Goal: Task Accomplishment & Management: Complete application form

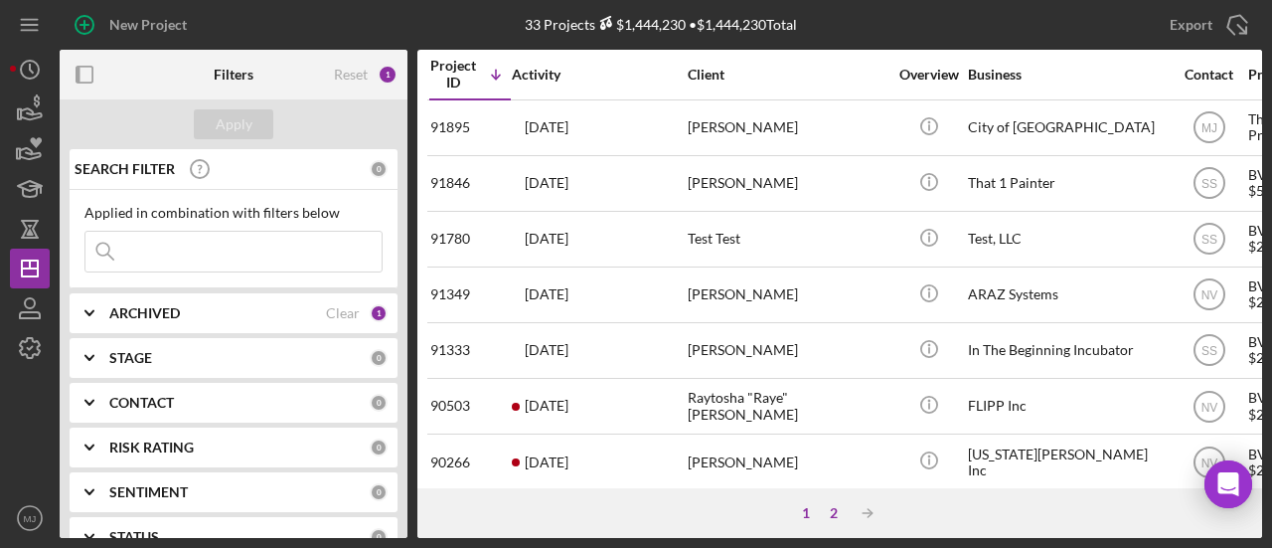
click at [839, 516] on div "2" at bounding box center [834, 513] width 28 height 16
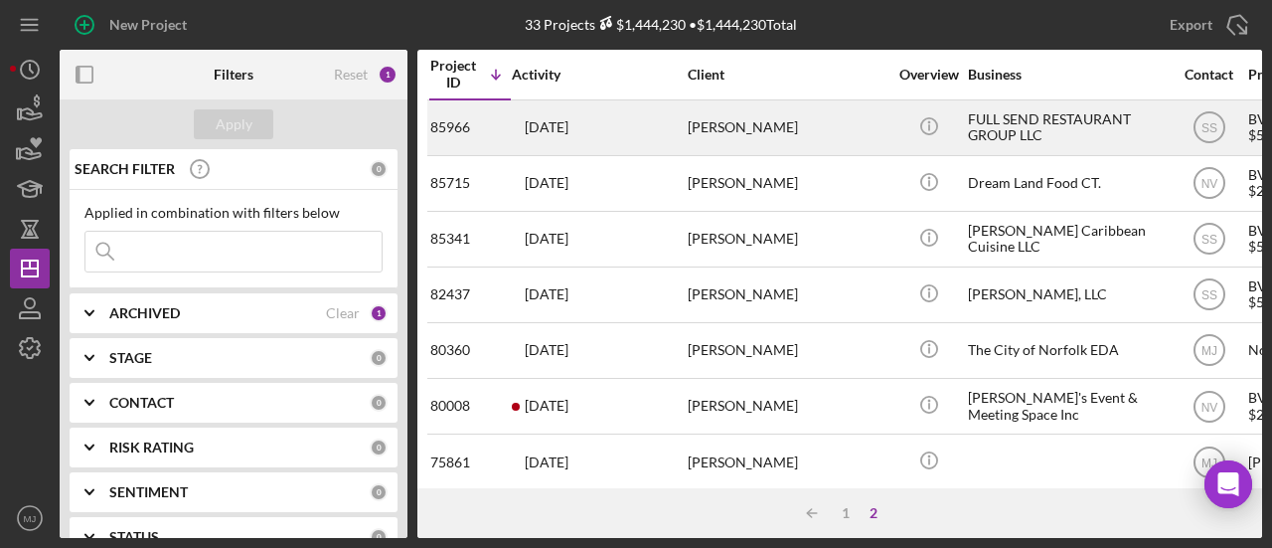
click at [696, 119] on div "[PERSON_NAME]" at bounding box center [787, 127] width 199 height 53
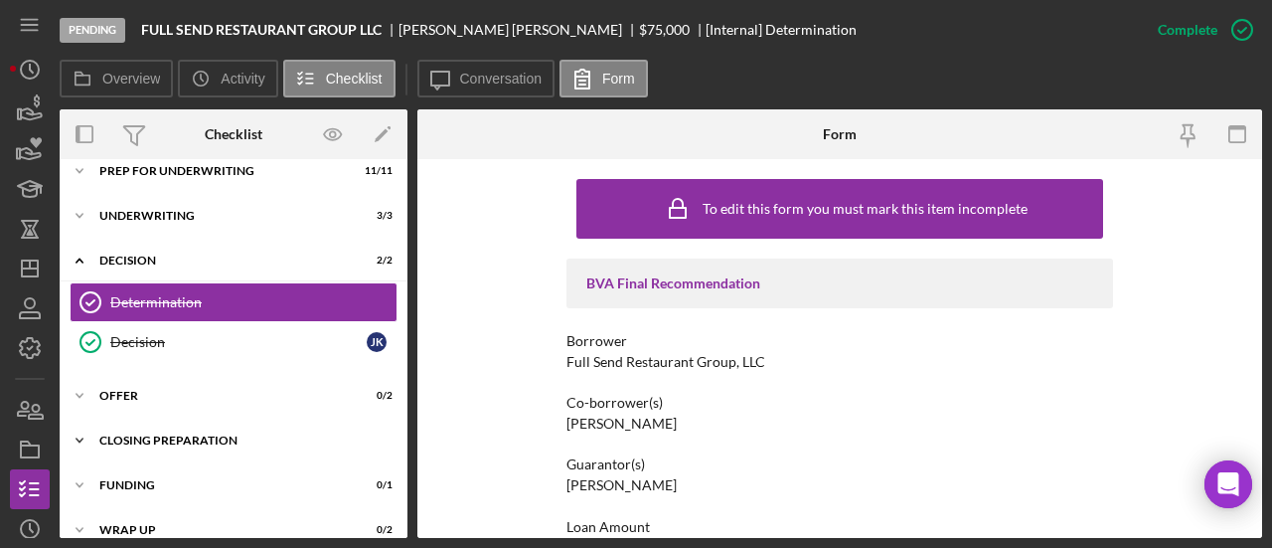
scroll to position [172, 0]
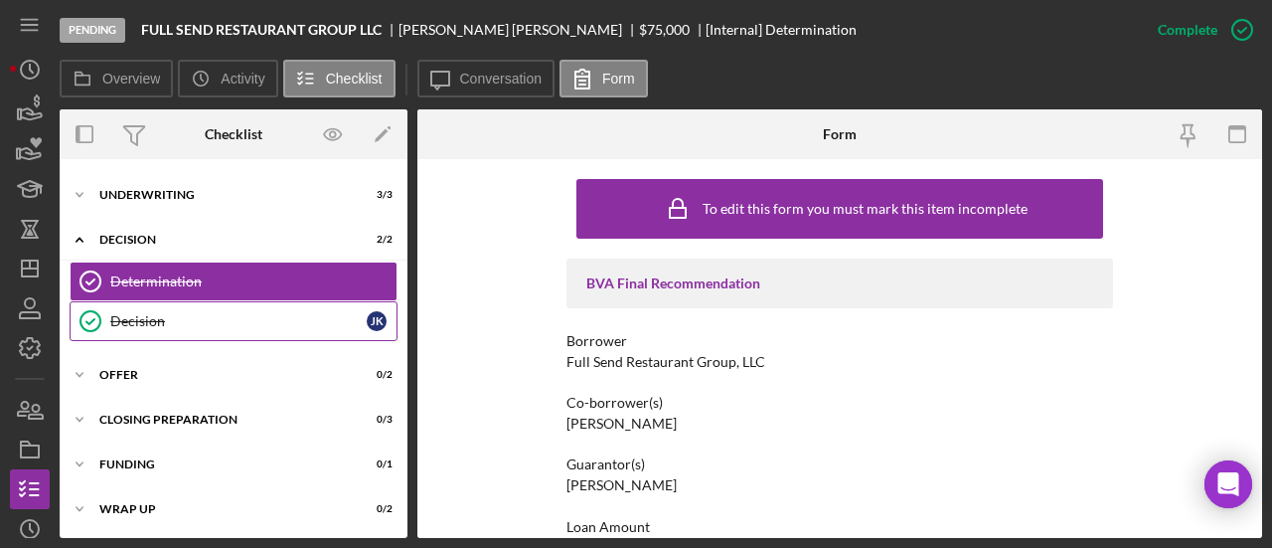
click at [148, 321] on div "Decision" at bounding box center [238, 321] width 256 height 16
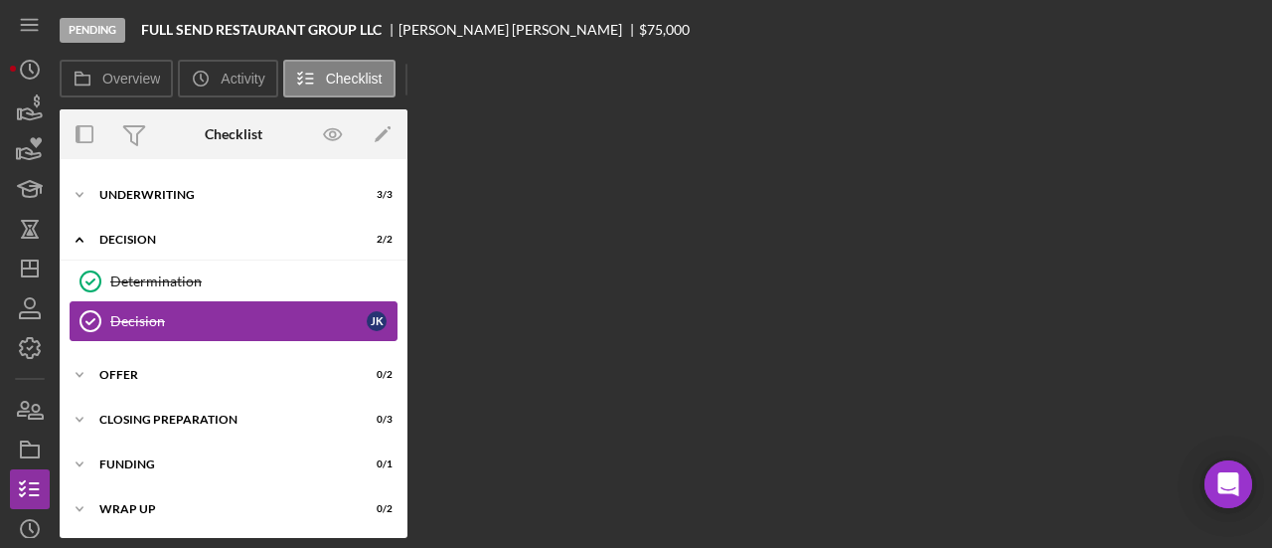
scroll to position [172, 0]
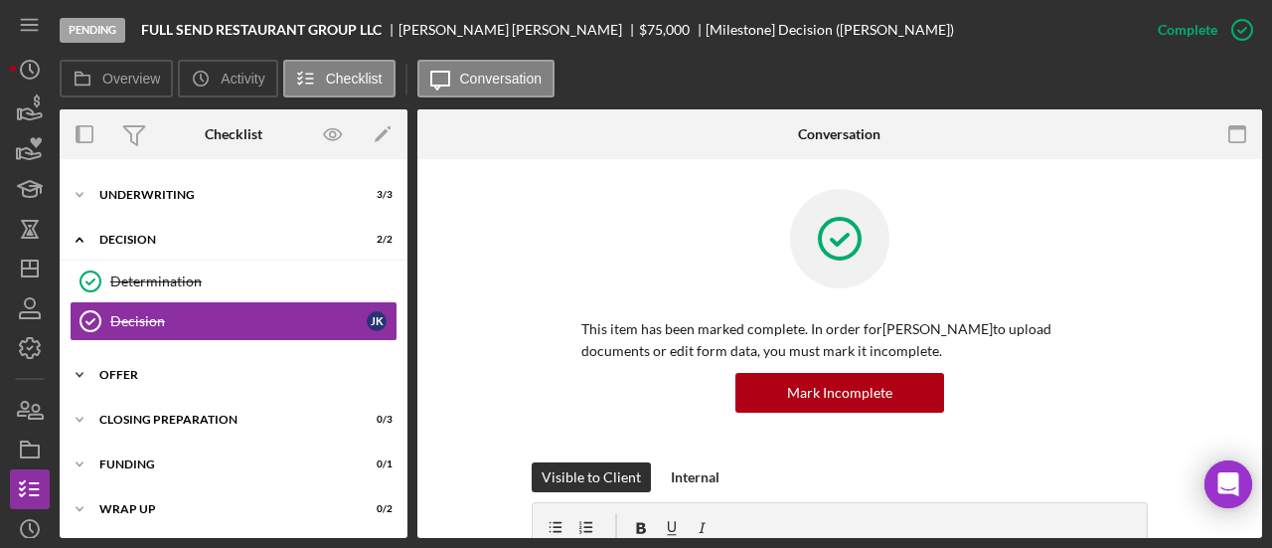
click at [135, 374] on div "Offer" at bounding box center [240, 375] width 283 height 12
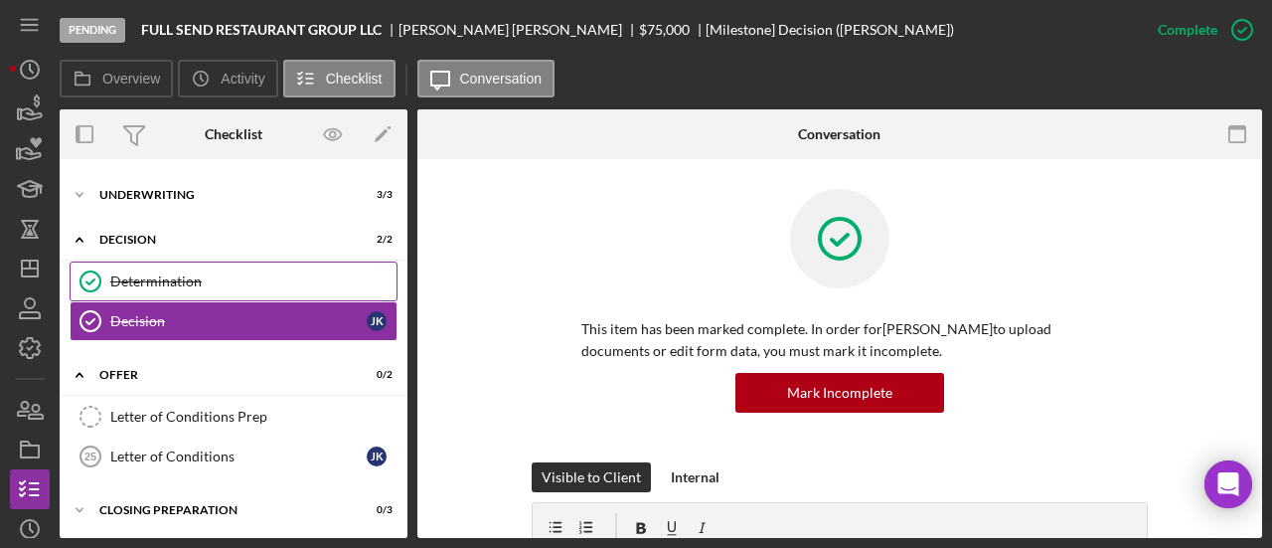
click at [125, 273] on div "Determination" at bounding box center [253, 281] width 286 height 16
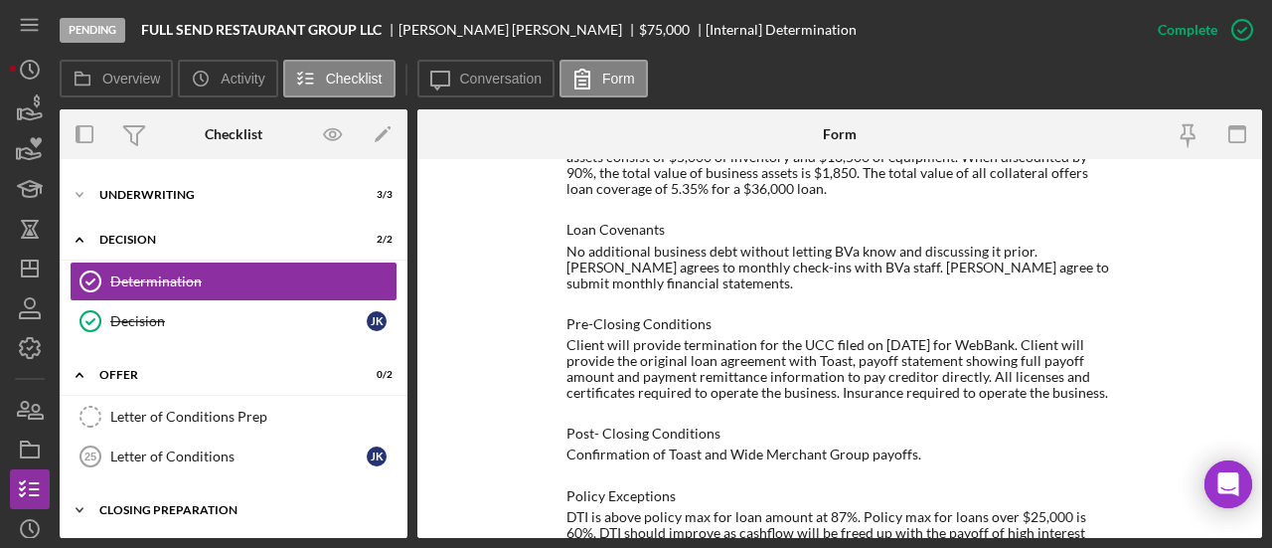
scroll to position [260, 0]
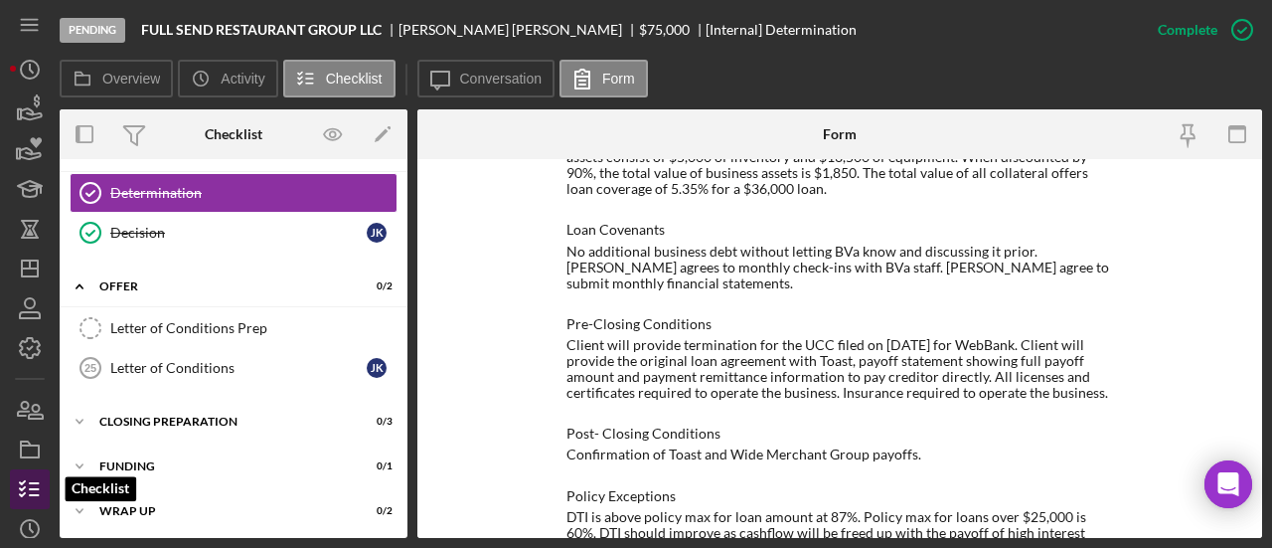
click at [30, 483] on line "button" at bounding box center [34, 483] width 9 height 0
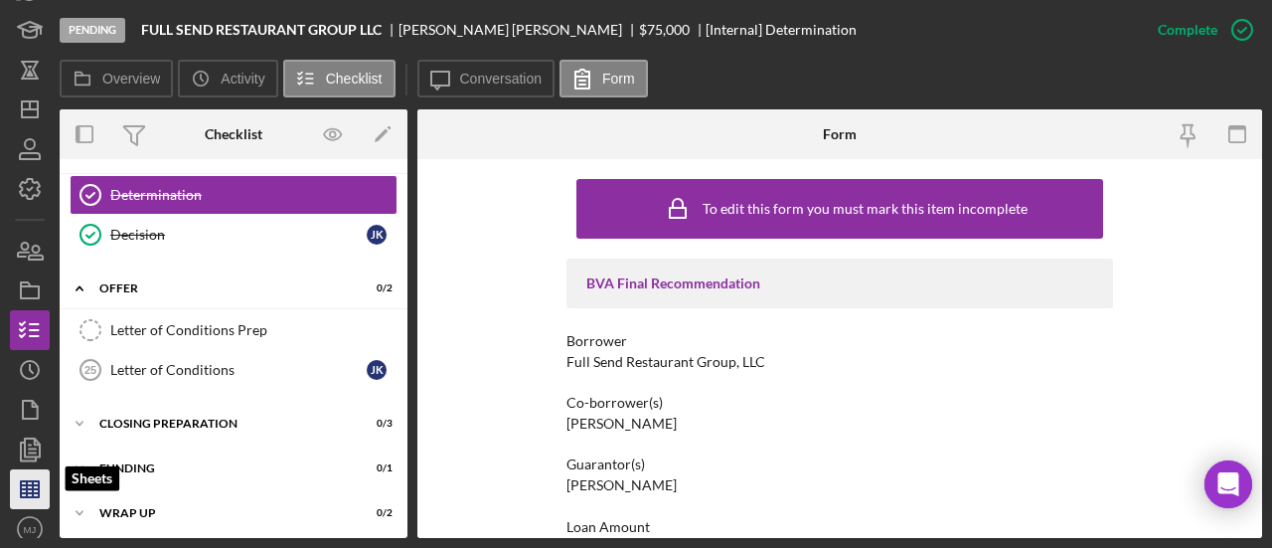
scroll to position [169, 0]
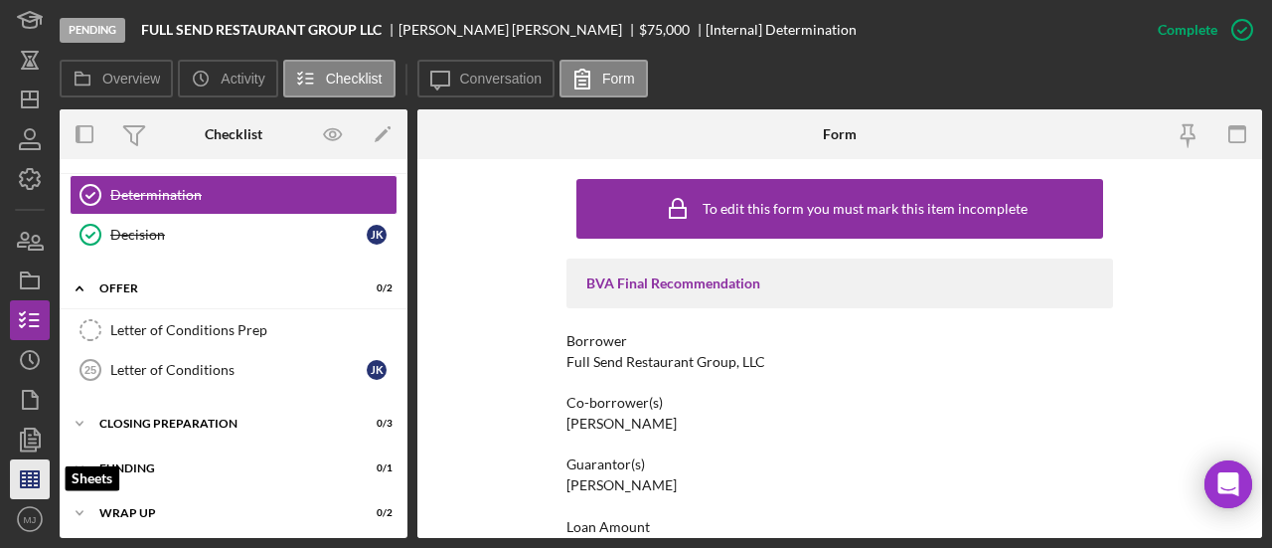
click at [28, 488] on icon "button" at bounding box center [30, 479] width 50 height 50
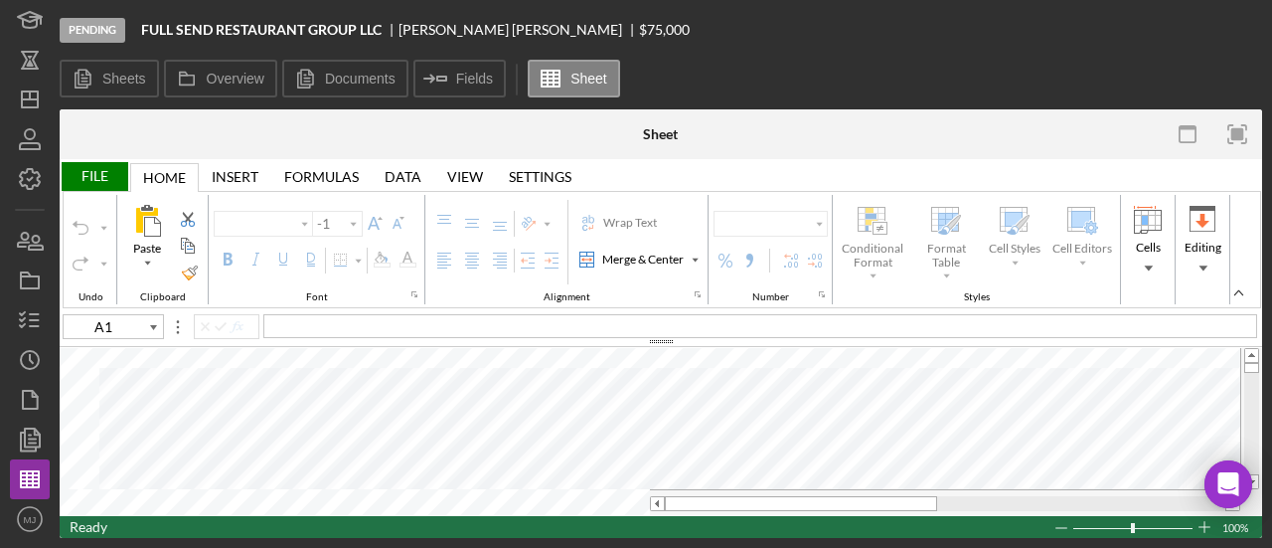
type input "Calibri"
type input "11"
type input "Helvetica Neue"
type input "D8"
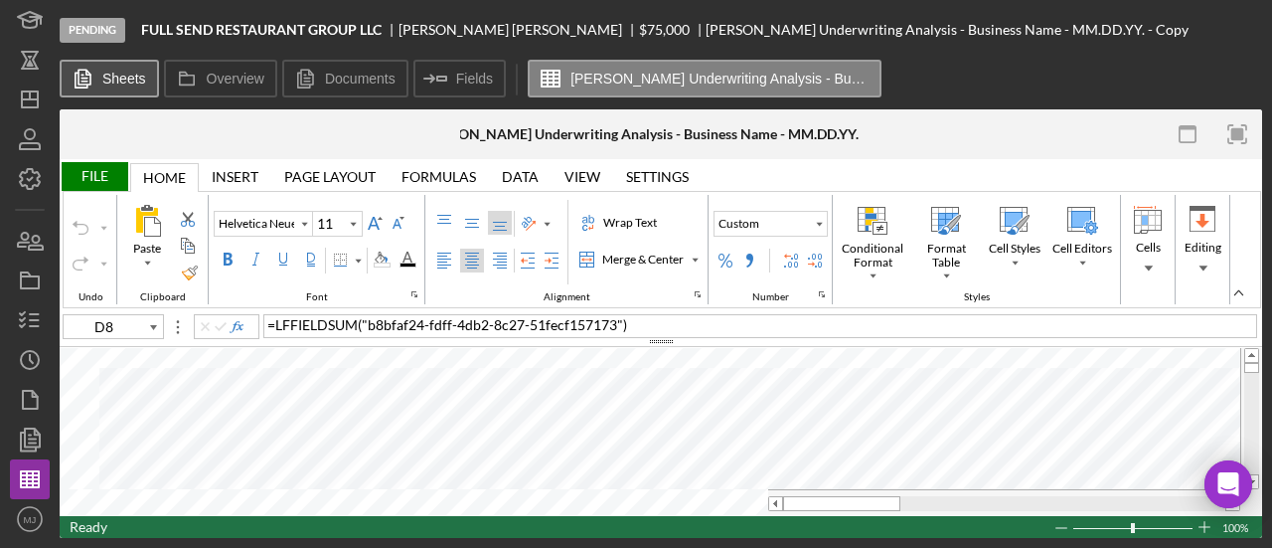
click at [120, 86] on button "Sheets" at bounding box center [109, 79] width 99 height 38
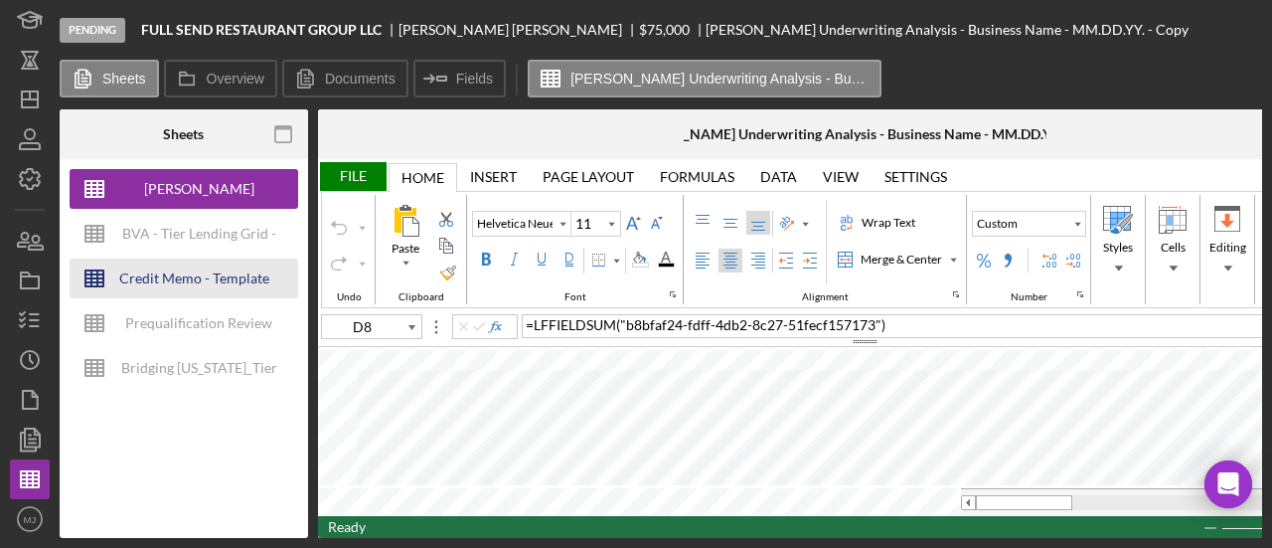
click at [178, 280] on div "Credit Memo - Template" at bounding box center [194, 278] width 150 height 40
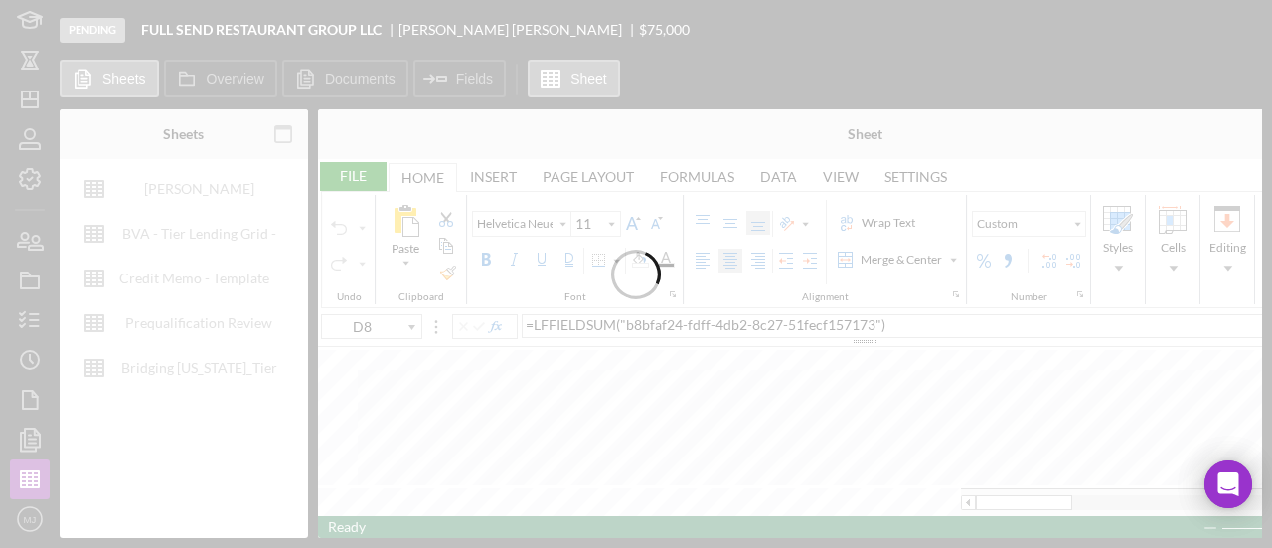
type input "Times New Roman"
type input "10"
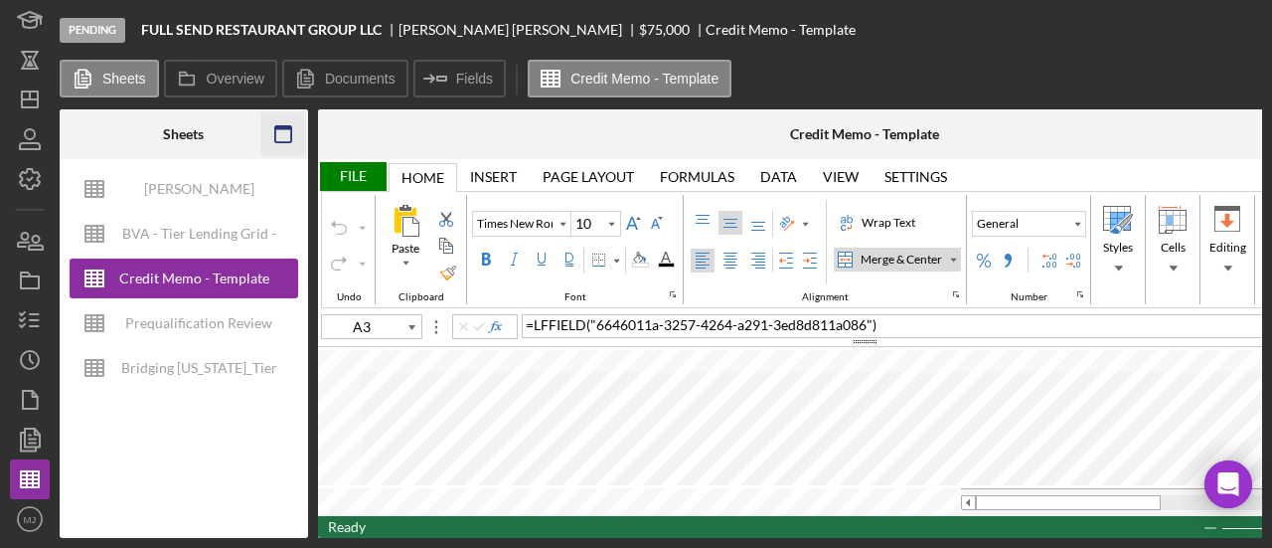
click at [284, 136] on icon "button" at bounding box center [282, 134] width 45 height 45
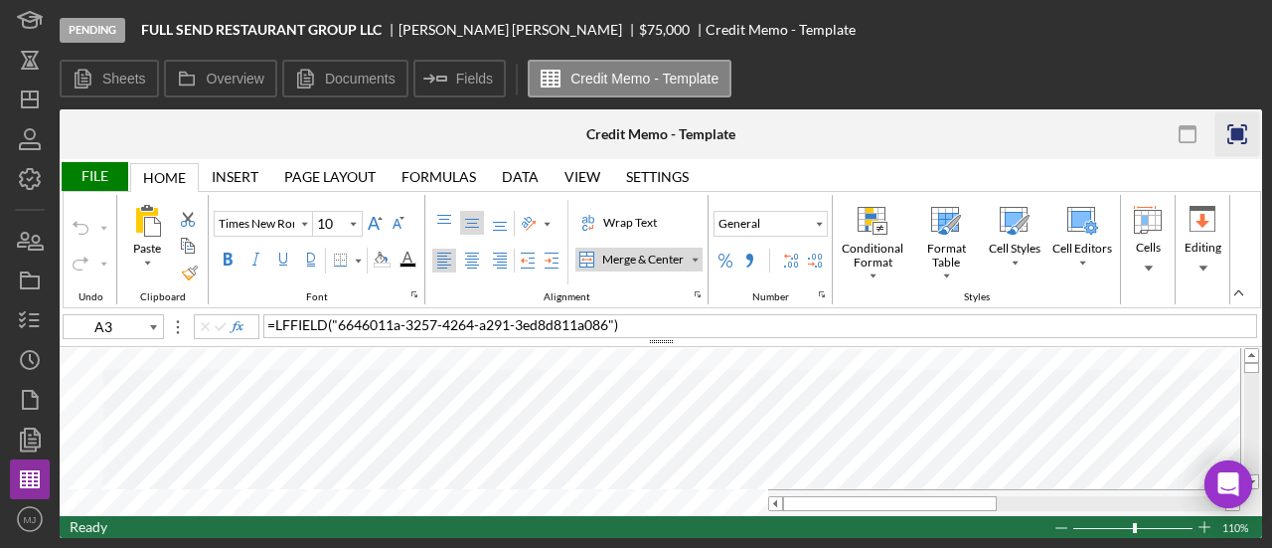
click at [1242, 134] on rect "button" at bounding box center [1237, 134] width 13 height 13
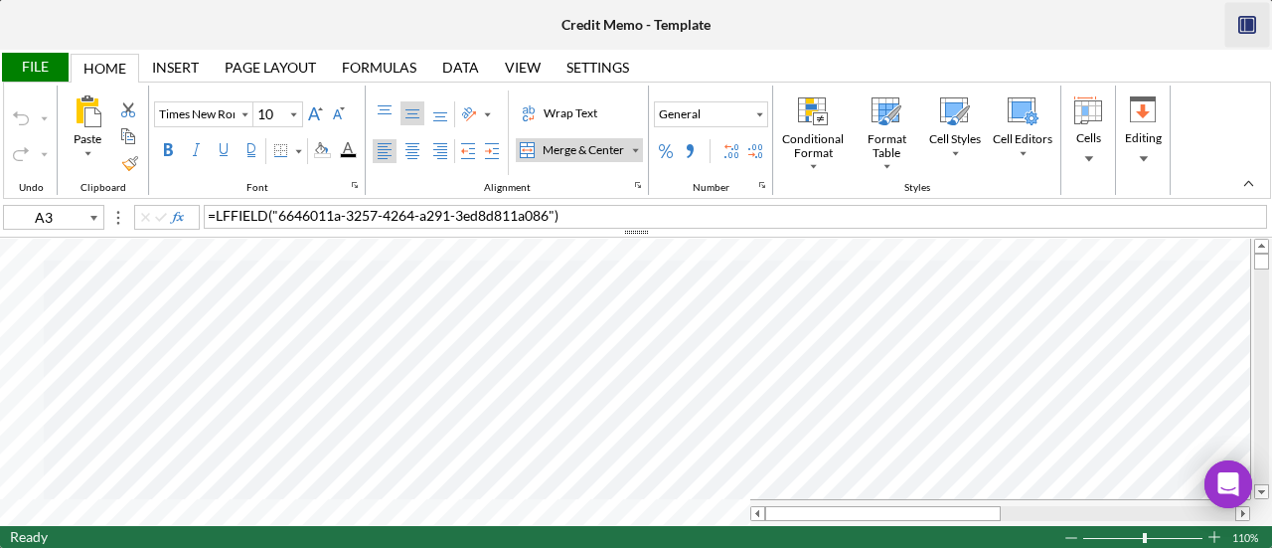
click at [1254, 19] on icon "button" at bounding box center [1247, 25] width 45 height 45
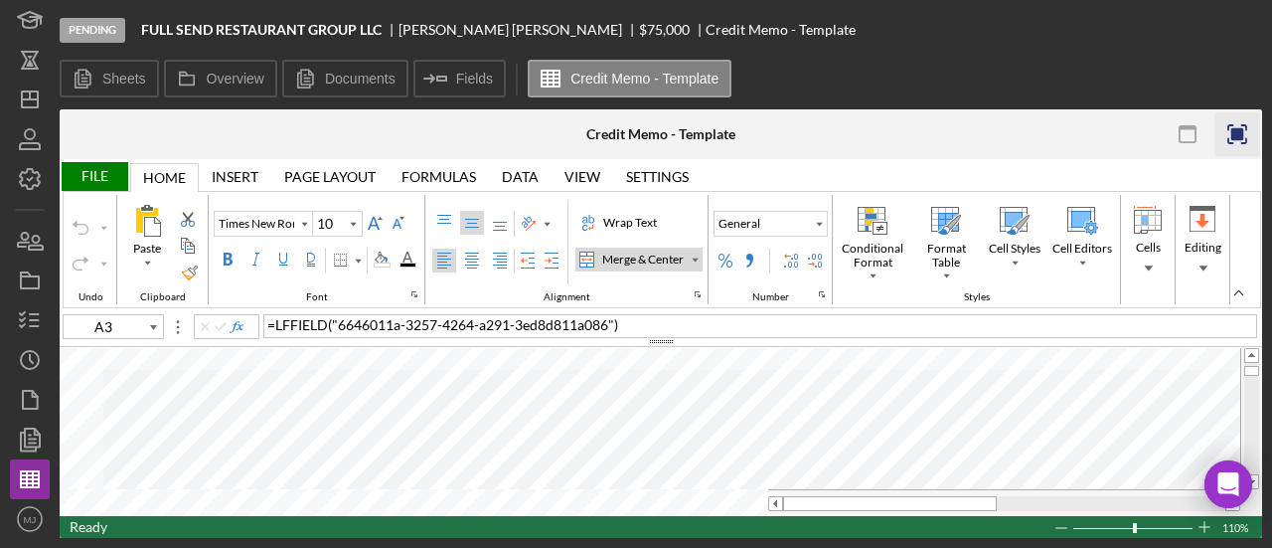
click at [1248, 128] on icon "button" at bounding box center [1237, 134] width 45 height 45
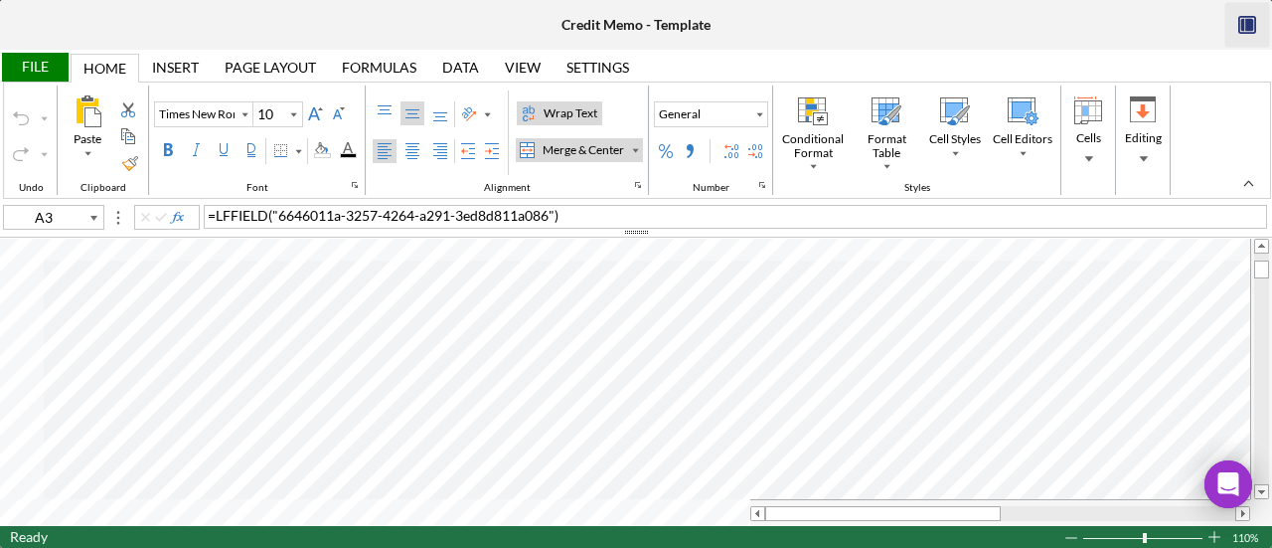
click at [580, 113] on div "Wrap Text" at bounding box center [571, 113] width 62 height 18
drag, startPoint x: 778, startPoint y: 514, endPoint x: 767, endPoint y: 514, distance: 10.9
click at [767, 514] on div at bounding box center [883, 513] width 236 height 15
click at [763, 512] on div at bounding box center [1000, 513] width 500 height 15
click at [384, 108] on div "Top Align" at bounding box center [385, 113] width 16 height 16
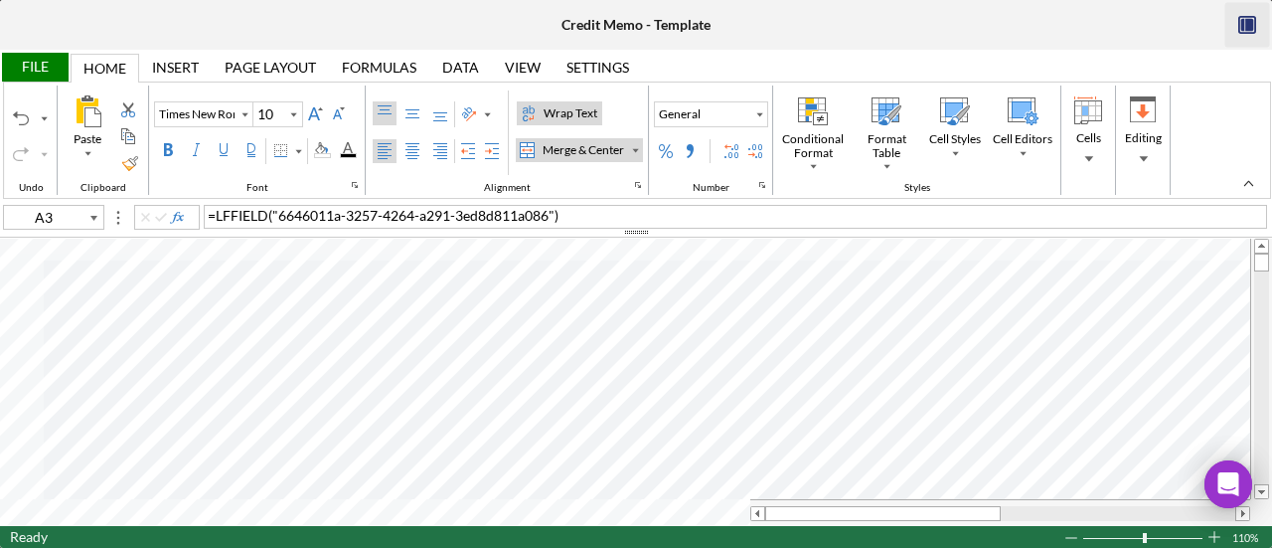
click at [139, 51] on div "=LFFIELD("6646011a-3257-4264-a291-3ed8d811a086")" at bounding box center [69, 25] width 139 height 51
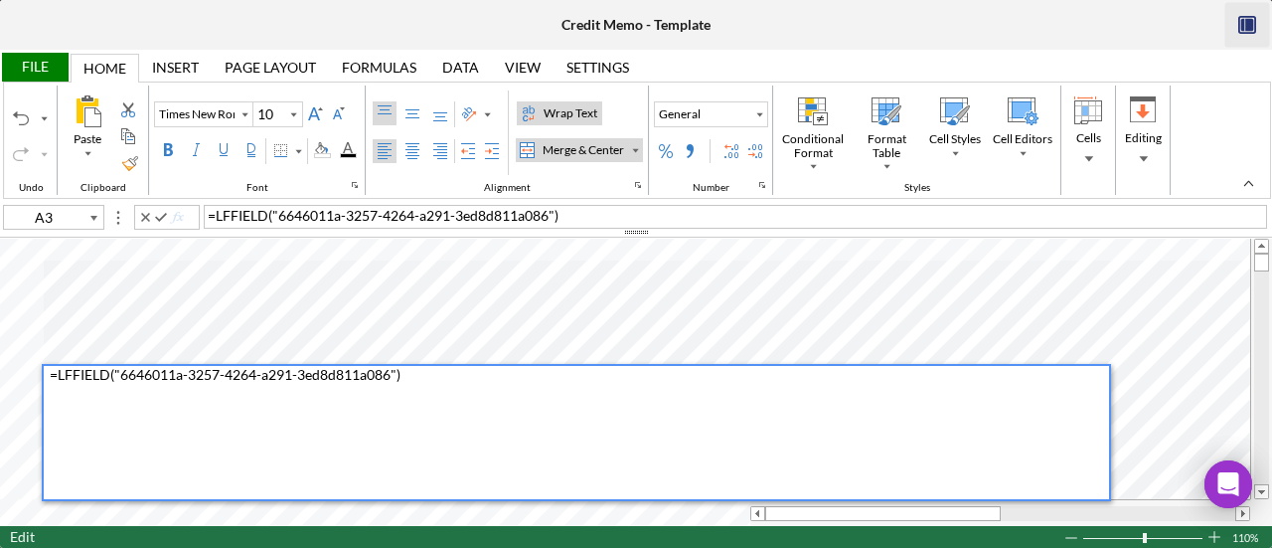
type input "O3"
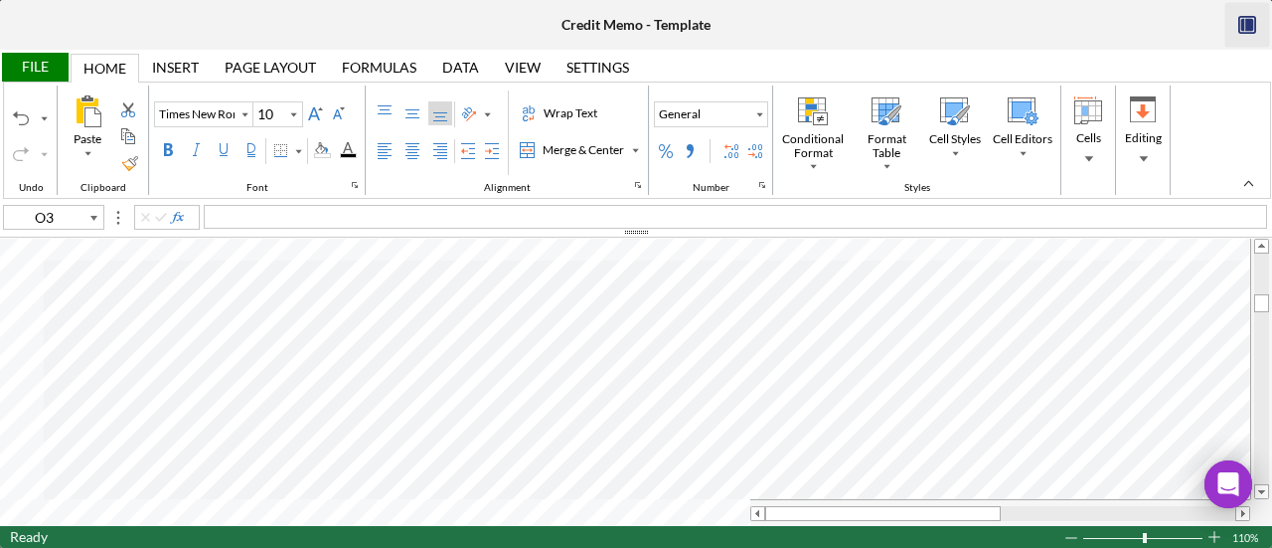
type input "Calibri"
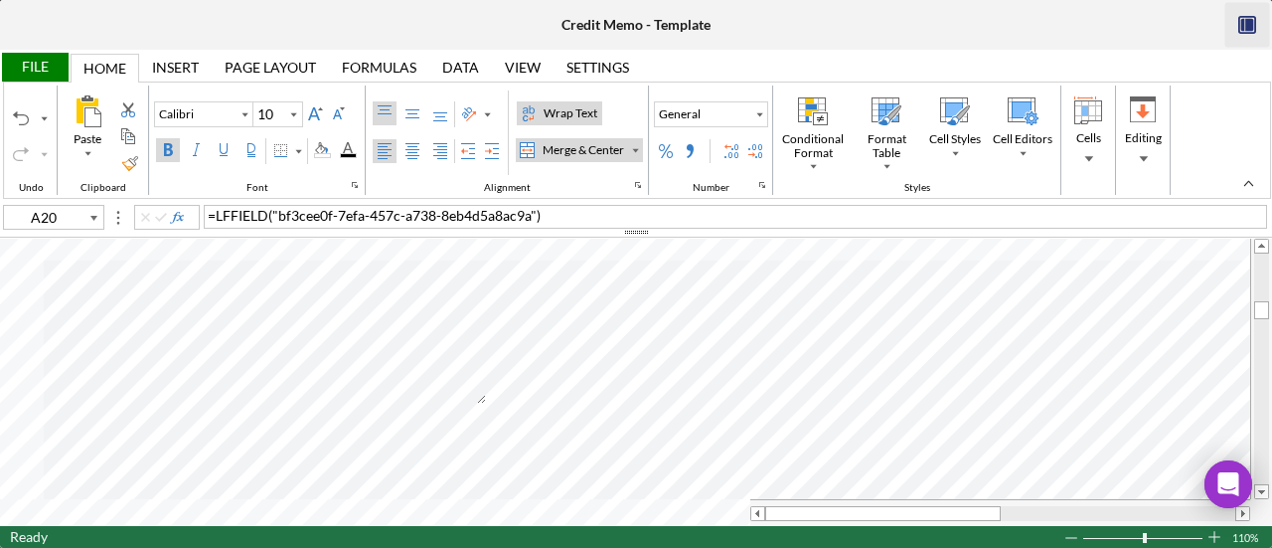
type input "4R x 14C"
click at [167, 154] on div "Bold" at bounding box center [168, 150] width 16 height 16
click at [377, 119] on div "Top Align" at bounding box center [385, 113] width 16 height 16
click at [377, 149] on div "Left Align" at bounding box center [385, 151] width 16 height 16
click at [190, 115] on input "Calibri" at bounding box center [195, 114] width 80 height 14
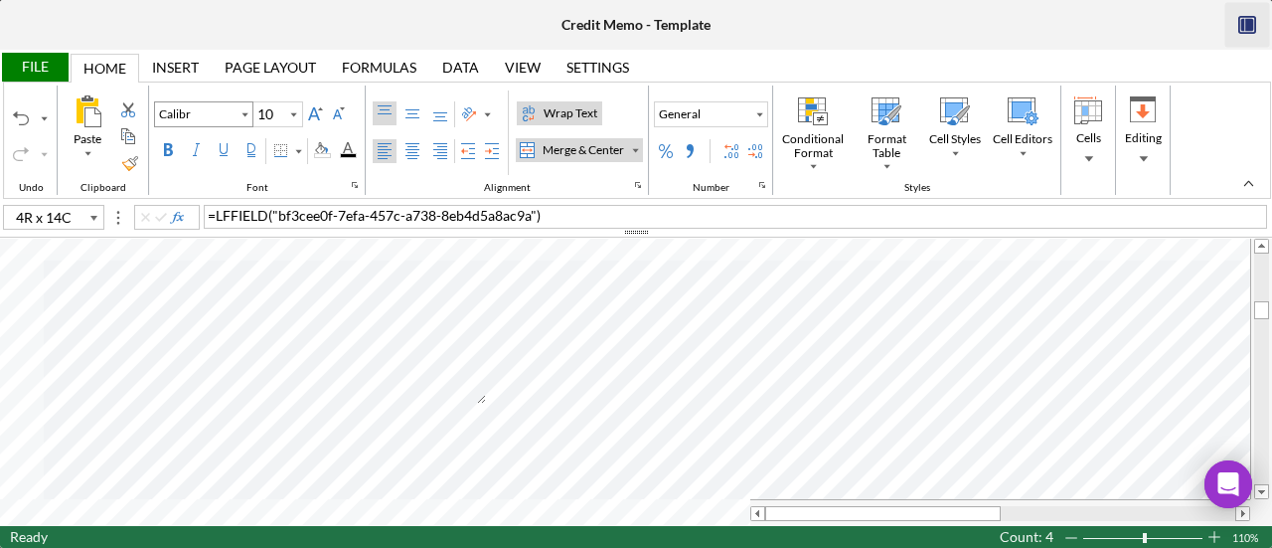
type input "Calibri"
click at [273, 110] on input "10" at bounding box center [268, 114] width 31 height 24
type input "11"
click at [542, 118] on div "Wrap Text" at bounding box center [571, 113] width 62 height 18
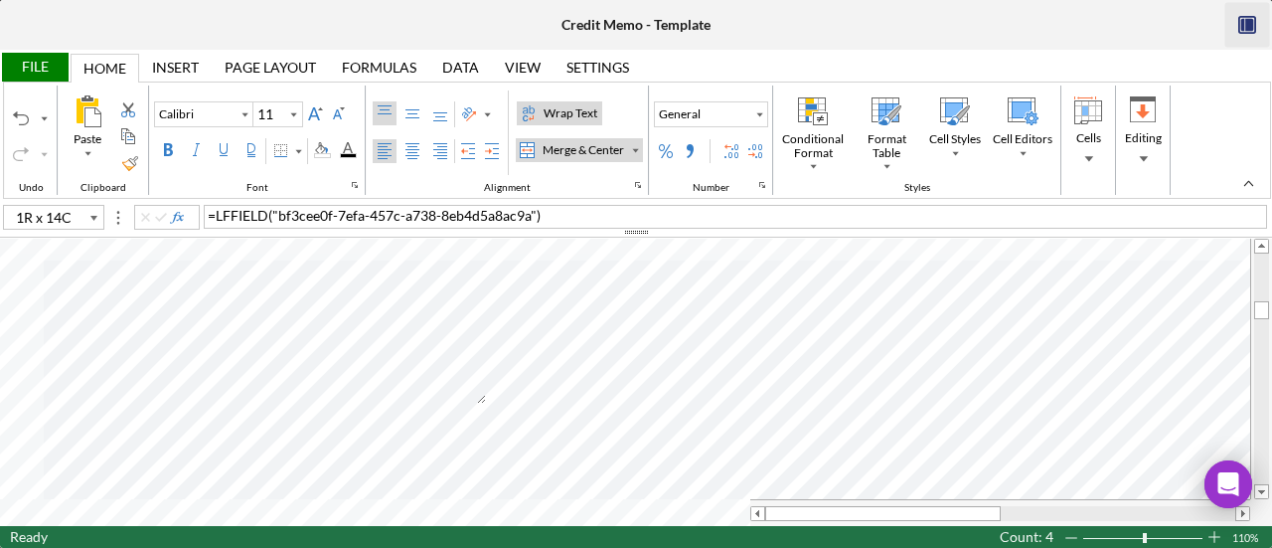
type input "A22"
type input "Times New Roman"
type input "10"
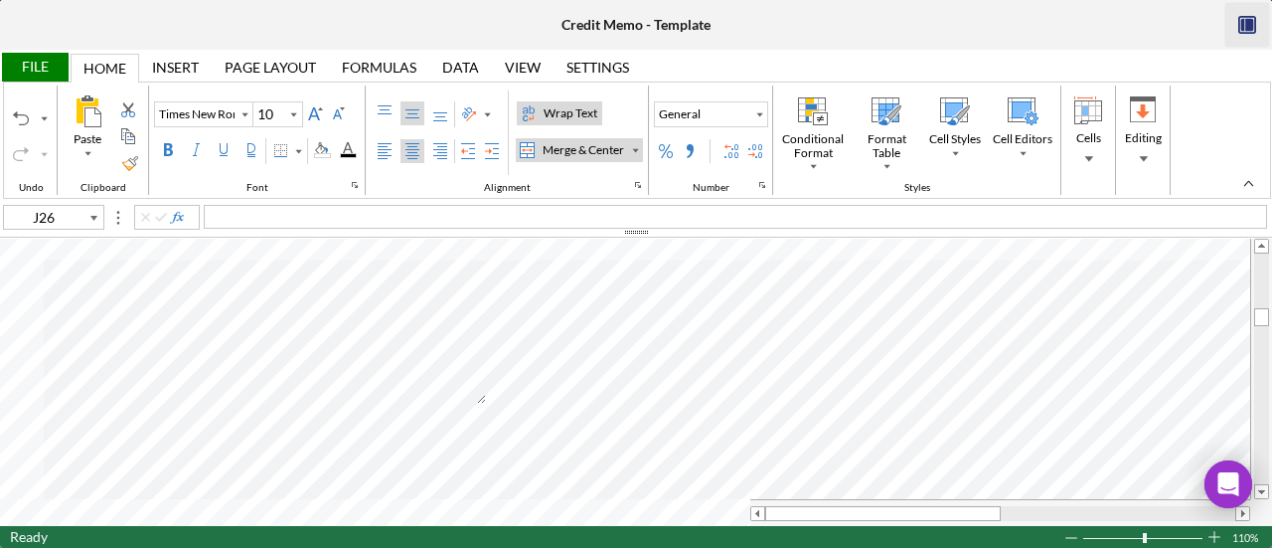
type input "J25"
type input "Calibri"
type input "11"
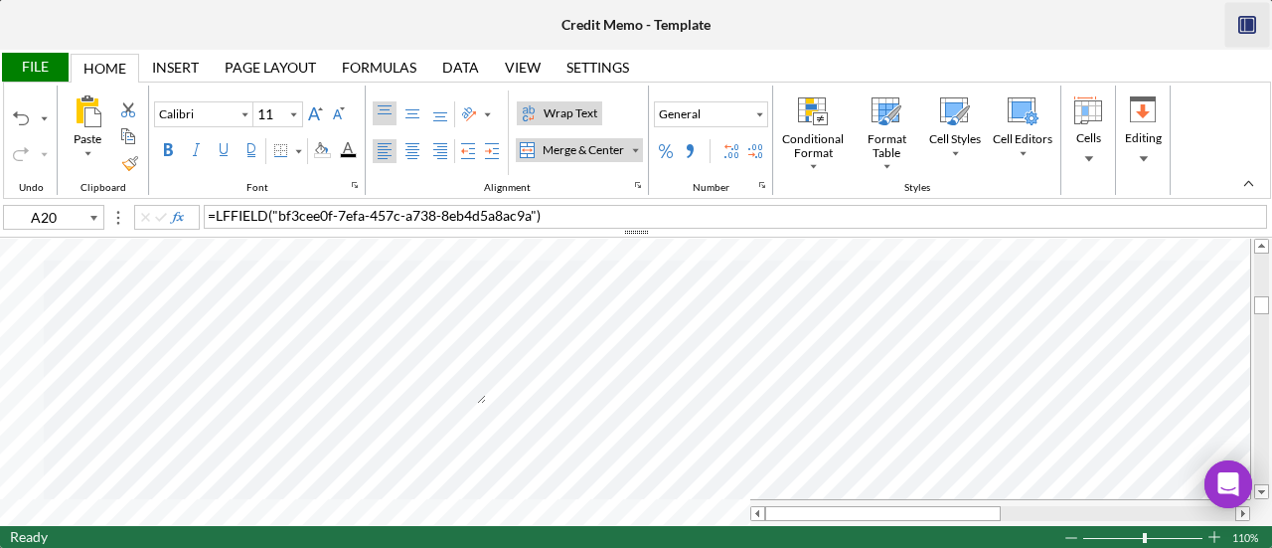
type input "A21"
type input "Times New Roman"
type input "10"
type input "A13"
type input "Calibri"
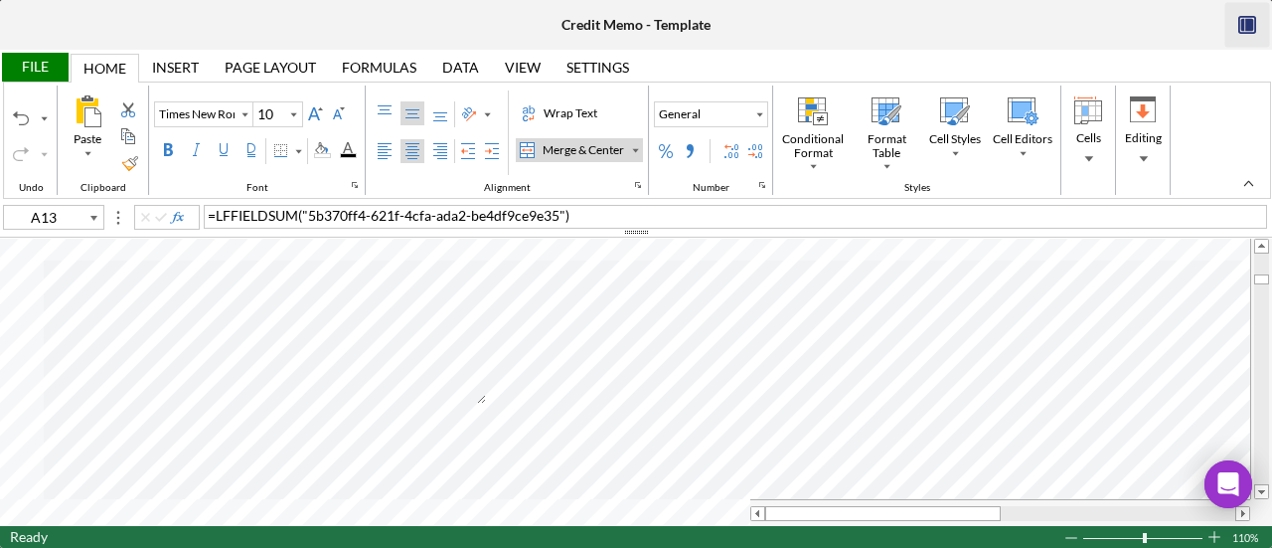
type input "11"
type input "$760"
type input "$20"
type textarea "We recommend a $56,000 60- month term loan, at an interest rate of 10.00% to pa…"
type textarea "Bridging [US_STATE] will place a 1st position UCC lien on the assets of the bus…"
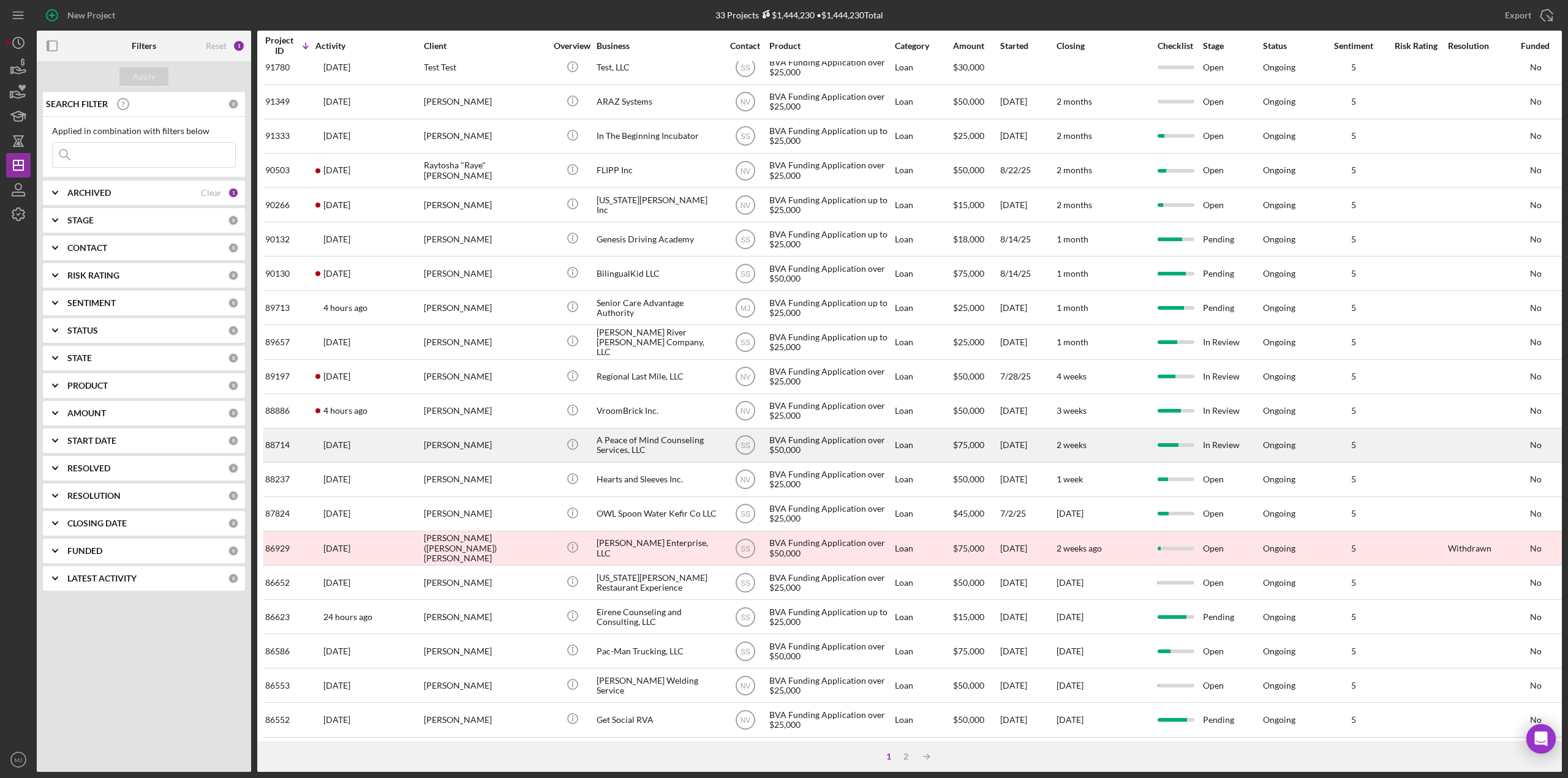
scroll to position [61, 0]
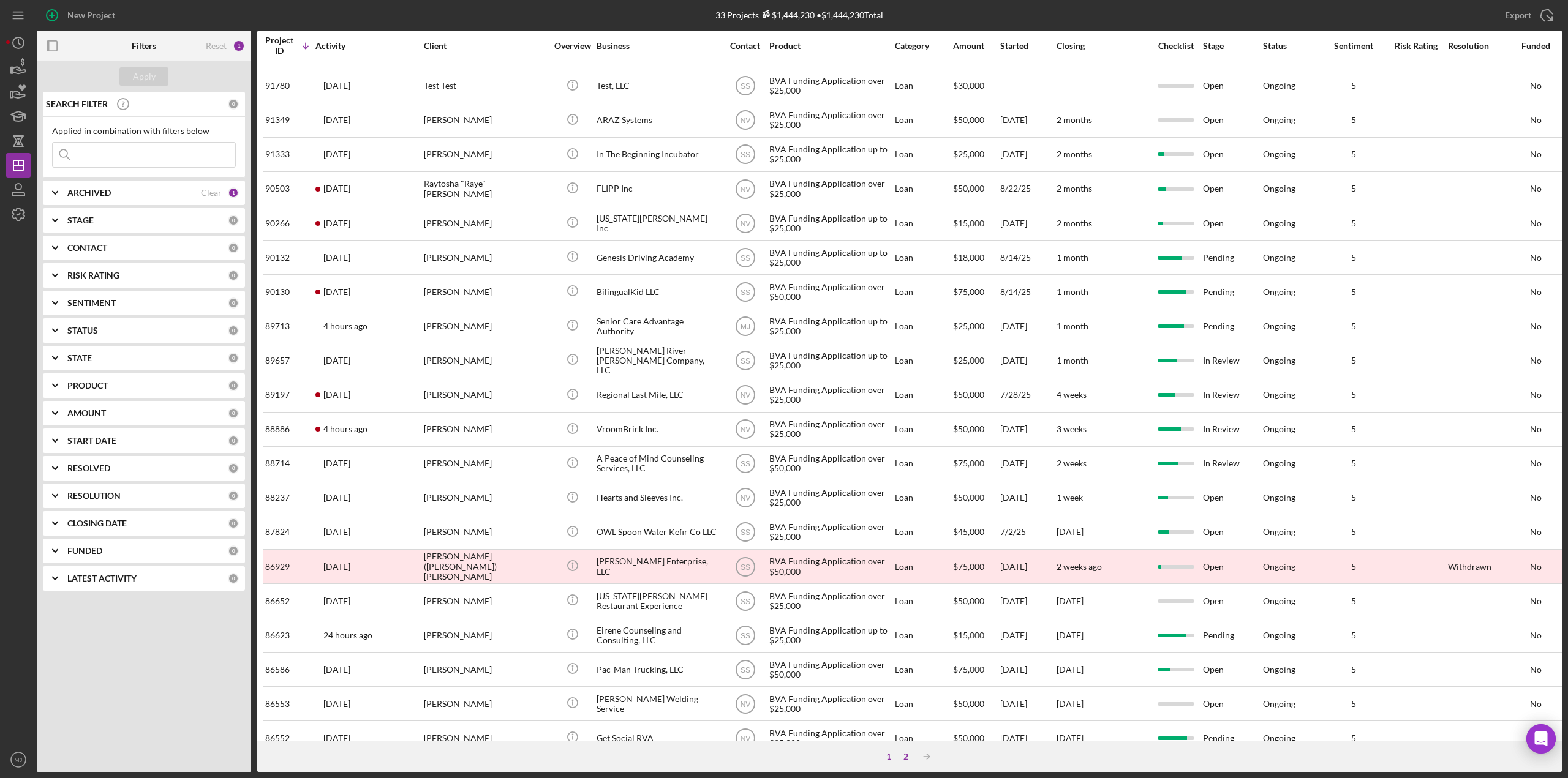
click at [907, 759] on div "2" at bounding box center [906, 757] width 17 height 10
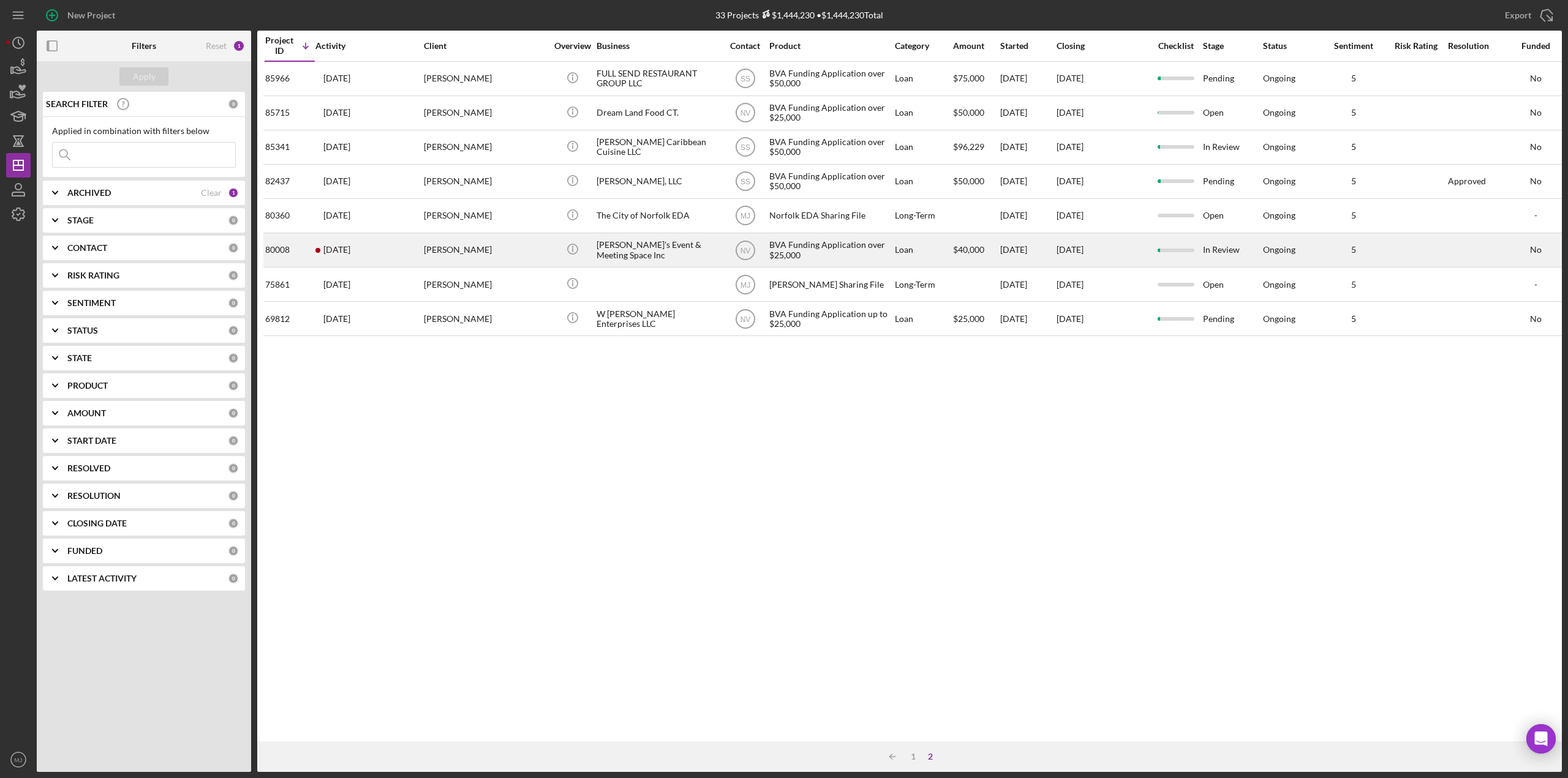
scroll to position [0, 0]
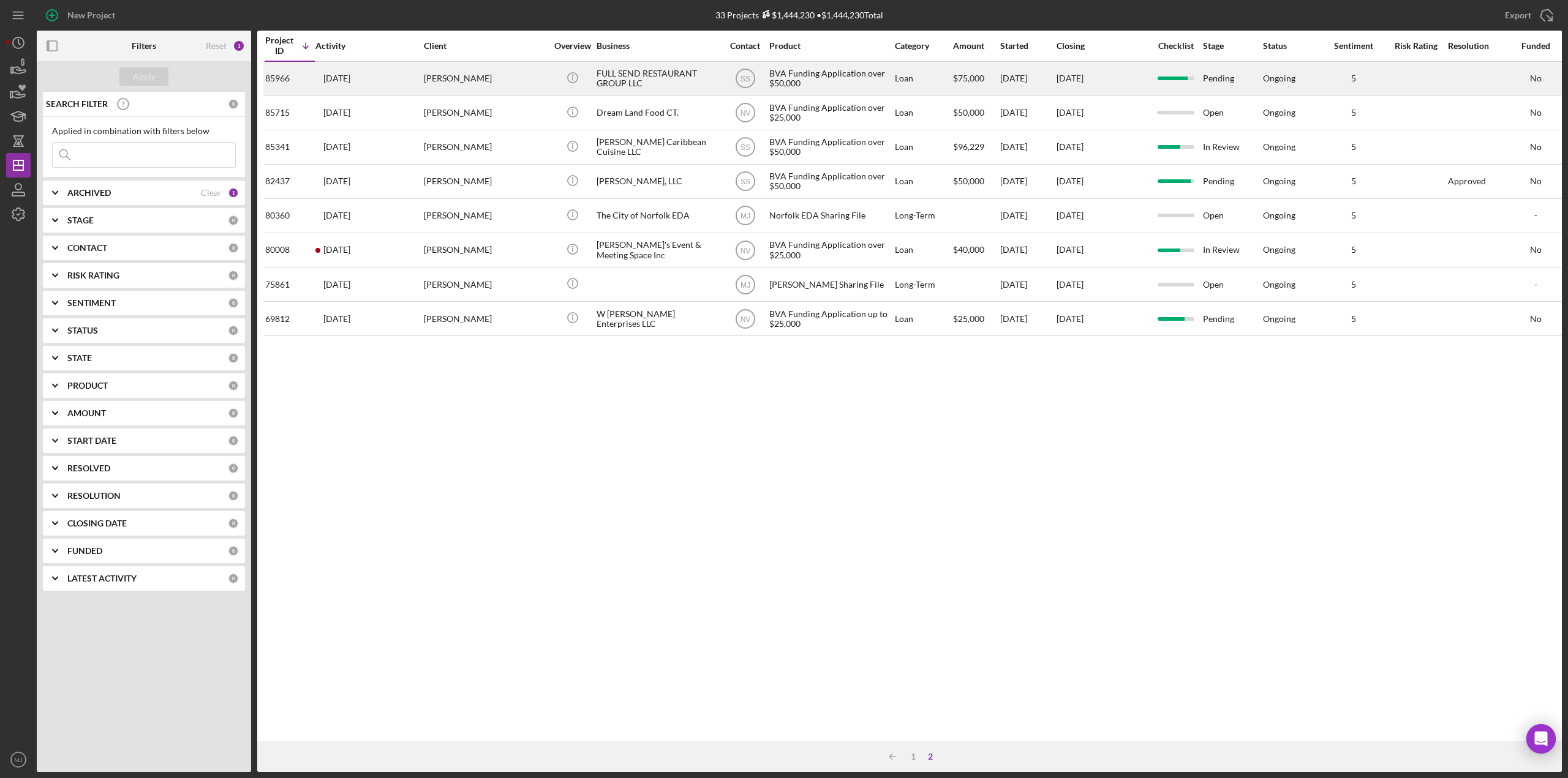
click at [615, 79] on div "FULL SEND RESTAURANT GROUP LLC" at bounding box center [658, 78] width 123 height 33
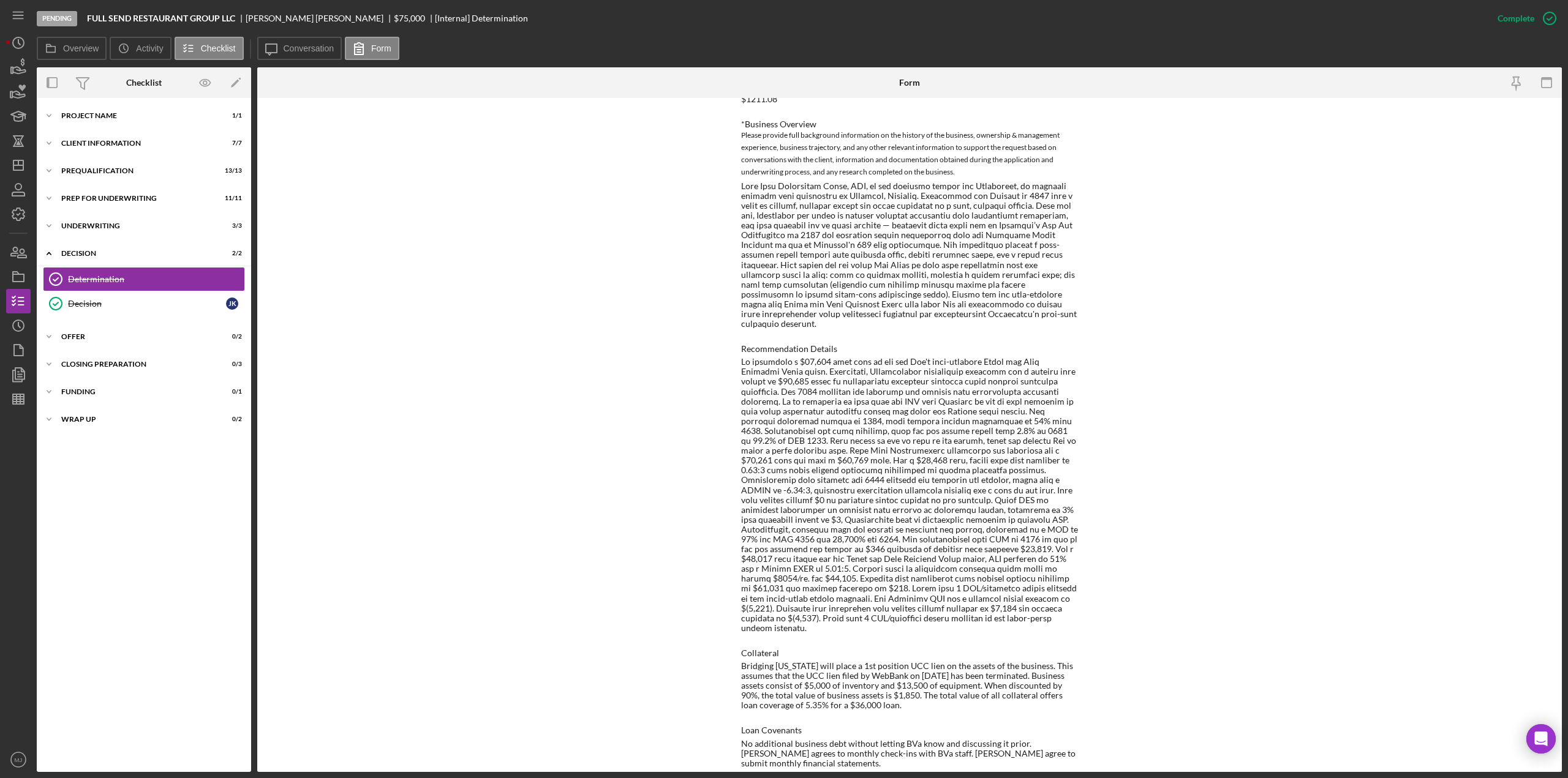
scroll to position [490, 0]
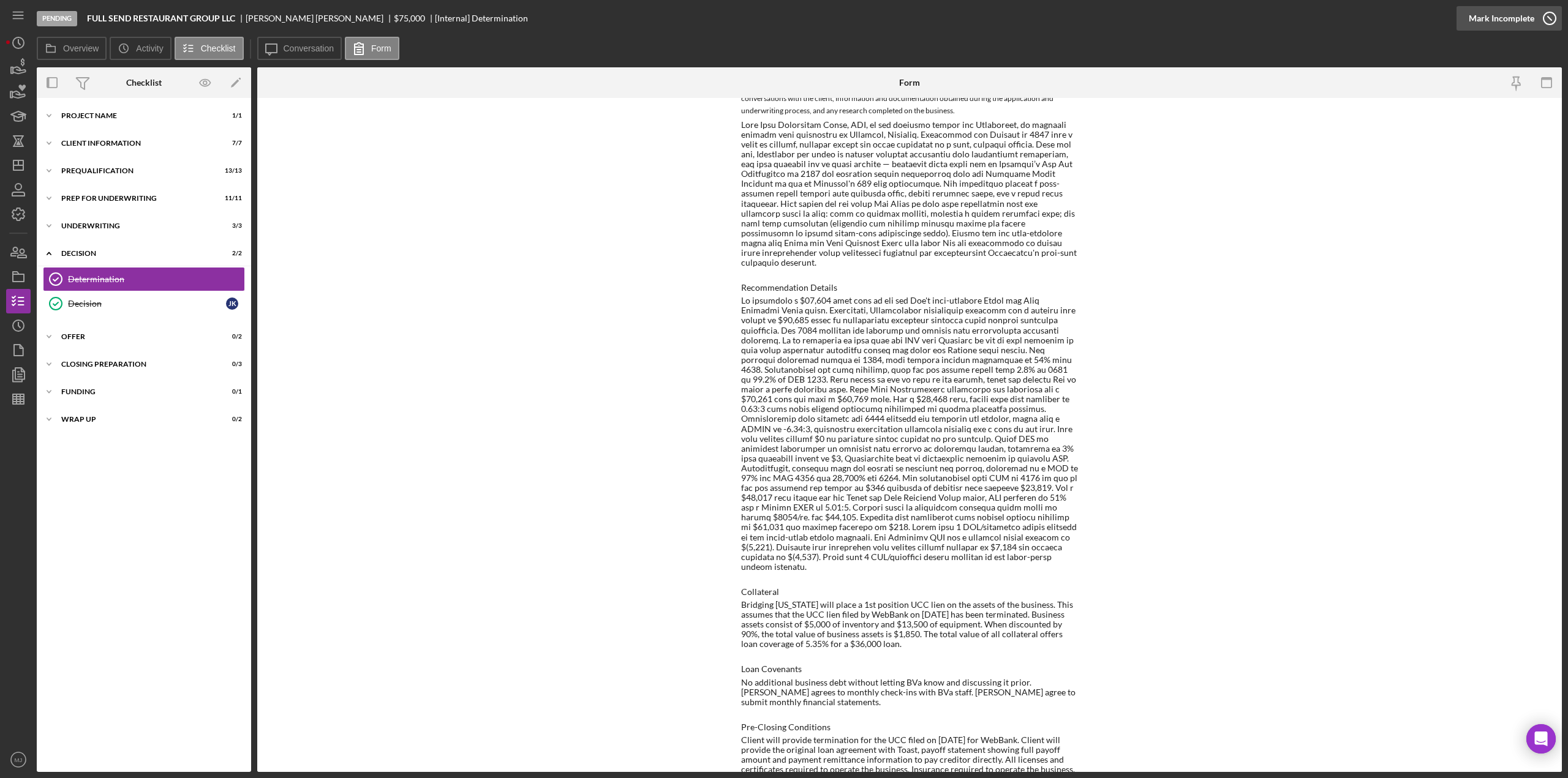
click at [1503, 22] on div "Mark Incomplete" at bounding box center [1501, 18] width 65 height 25
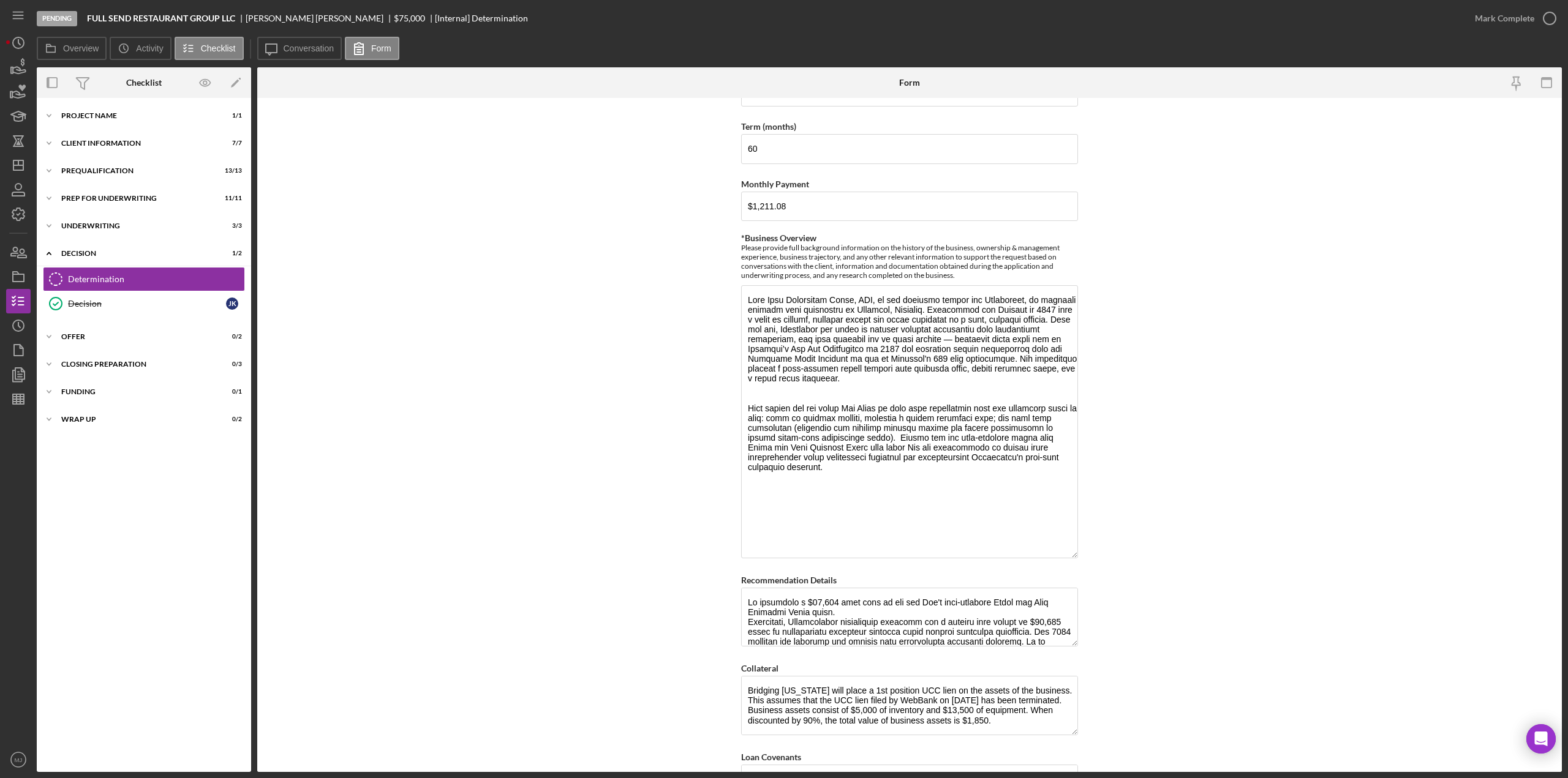
drag, startPoint x: 1069, startPoint y: 336, endPoint x: 1092, endPoint y: 551, distance: 216.2
click at [1092, 551] on form "BVA Final Recommendation Borrower Full Send Restaurant Group, LLC Co-borrower(s…" at bounding box center [909, 435] width 1305 height 674
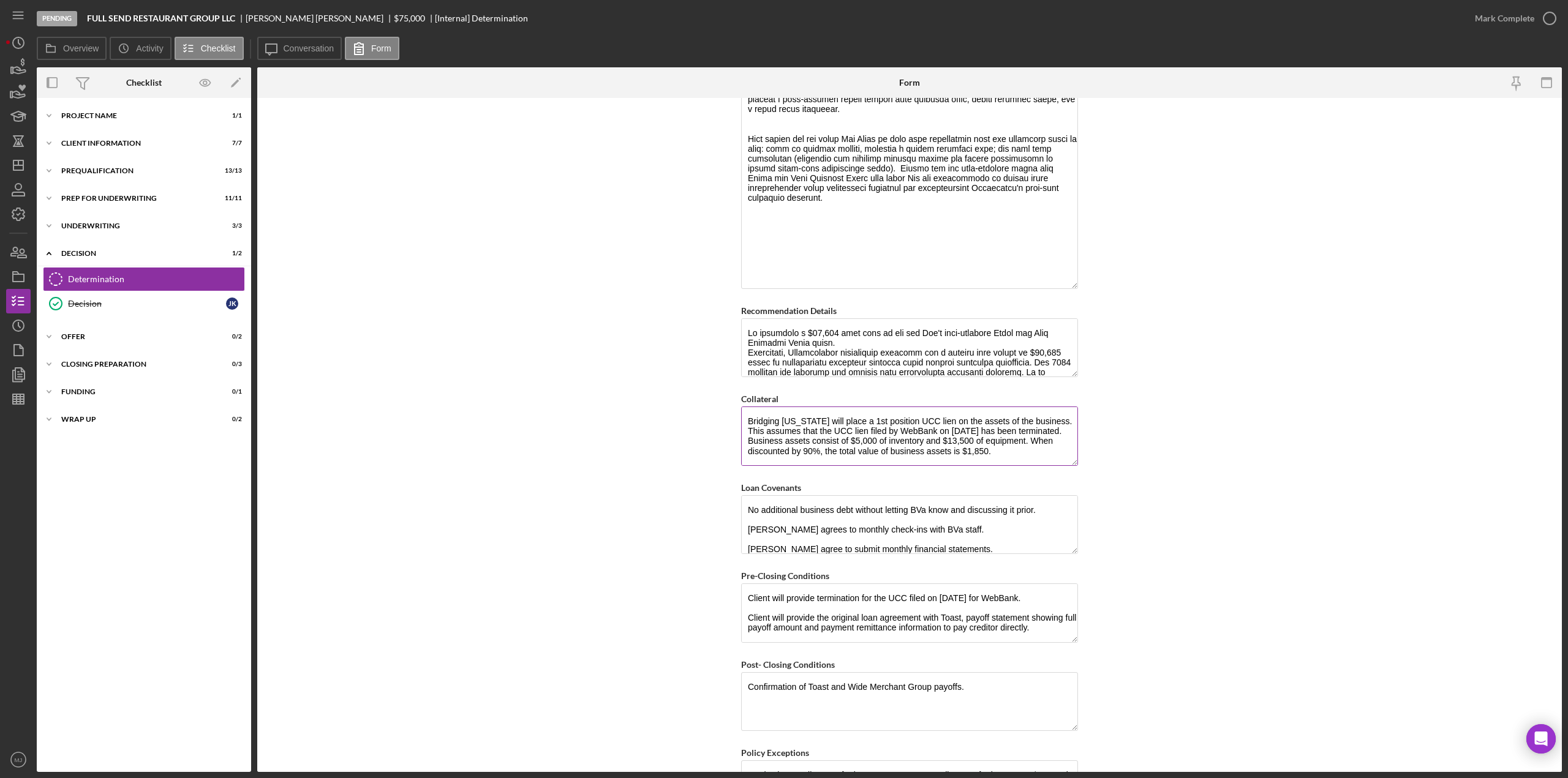
scroll to position [796, 0]
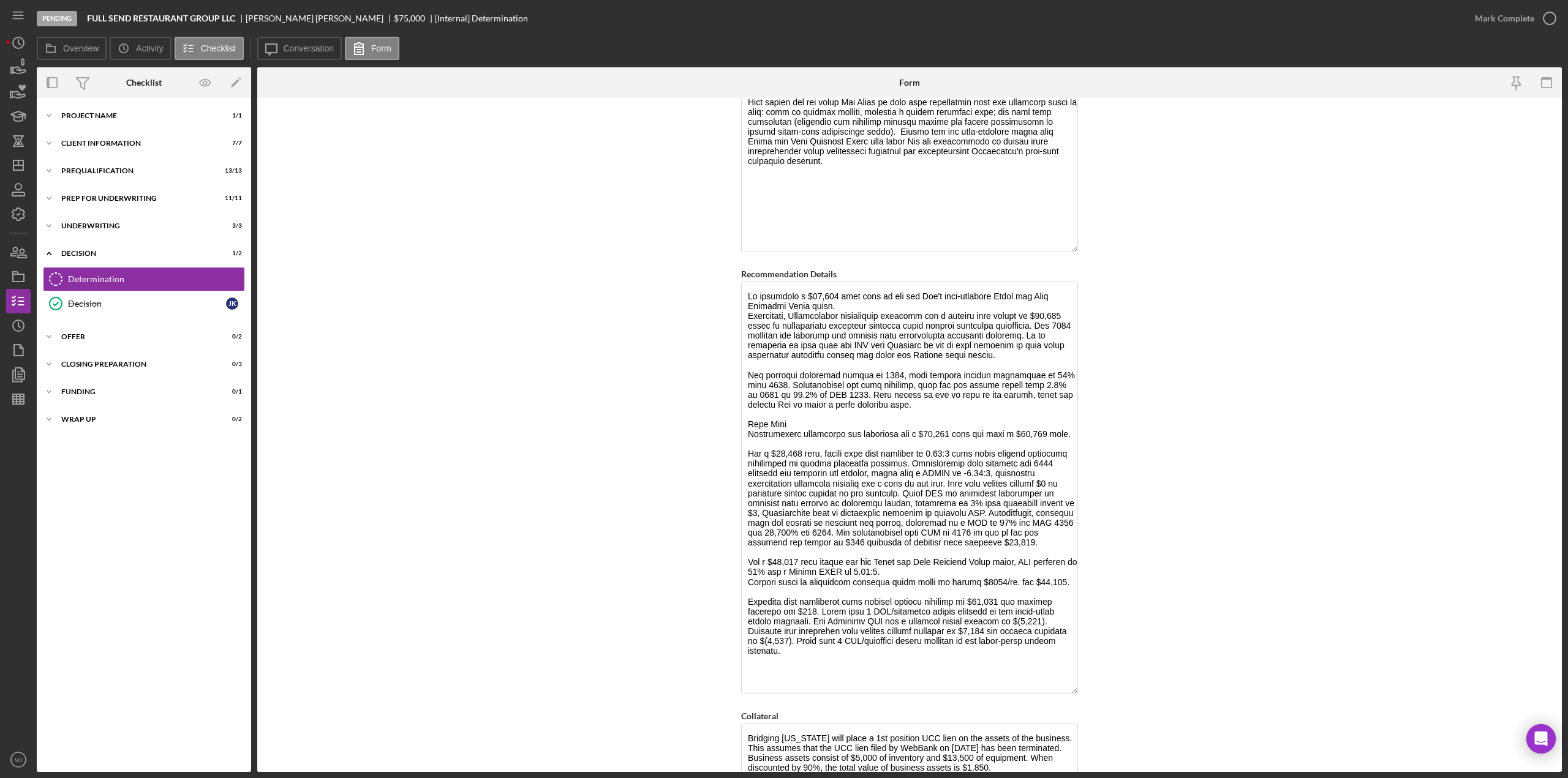
drag, startPoint x: 1068, startPoint y: 333, endPoint x: 1098, endPoint y: 686, distance: 354.3
click at [1098, 686] on form "BVA Final Recommendation Borrower Full Send Restaurant Group, LLC Co-borrower(s…" at bounding box center [909, 435] width 1305 height 674
click at [973, 351] on textarea "Recommendation Details" at bounding box center [910, 488] width 337 height 413
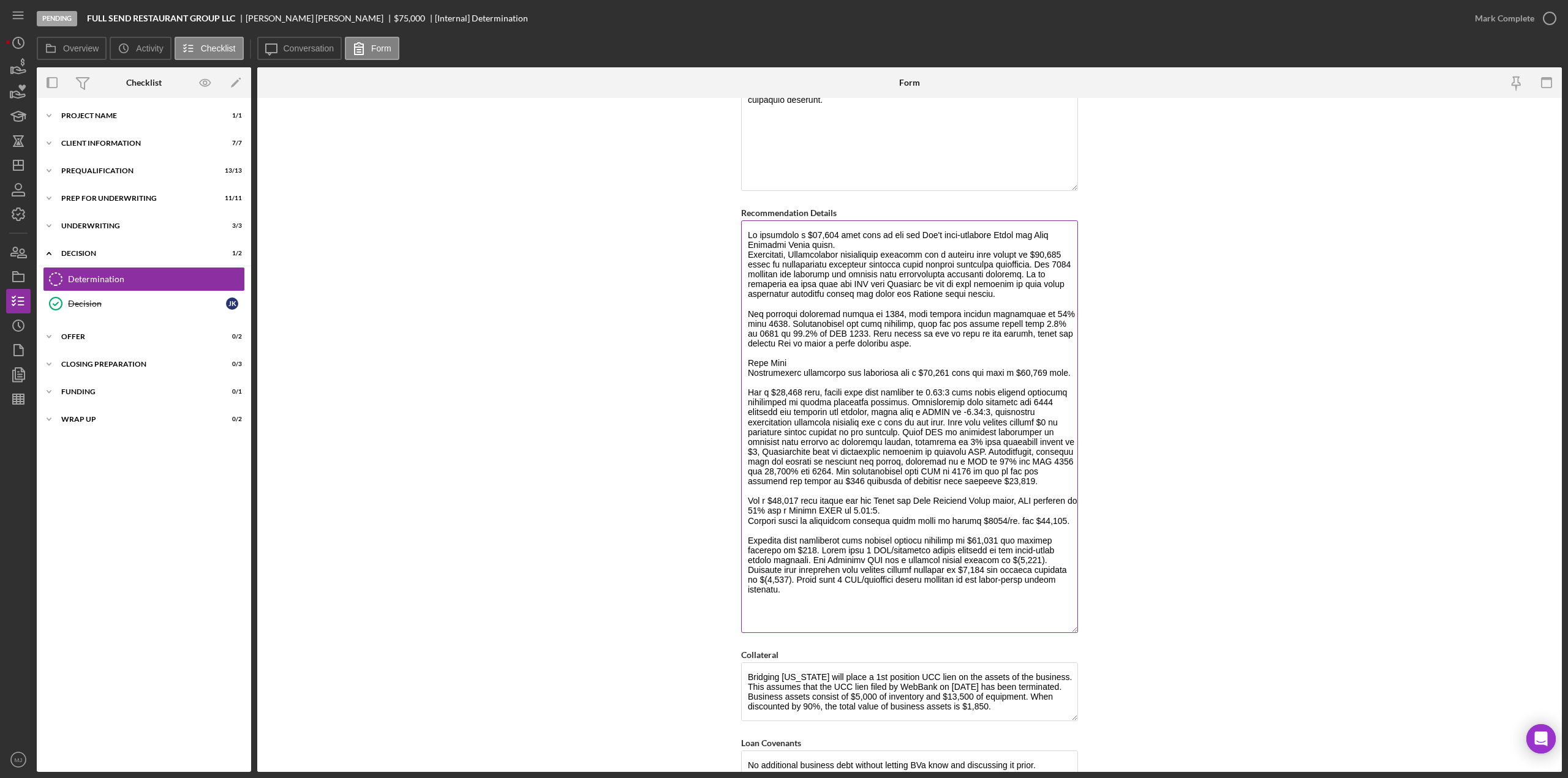
click at [1035, 258] on textarea "Recommendation Details" at bounding box center [910, 427] width 337 height 413
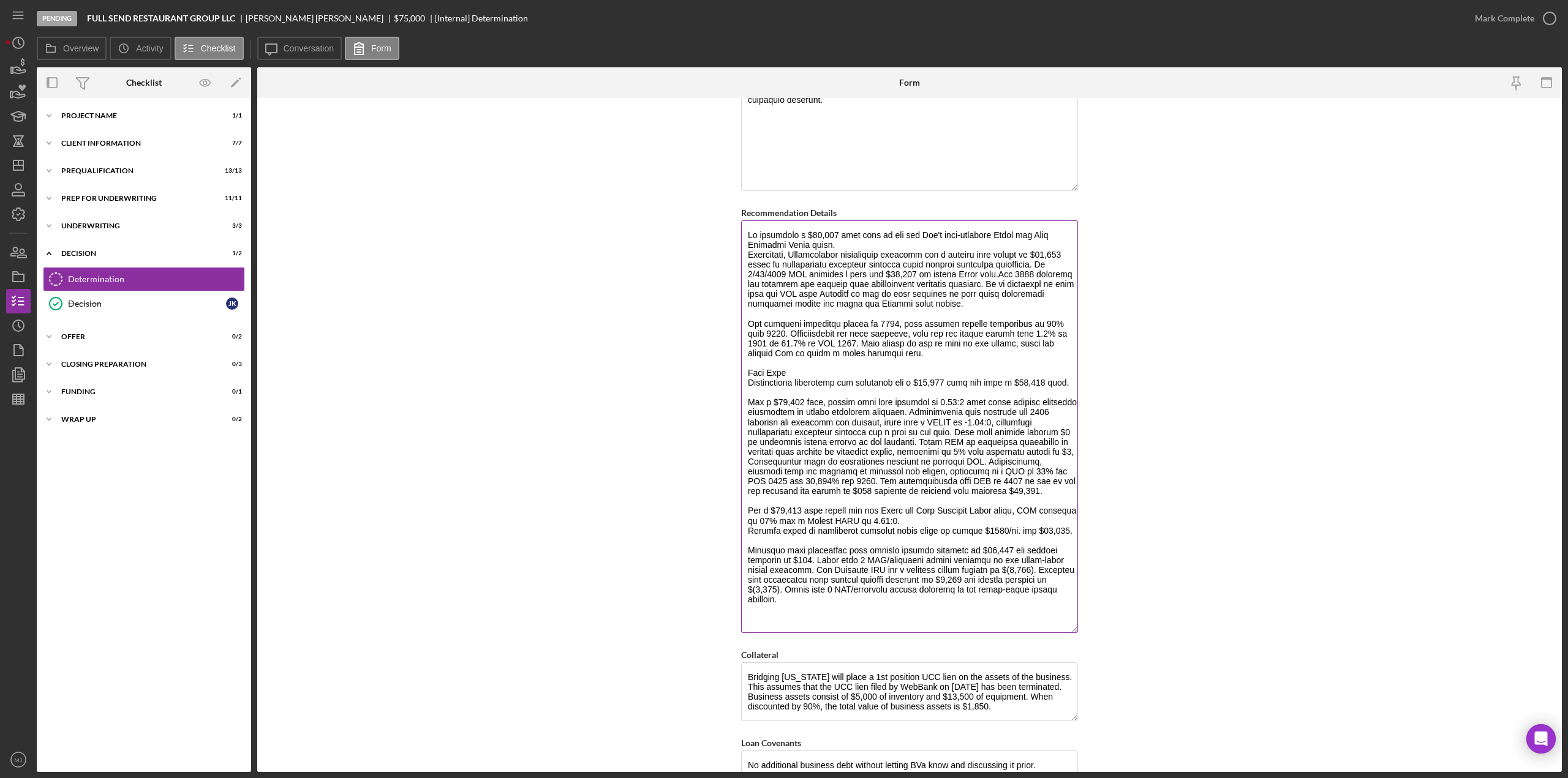
drag, startPoint x: 756, startPoint y: 269, endPoint x: 741, endPoint y: 269, distance: 15.0
click at [741, 269] on textarea "Recommendation Details" at bounding box center [910, 427] width 337 height 413
click at [1064, 257] on textarea "Recommendation Details" at bounding box center [910, 427] width 337 height 413
click at [1008, 269] on textarea "Recommendation Details" at bounding box center [910, 427] width 337 height 413
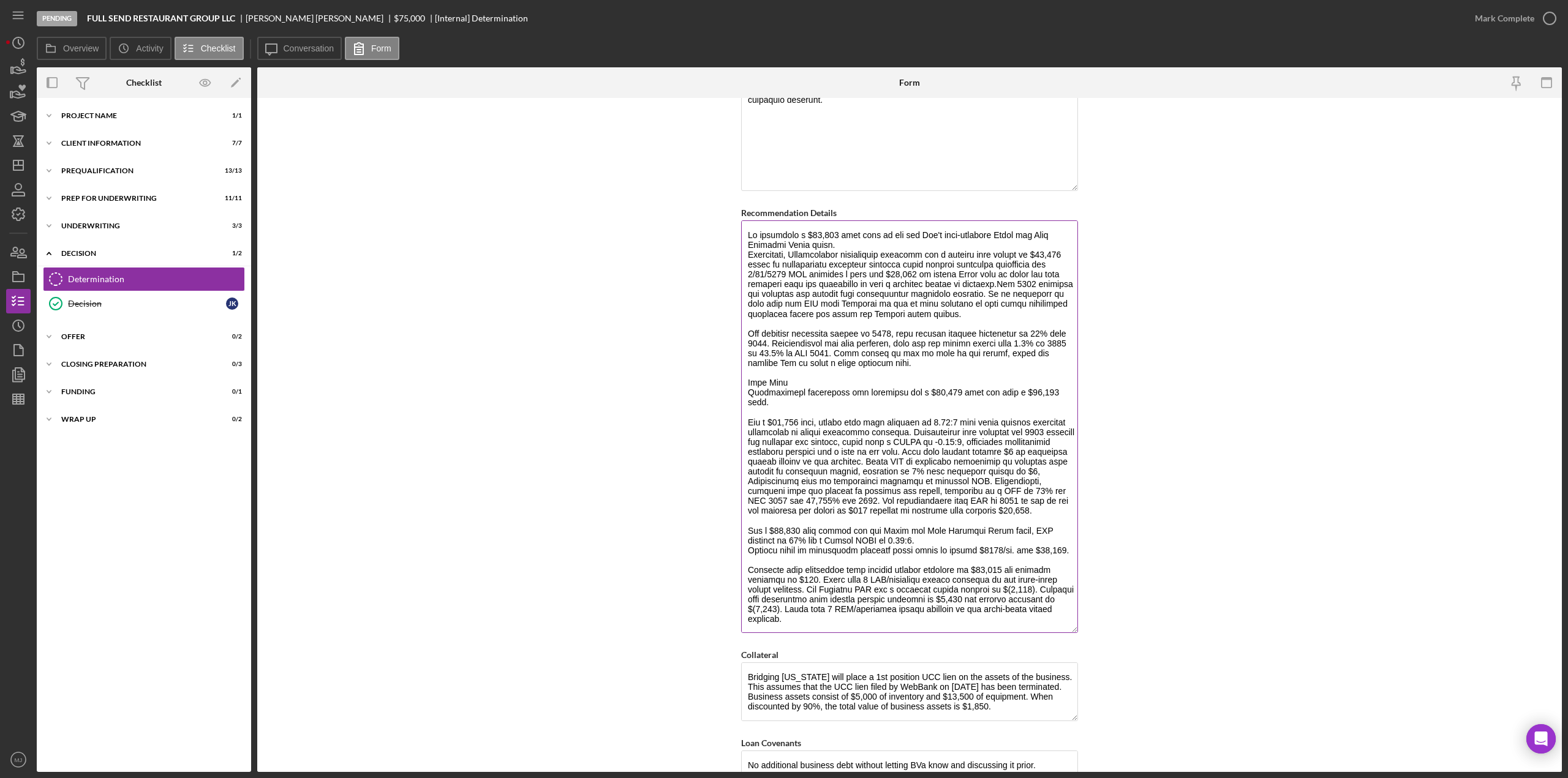
click at [1030, 267] on textarea "Recommendation Details" at bounding box center [910, 427] width 337 height 413
click at [1034, 268] on textarea "Recommendation Details" at bounding box center [910, 427] width 337 height 413
click at [1055, 285] on textarea "Recommendation Details" at bounding box center [910, 427] width 337 height 413
click at [1021, 277] on textarea "Recommendation Details" at bounding box center [910, 427] width 337 height 413
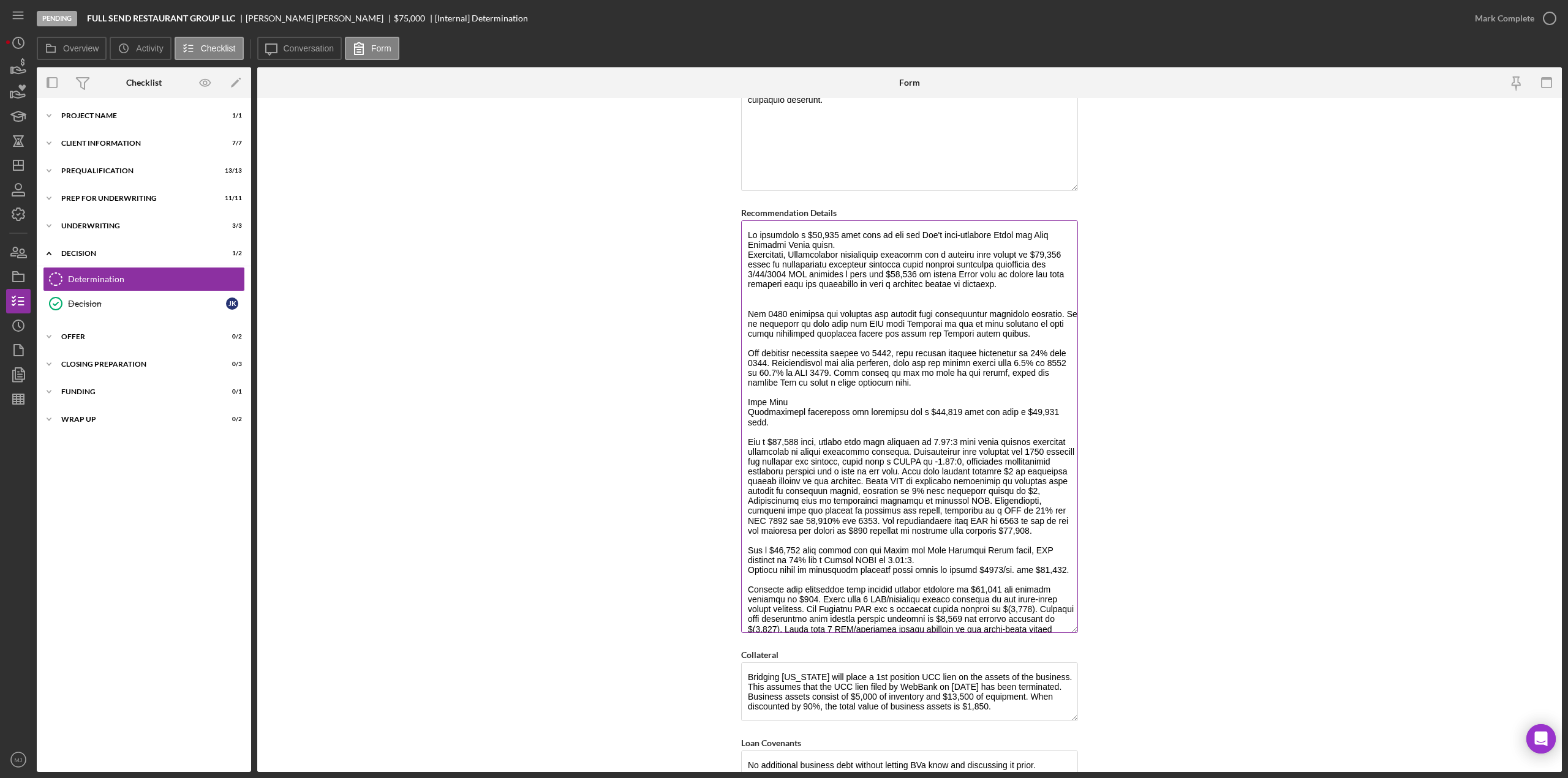
drag, startPoint x: 746, startPoint y: 427, endPoint x: 1060, endPoint y: 515, distance: 326.1
click at [1060, 515] on textarea "Recommendation Details" at bounding box center [910, 427] width 337 height 413
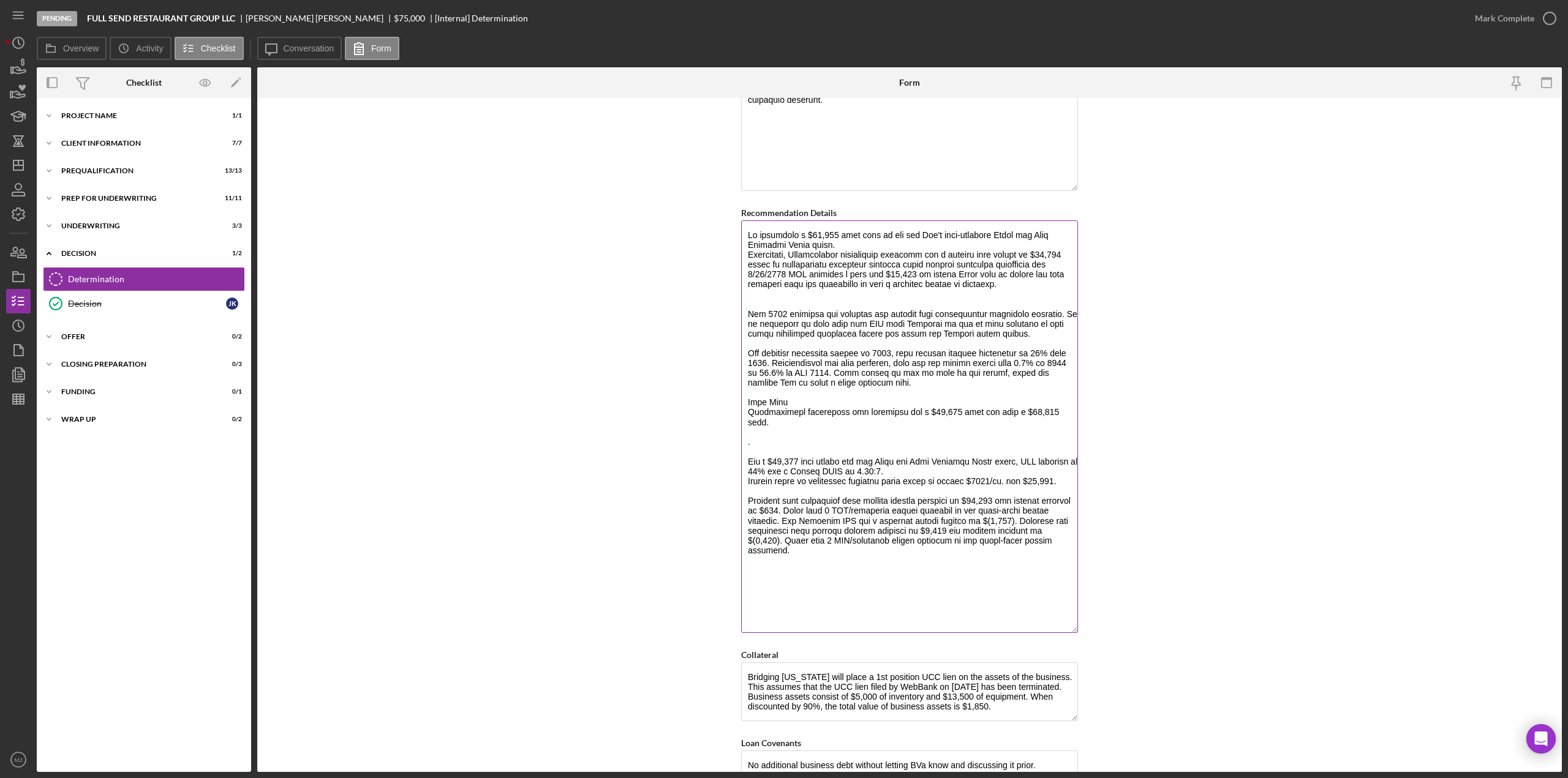
drag, startPoint x: 1063, startPoint y: 403, endPoint x: 745, endPoint y: 399, distance: 318.0
click at [745, 399] on textarea "Recommendation Details" at bounding box center [910, 427] width 337 height 413
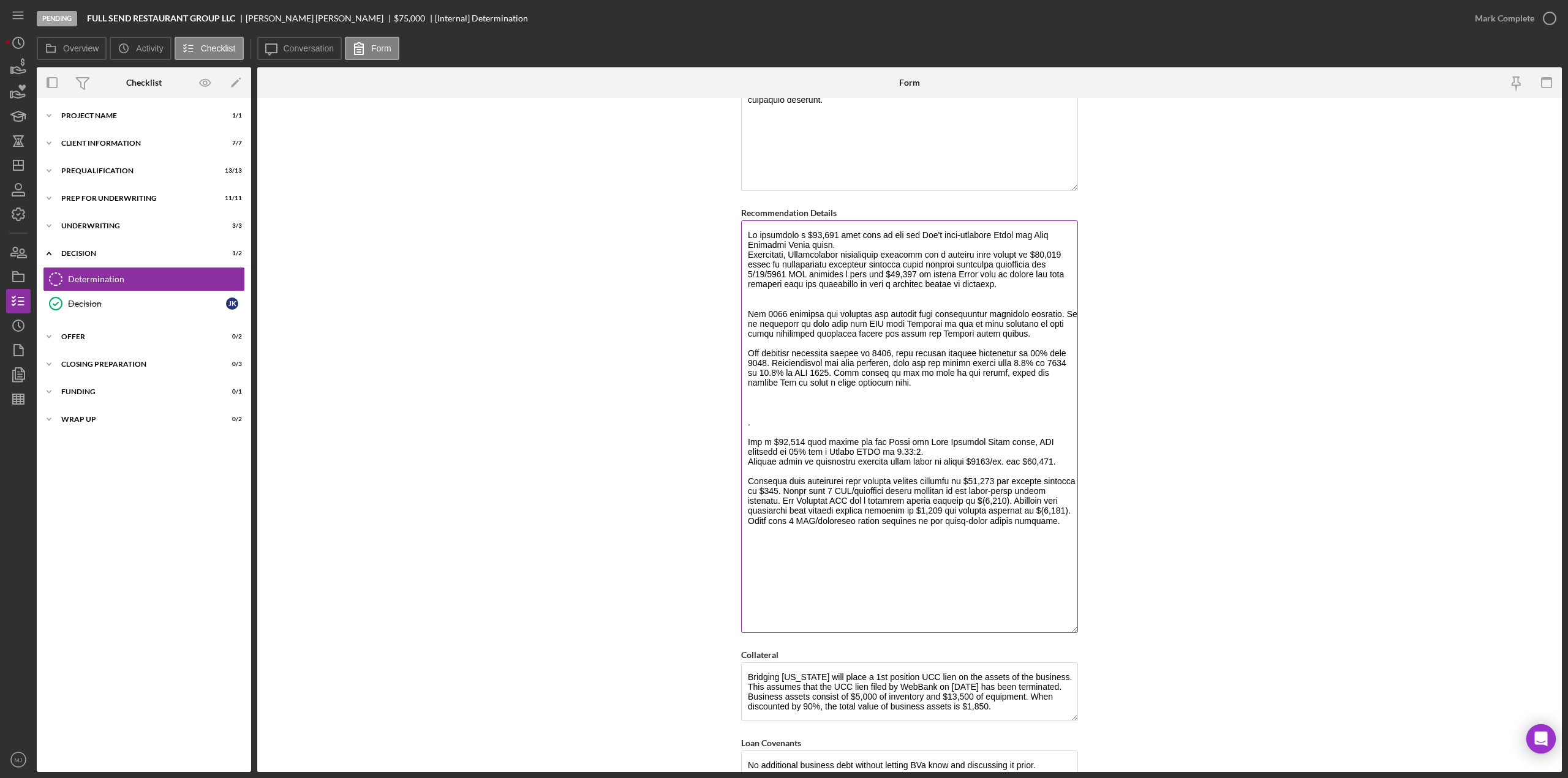
click at [839, 427] on textarea "Recommendation Details" at bounding box center [910, 427] width 337 height 413
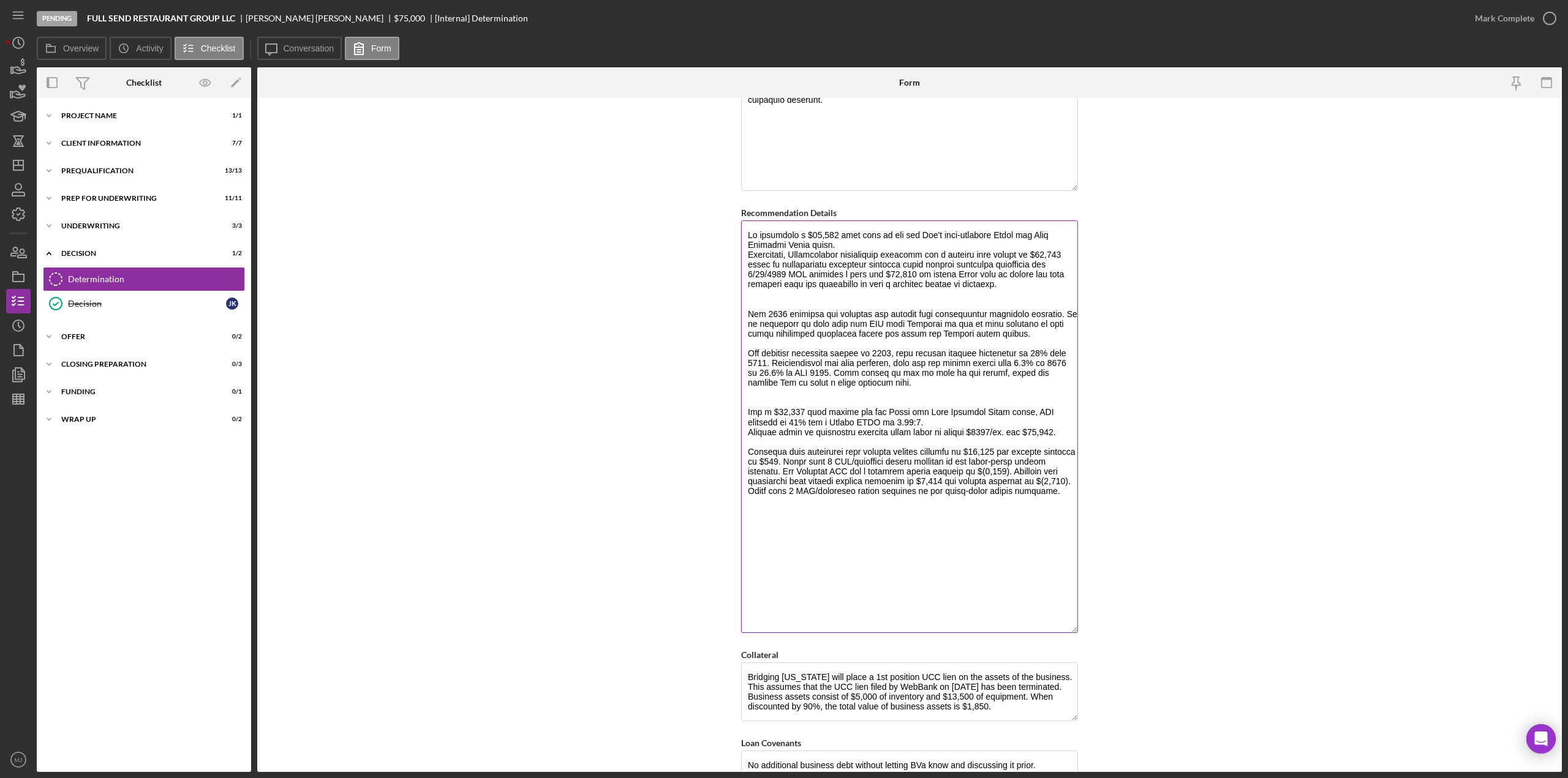
drag, startPoint x: 998, startPoint y: 277, endPoint x: 930, endPoint y: 280, distance: 68.1
click at [930, 280] on textarea "Recommendation Details" at bounding box center [910, 427] width 337 height 413
drag, startPoint x: 995, startPoint y: 328, endPoint x: 748, endPoint y: 307, distance: 247.9
click at [748, 307] on textarea "Recommendation Details" at bounding box center [910, 427] width 337 height 413
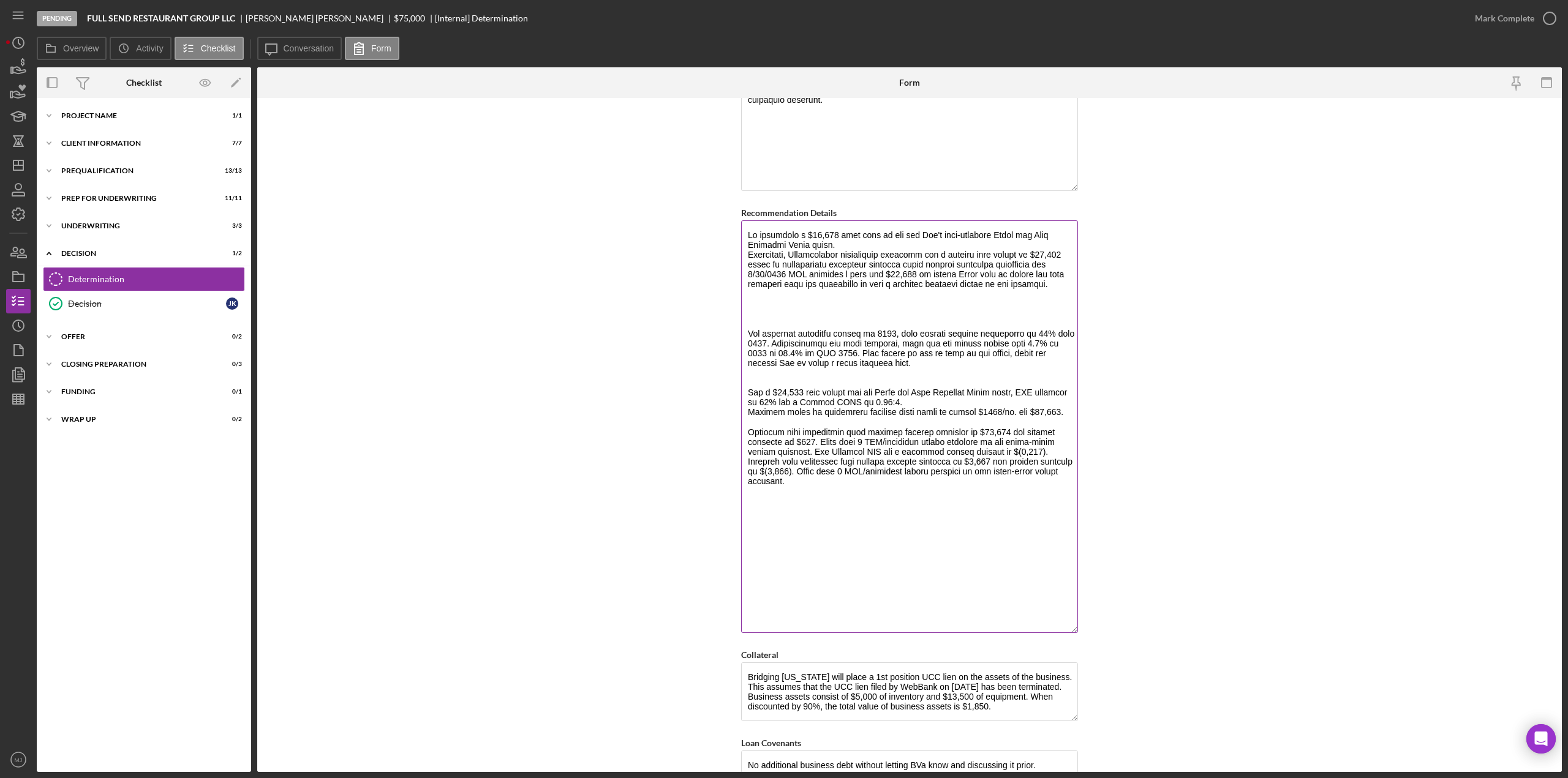
drag, startPoint x: 878, startPoint y: 357, endPoint x: 745, endPoint y: 325, distance: 136.8
click at [745, 325] on textarea "Recommendation Details" at bounding box center [910, 427] width 337 height 413
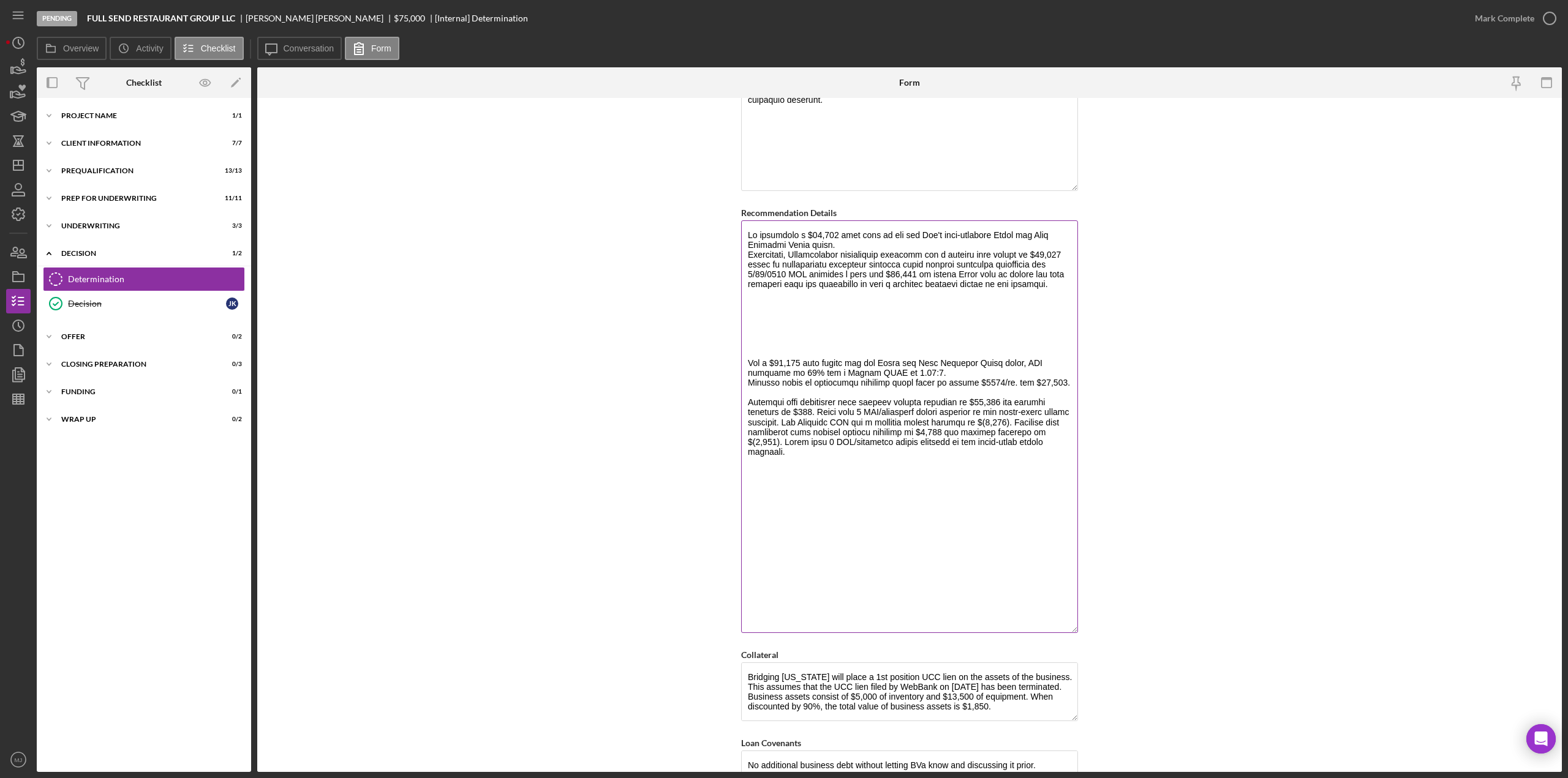
click at [746, 347] on textarea "Recommendation Details" at bounding box center [910, 427] width 337 height 413
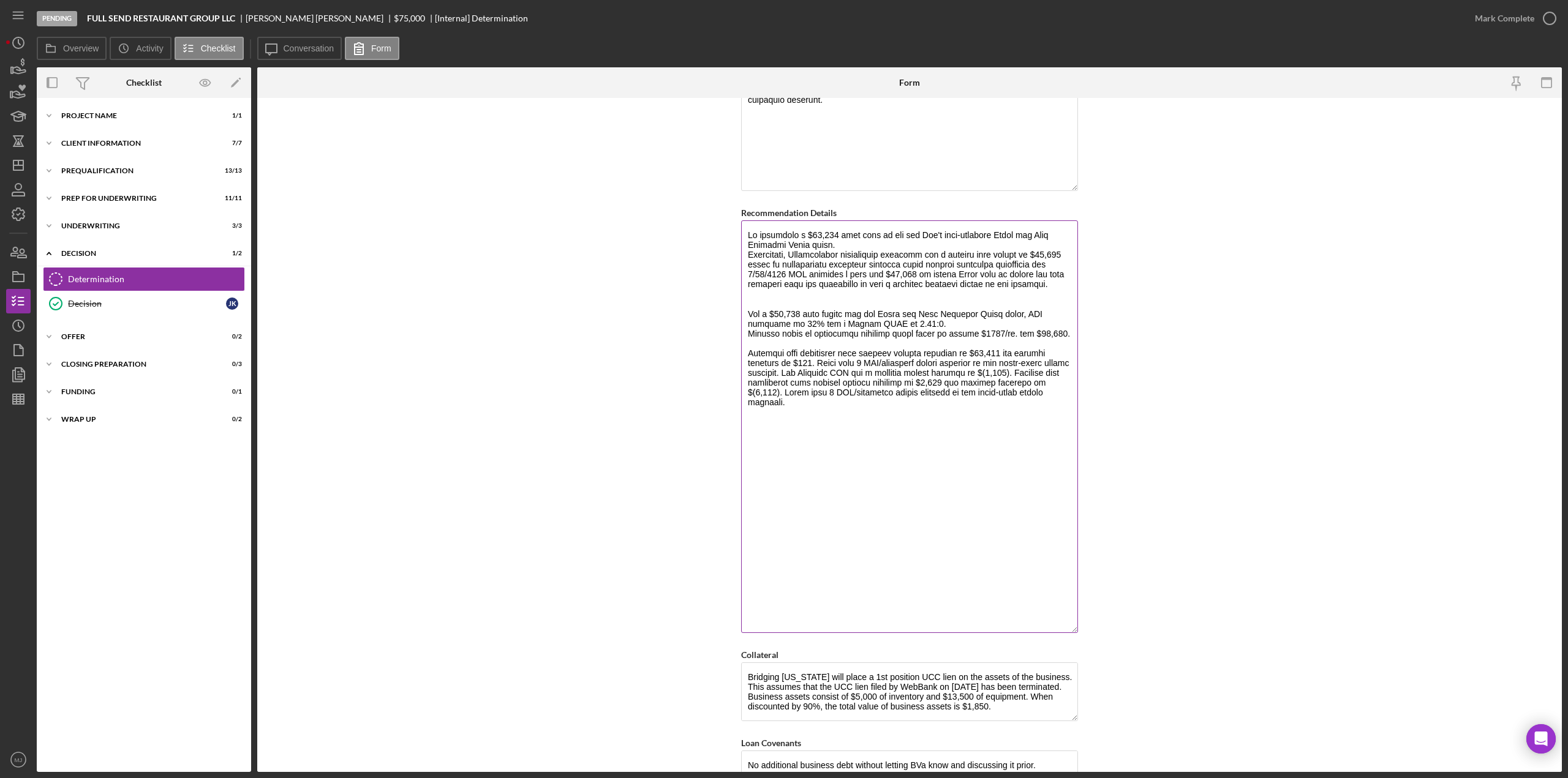
click at [795, 342] on textarea "Recommendation Details" at bounding box center [910, 427] width 337 height 413
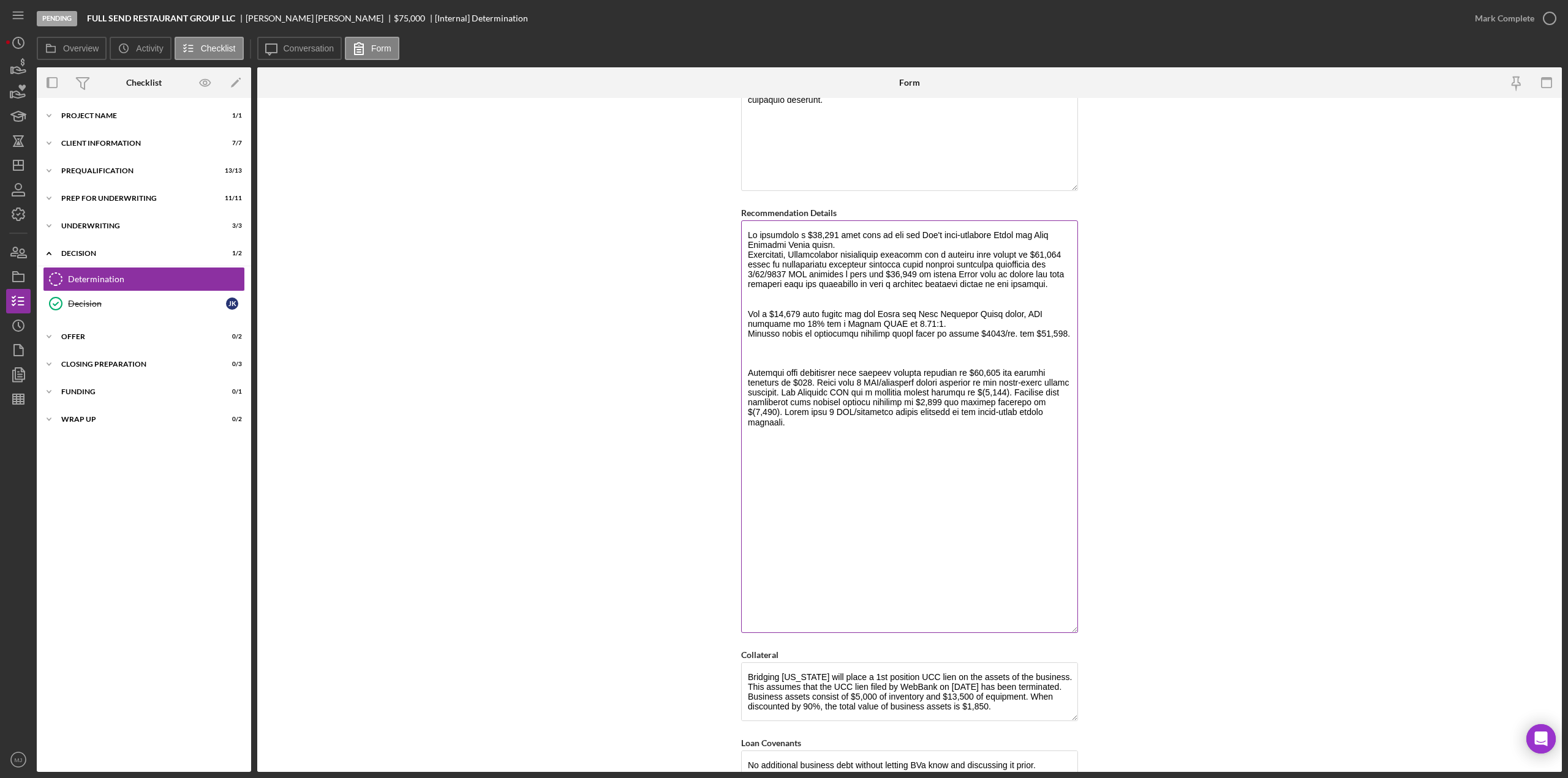
paste textarea "The business exhibited growth in [DATE], with monthly revenue increasing by 73%…"
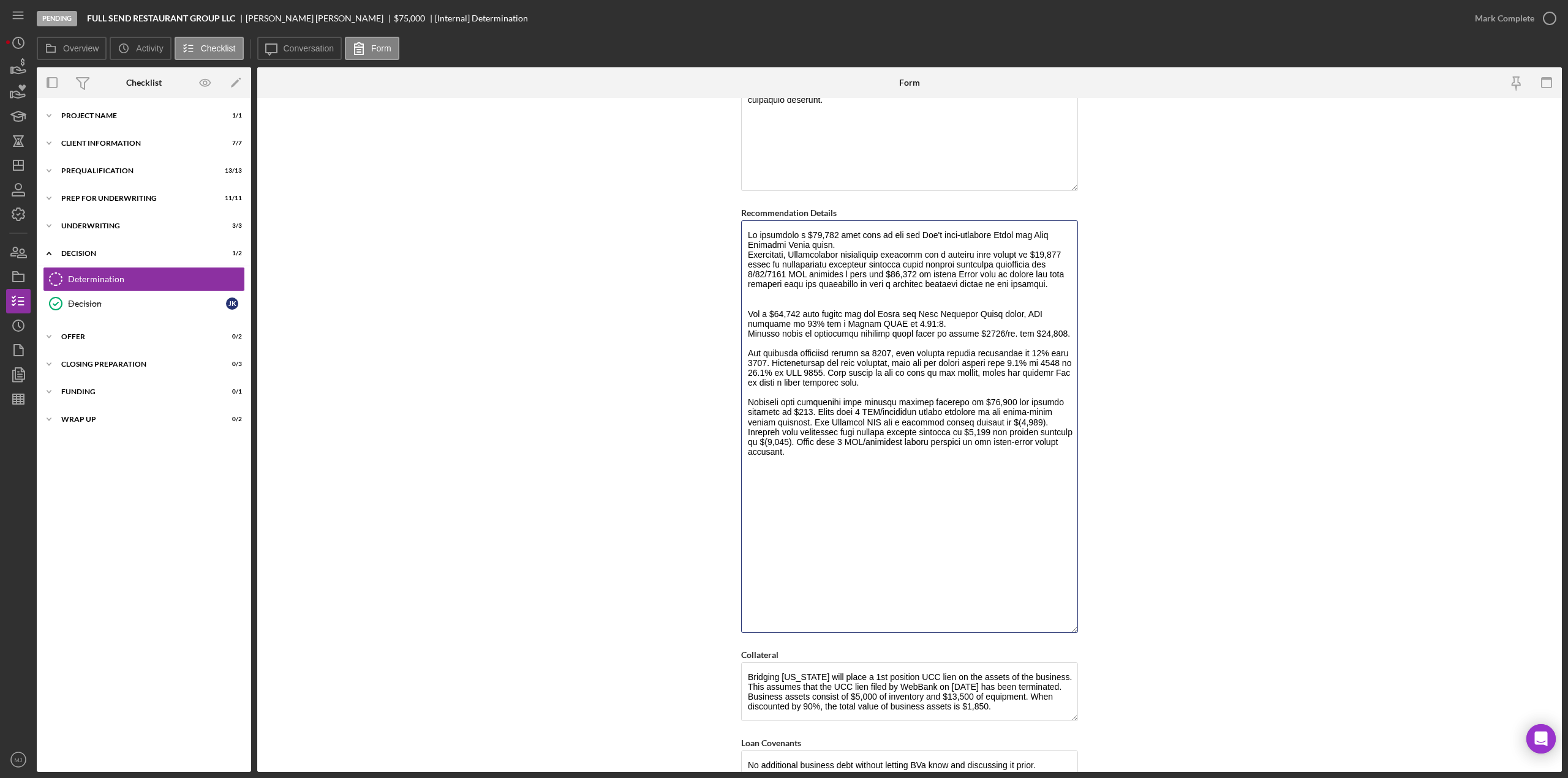
drag, startPoint x: 843, startPoint y: 467, endPoint x: 736, endPoint y: 400, distance: 126.2
click at [736, 400] on form "BVA Final Recommendation Borrower Full Send Restaurant Group, LLC Co-borrower(s…" at bounding box center [909, 435] width 1305 height 674
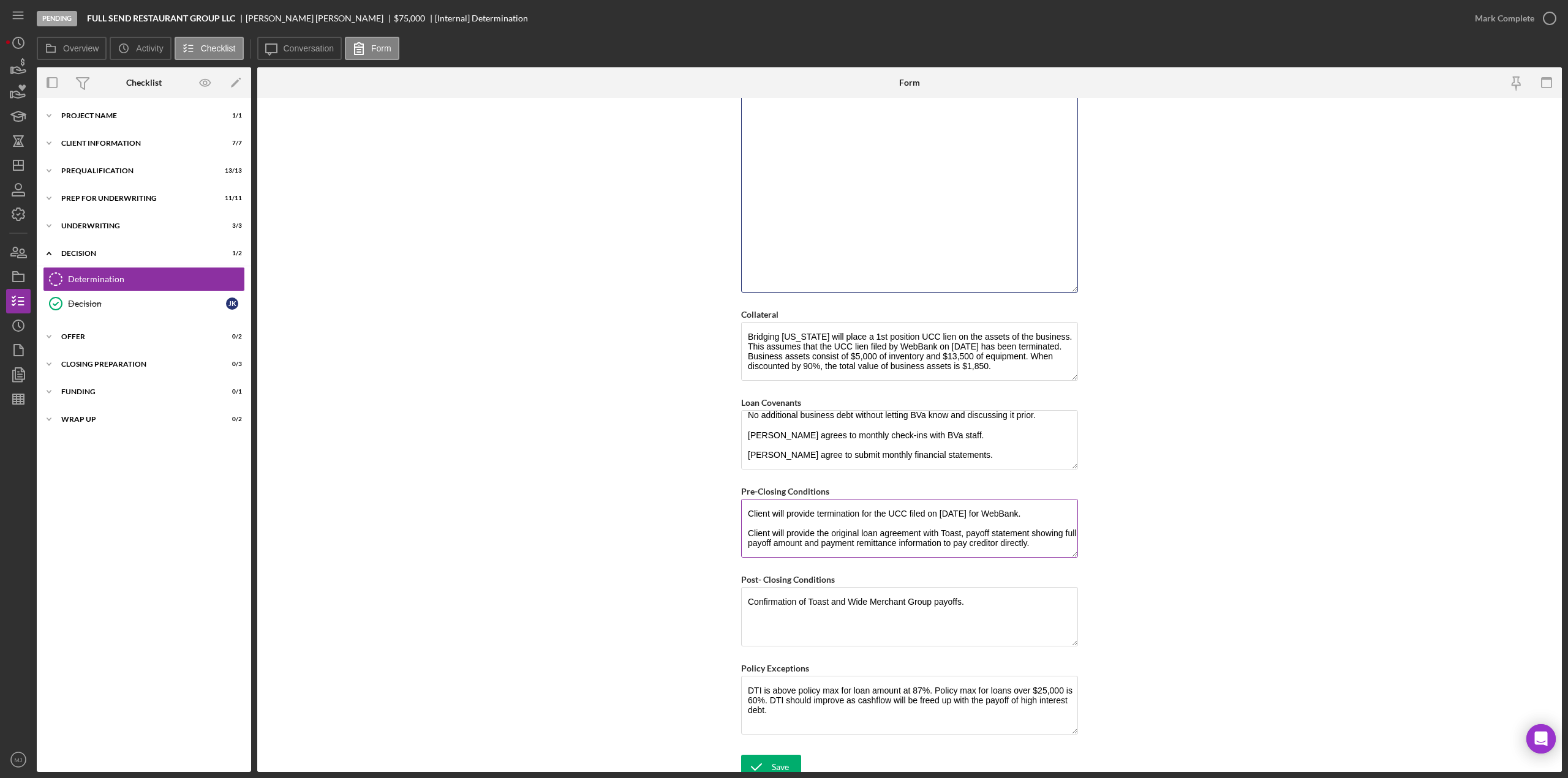
scroll to position [30, 0]
click at [772, 756] on div "Save" at bounding box center [780, 767] width 17 height 25
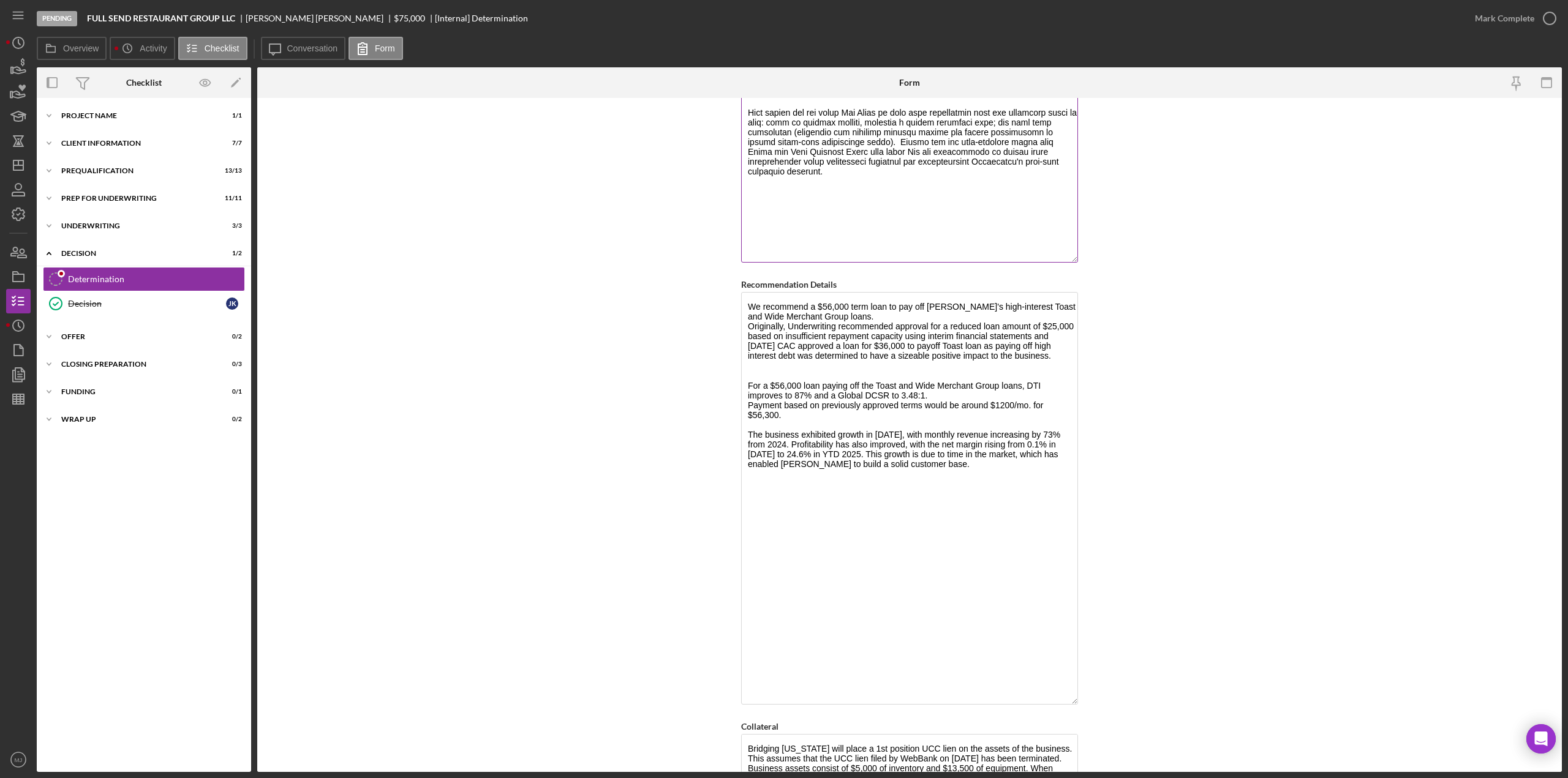
scroll to position [647, 0]
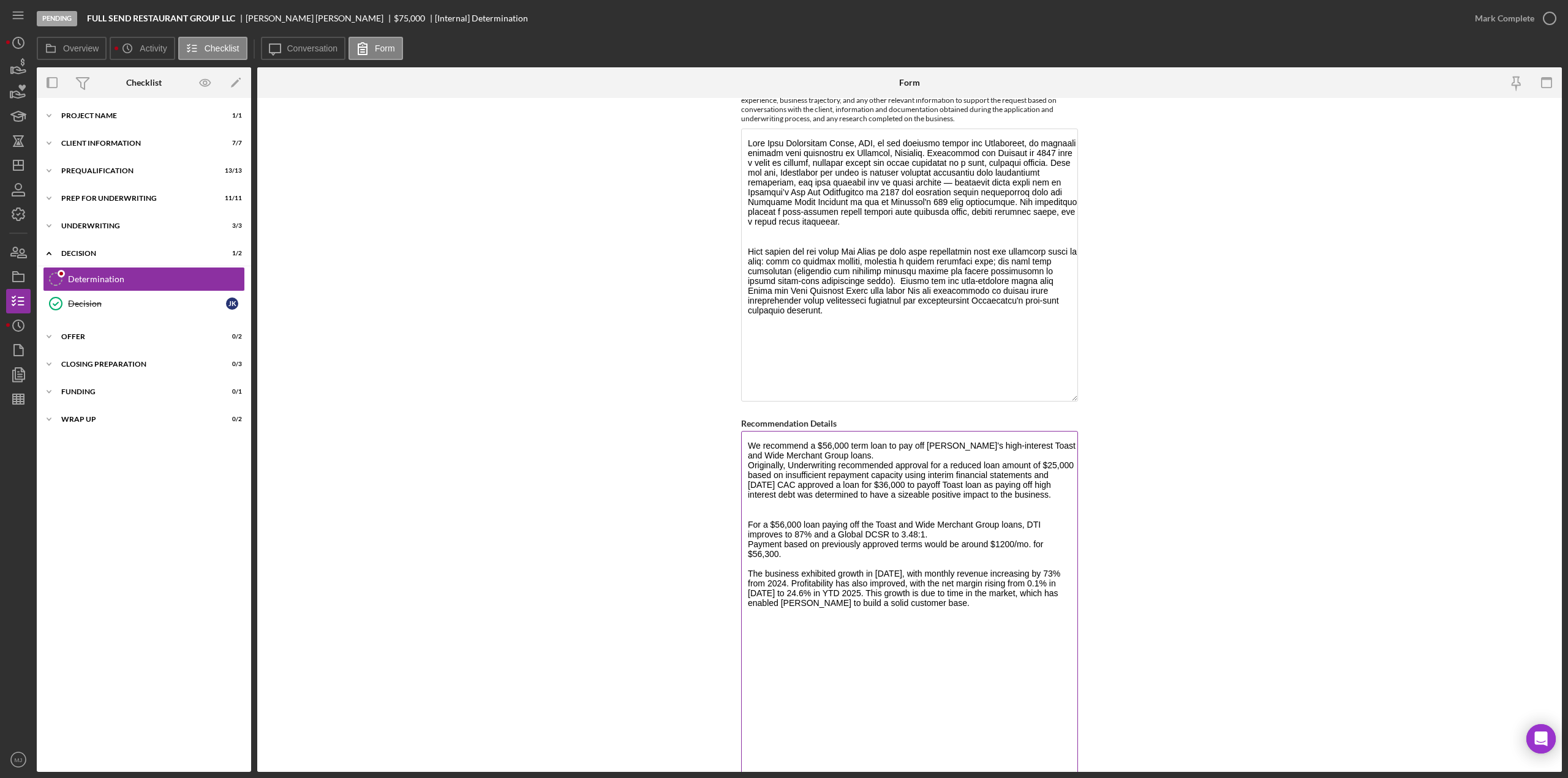
drag, startPoint x: 944, startPoint y: 438, endPoint x: 926, endPoint y: 440, distance: 18.1
click at [926, 440] on textarea "We recommend a $56,000 term loan to pay off [PERSON_NAME]'s high-interest Toast…" at bounding box center [910, 638] width 337 height 413
click at [867, 442] on textarea "We recommend a $56,000 term loan to pay off the high-interest Toast and Wide Me…" at bounding box center [910, 638] width 337 height 413
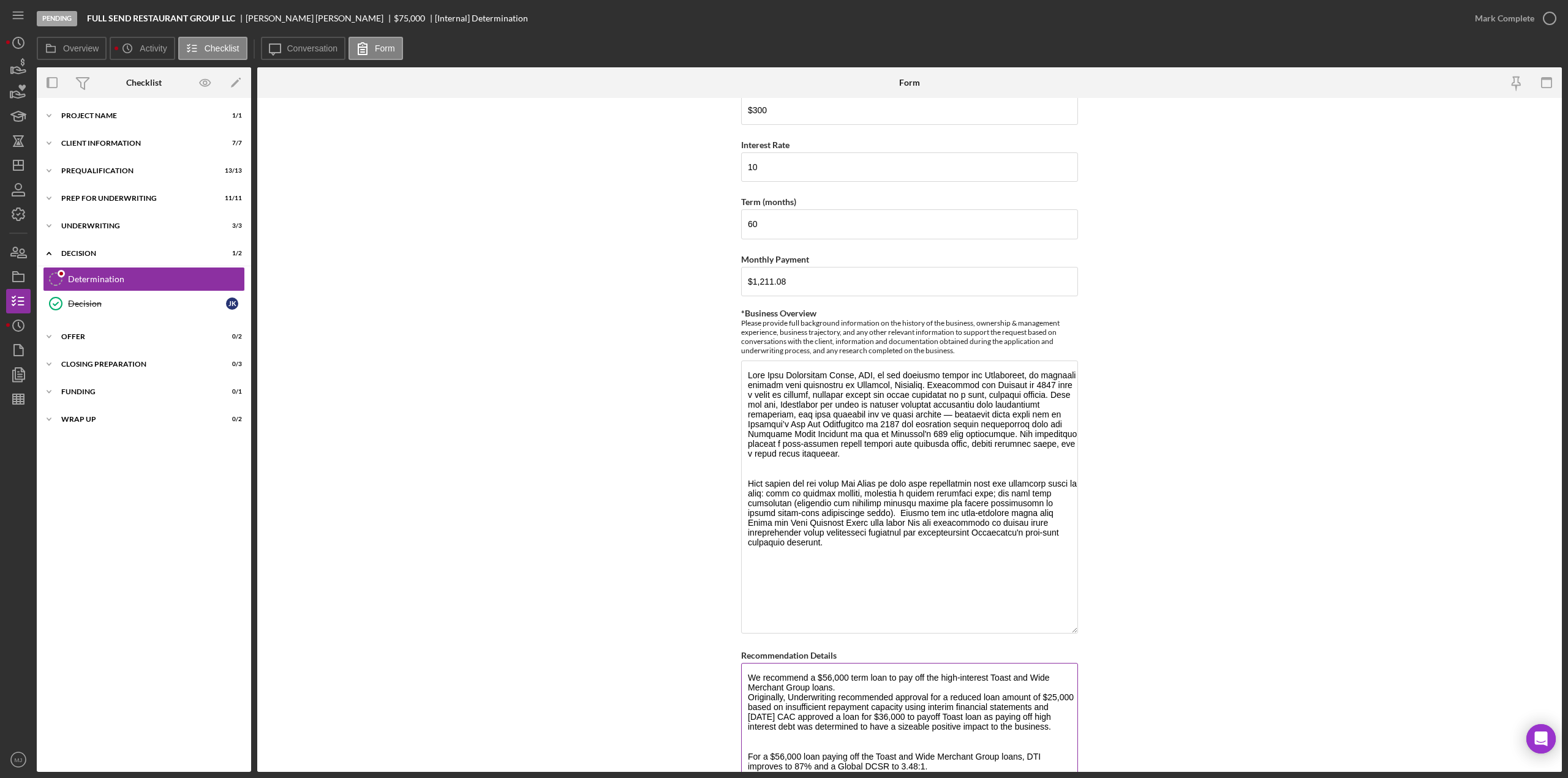
scroll to position [735, 0]
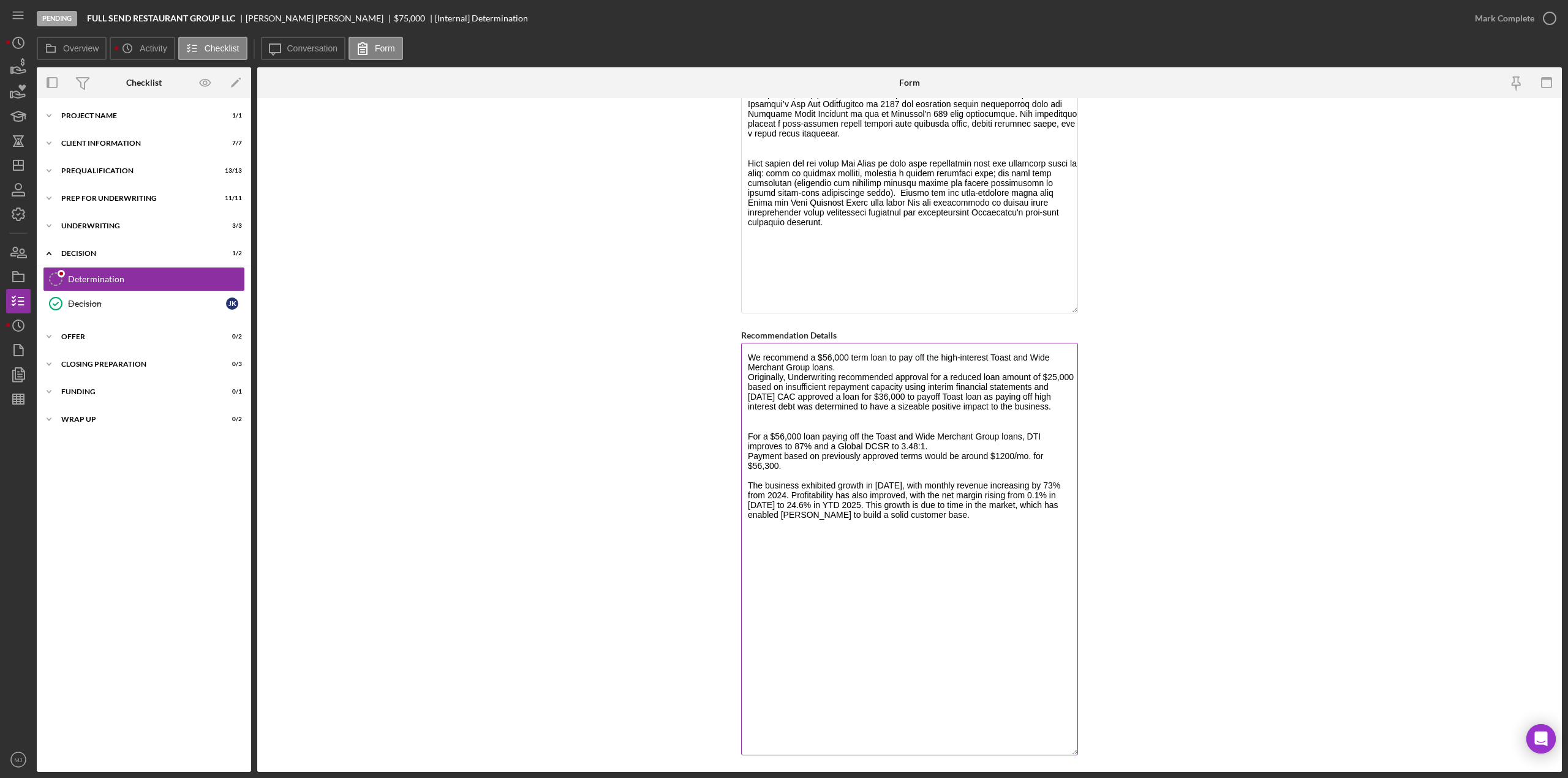
click at [851, 353] on textarea "We recommend a $56,000 term loan to pay off the high-interest Toast and Wide Me…" at bounding box center [910, 549] width 337 height 413
click at [925, 351] on textarea "We recommend a $56,000 60- month term loan to pay off the high-interest Toast a…" at bounding box center [910, 549] width 337 height 413
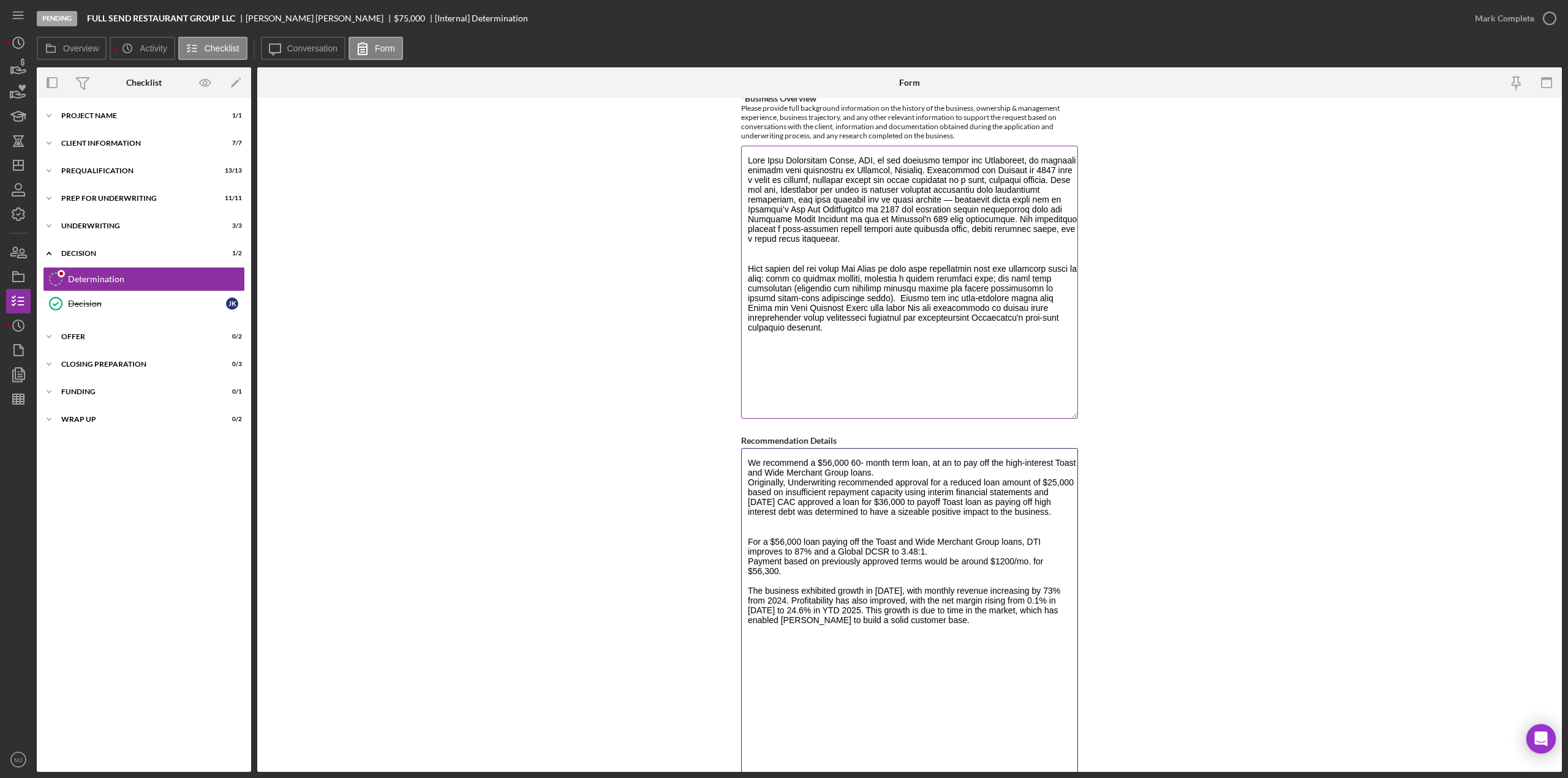
scroll to position [673, 0]
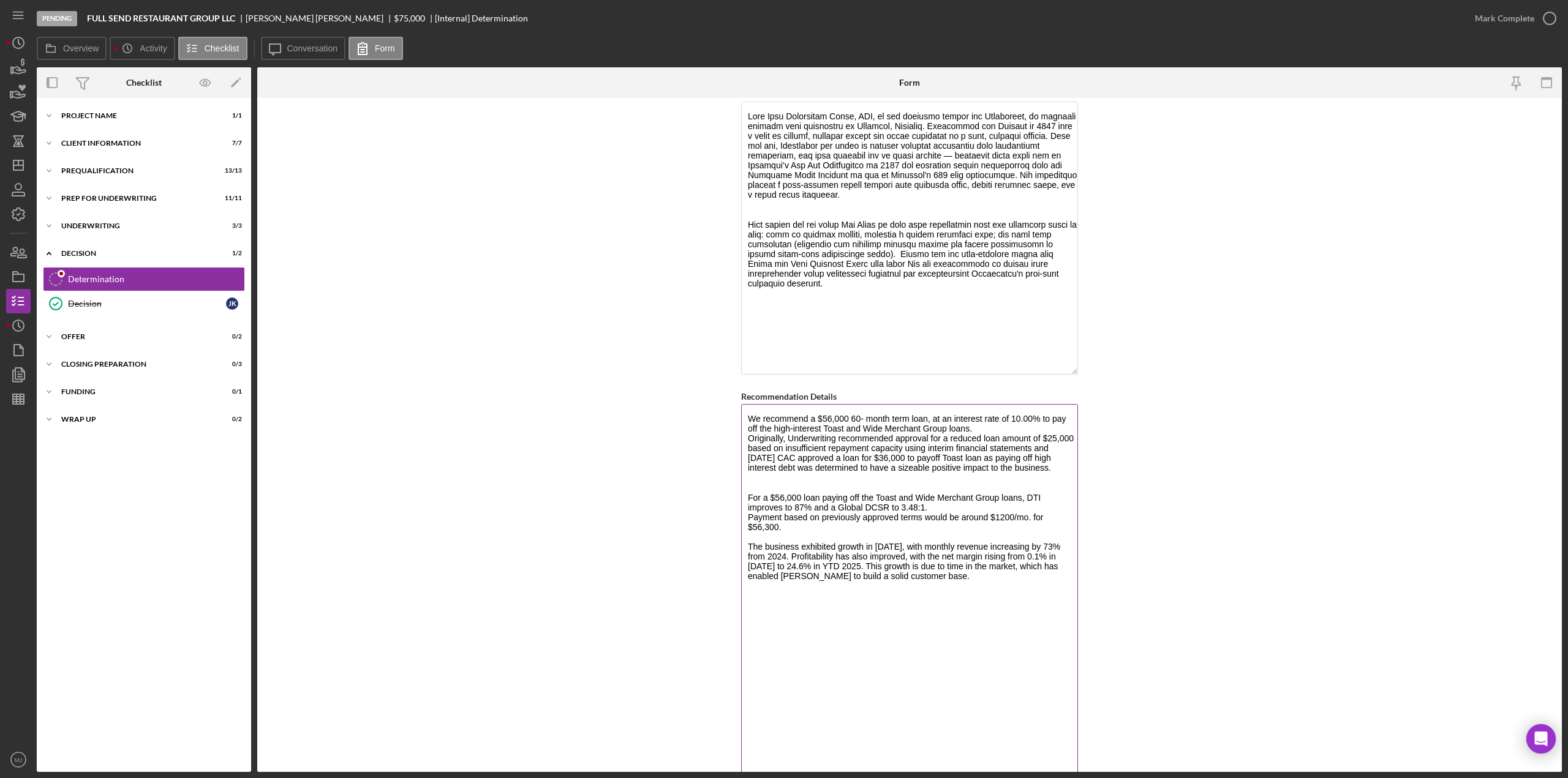
click at [977, 422] on textarea "We recommend a $56,000 60- month term loan, at an interest rate of 10.00% to pa…" at bounding box center [910, 610] width 337 height 413
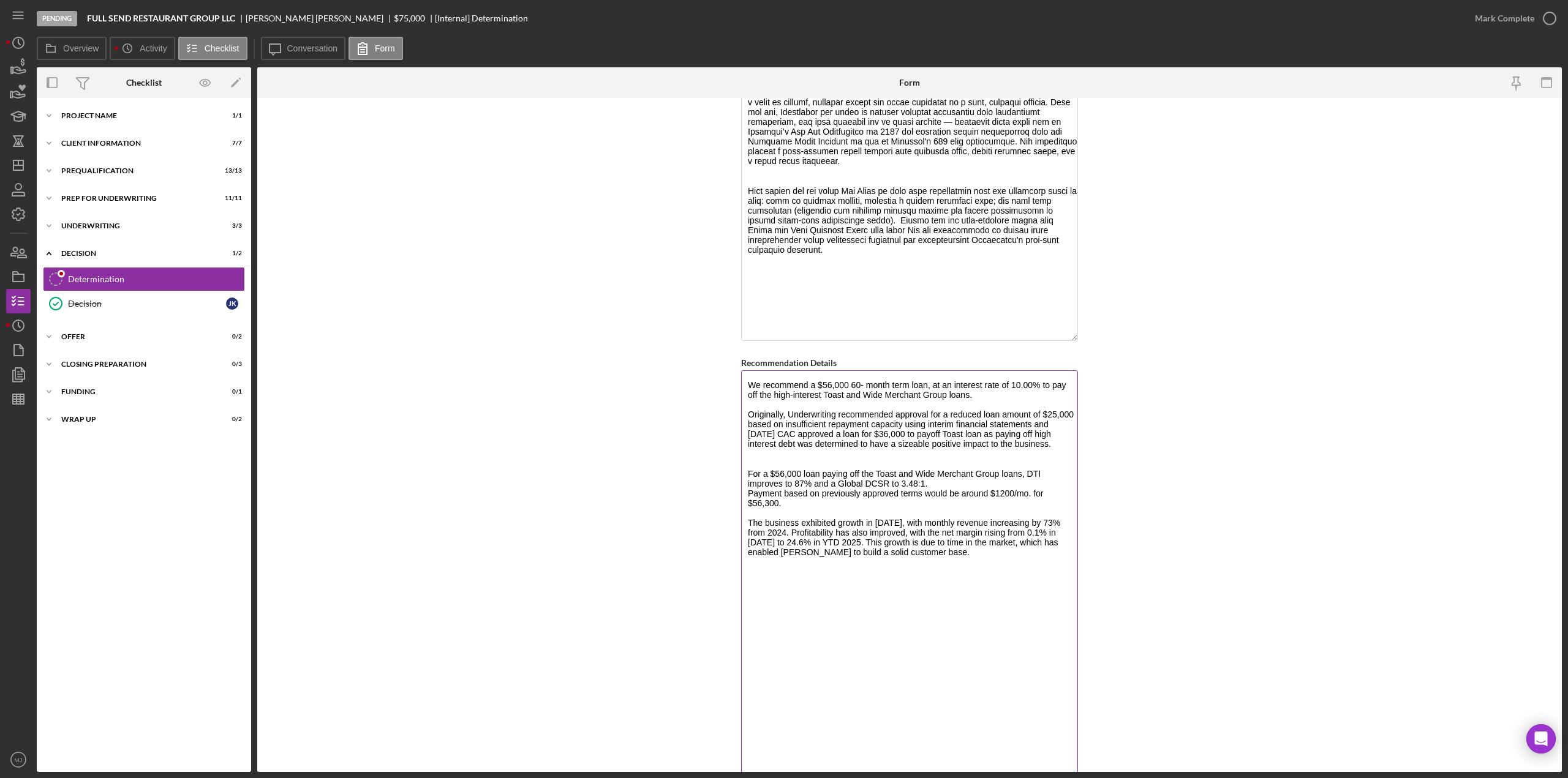
scroll to position [735, 0]
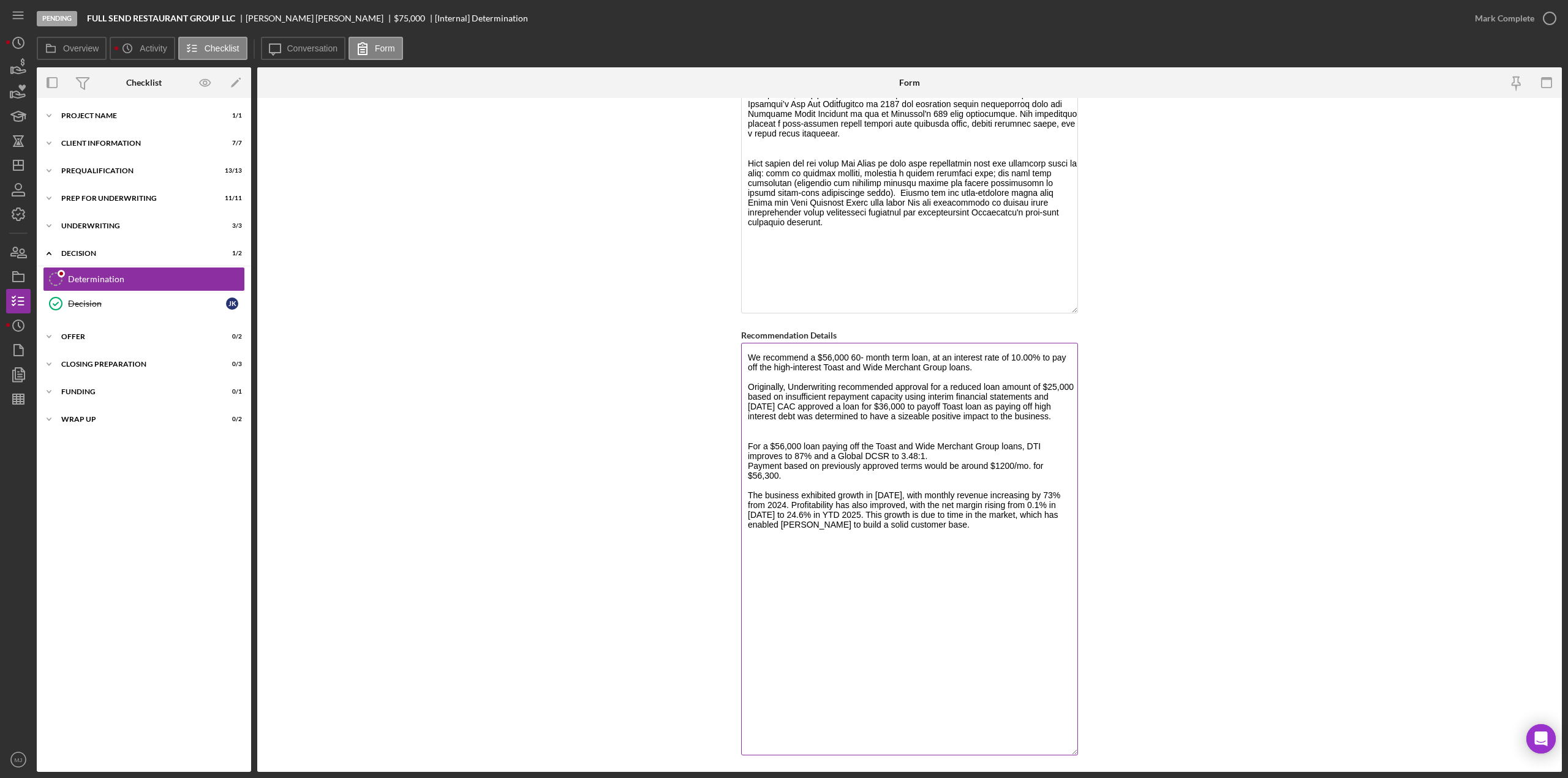
click at [1050, 390] on textarea "We recommend a $56,000 60- month term loan, at an interest rate of 10.00% to pa…" at bounding box center [910, 549] width 337 height 413
click at [794, 412] on textarea "We recommend a $56,000 60- month term loan, at an interest rate of 10.00% to pa…" at bounding box center [910, 549] width 337 height 413
click at [769, 427] on textarea "We recommend a $56,000 60- month term loan, at an interest rate of 10.00% to pa…" at bounding box center [910, 549] width 337 height 413
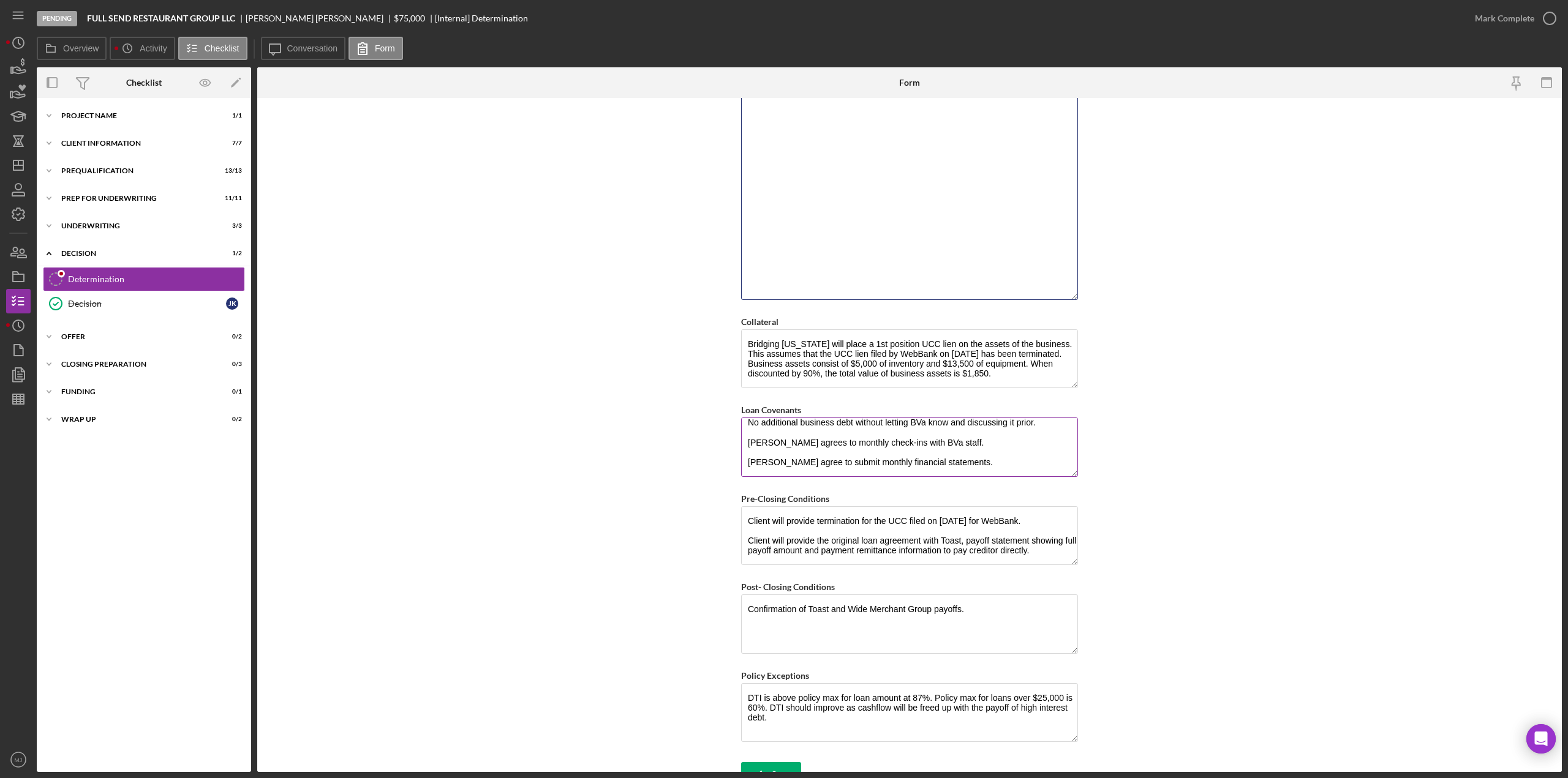
scroll to position [1197, 0]
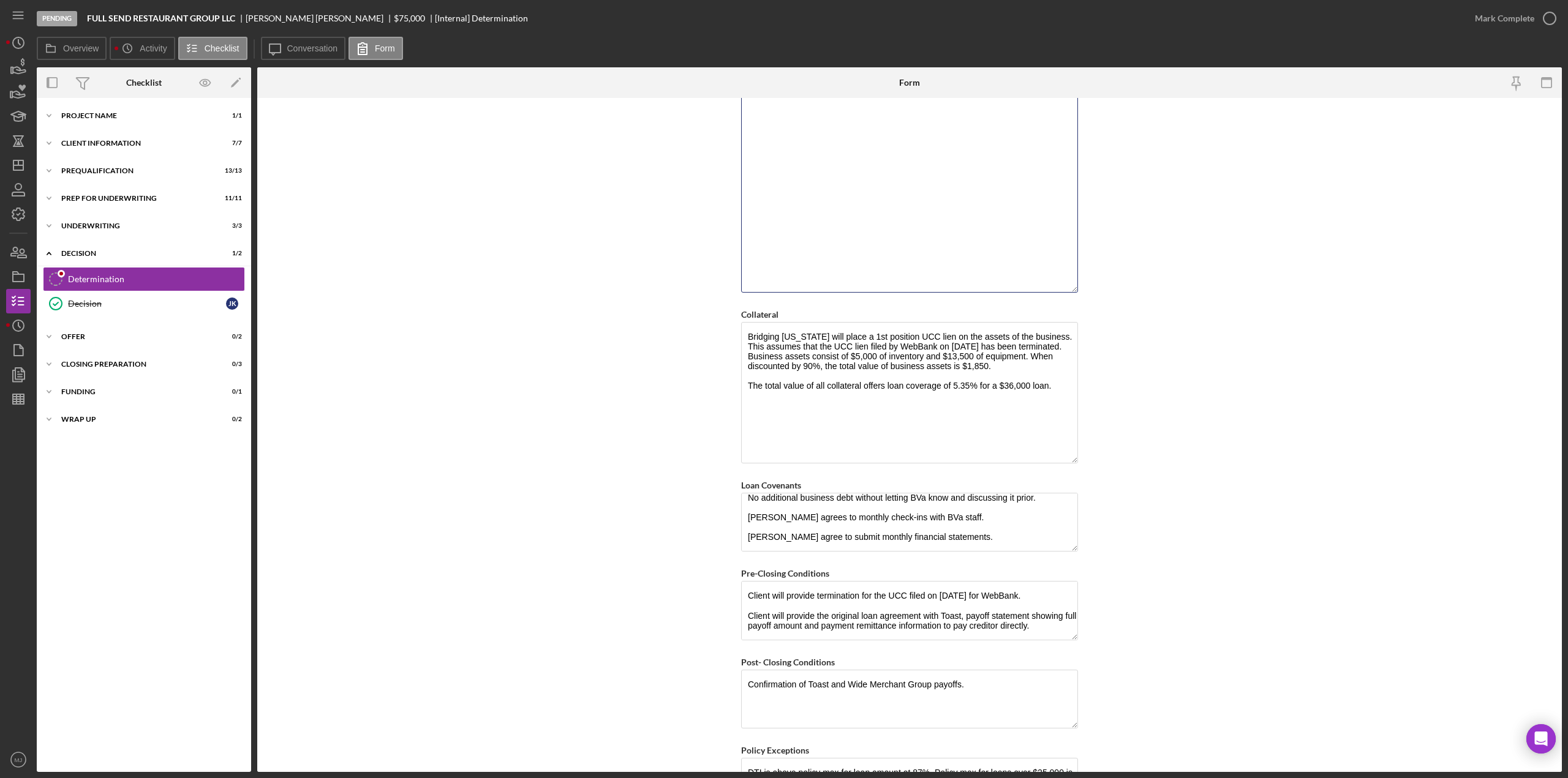
drag, startPoint x: 1072, startPoint y: 368, endPoint x: 1078, endPoint y: 451, distance: 83.2
click at [1078, 451] on form "BVA Final Recommendation Borrower Full Send Restaurant Group, LLC Co-borrower(s…" at bounding box center [909, 435] width 1305 height 674
type textarea "We recommend a $56,000 60- month term loan, at an interest rate of 10.00% to pa…"
drag, startPoint x: 1050, startPoint y: 328, endPoint x: 1050, endPoint y: 364, distance: 36.0
click at [1050, 364] on textarea "Bridging [US_STATE] will place a 1st position UCC lien on the assets of the bus…" at bounding box center [910, 393] width 337 height 142
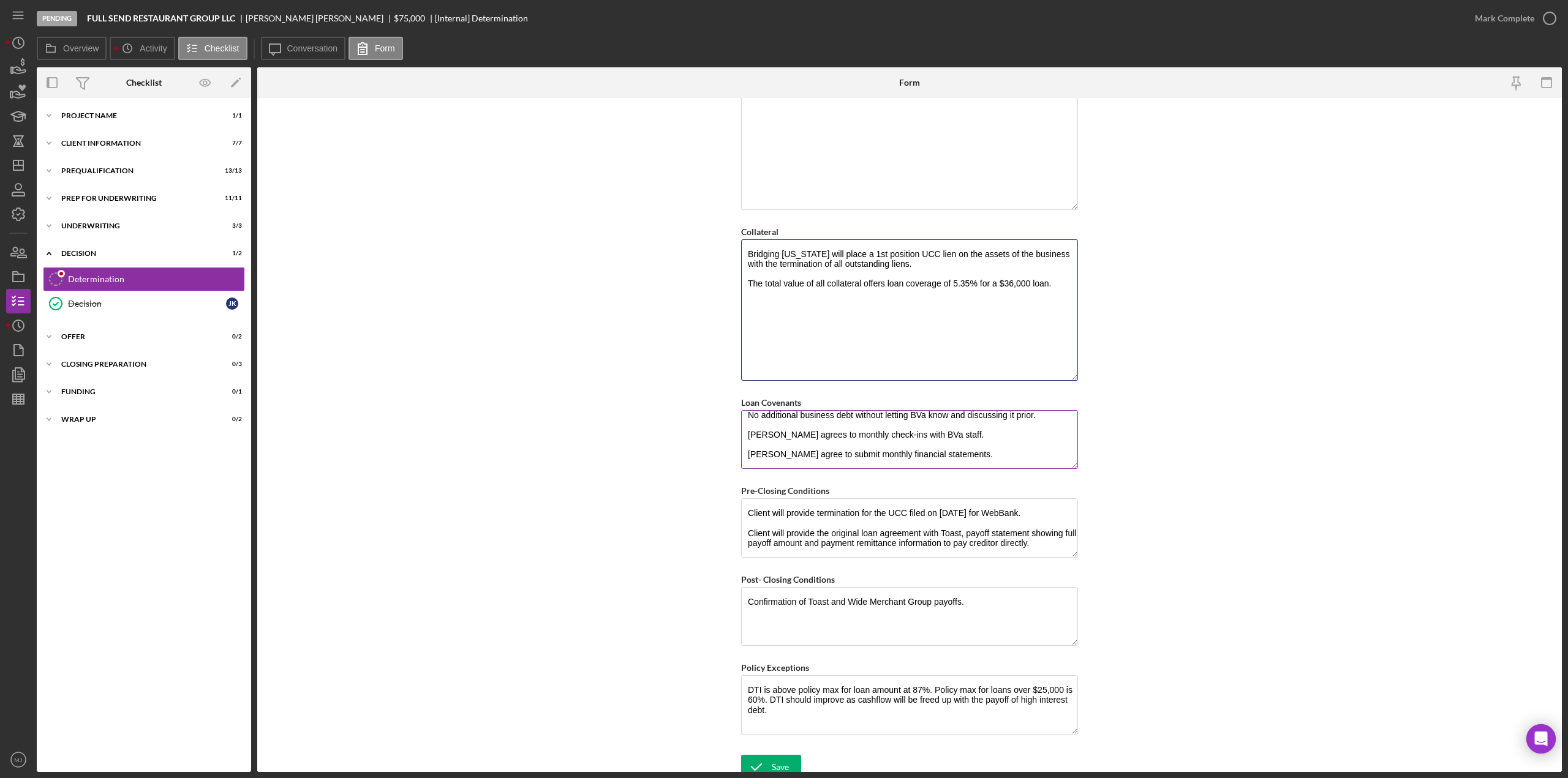
scroll to position [0, 0]
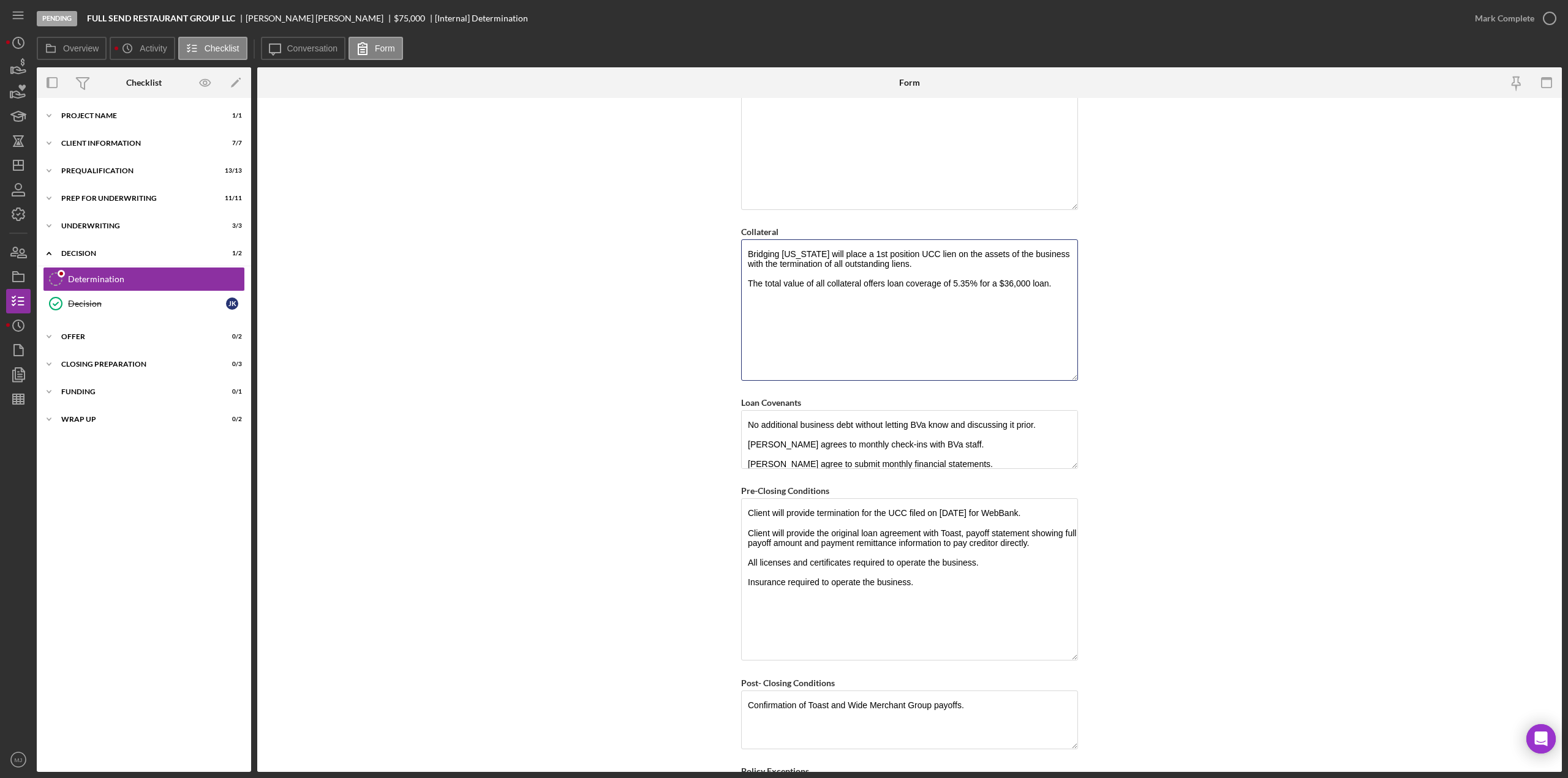
drag, startPoint x: 1068, startPoint y: 546, endPoint x: 1087, endPoint y: 650, distance: 105.7
click at [1087, 650] on form "BVA Final Recommendation Borrower Full Send Restaurant Group, LLC Co-borrower(s…" at bounding box center [909, 435] width 1305 height 674
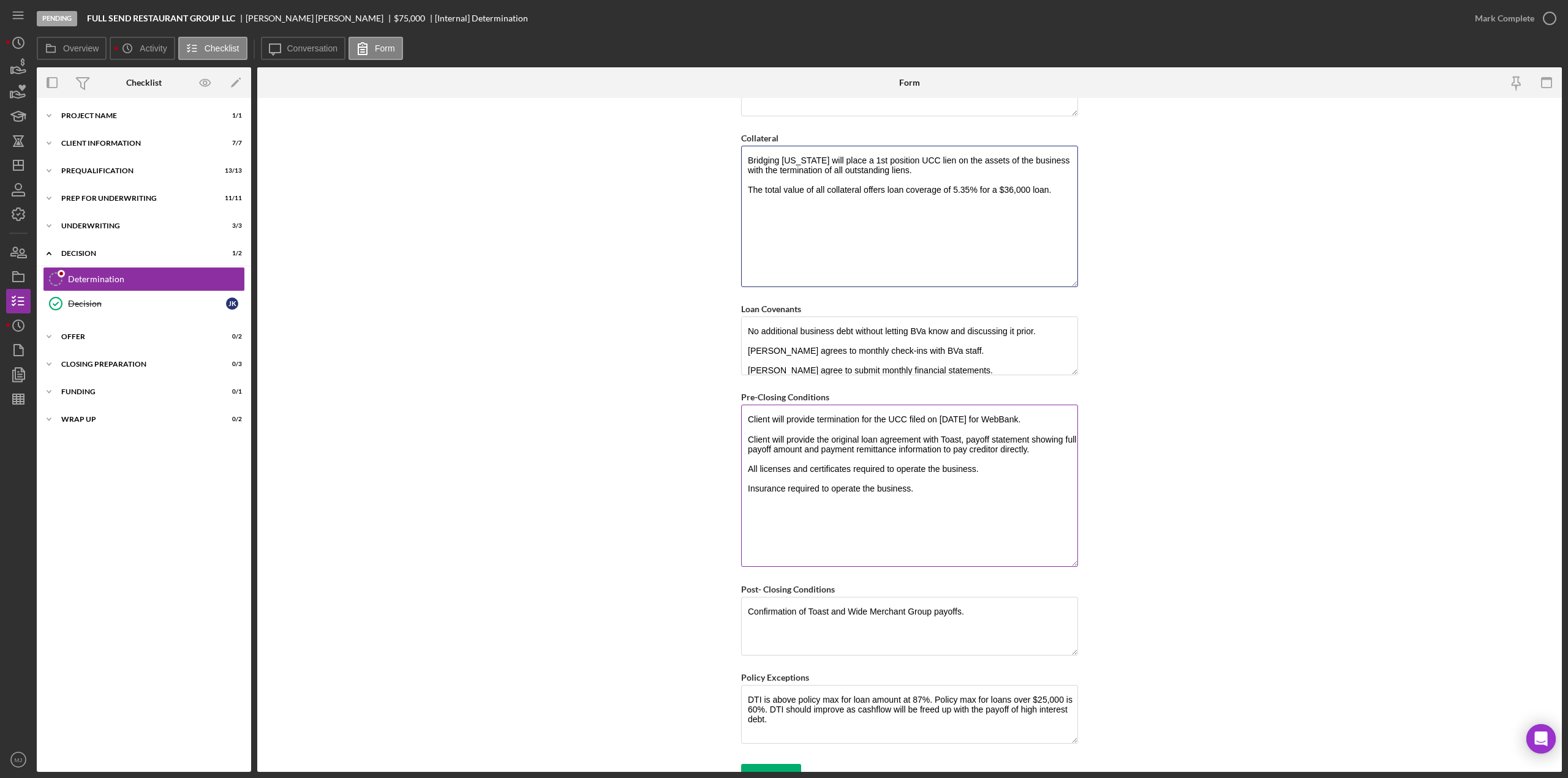
scroll to position [1384, 0]
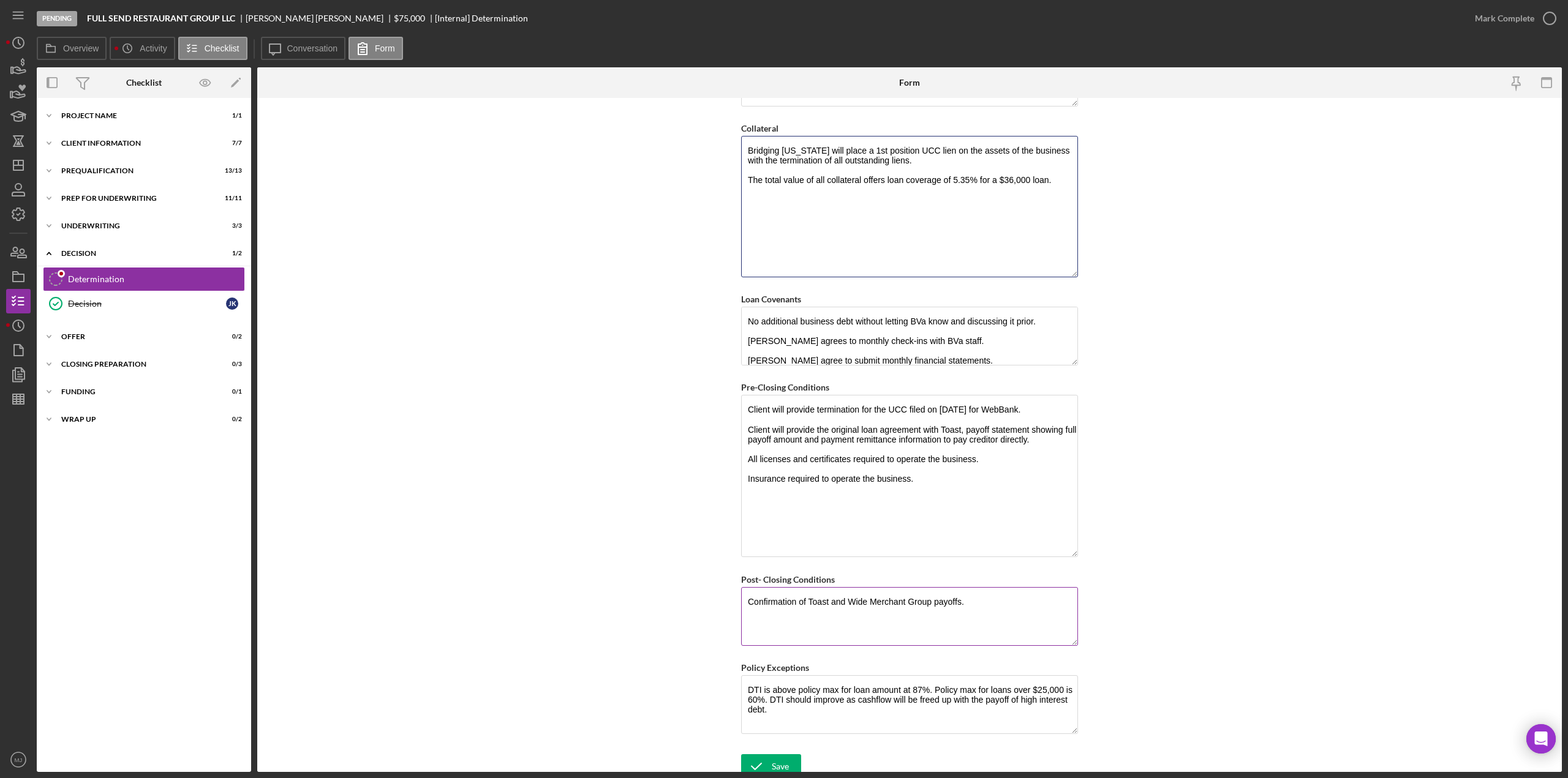
type textarea "Bridging [US_STATE] will place a 1st position UCC lien on the assets of the bus…"
click at [969, 592] on textarea "Confirmation of Toast and Wide Merchant Group payoffs." at bounding box center [910, 616] width 337 height 59
click at [753, 763] on polyline "submit" at bounding box center [757, 766] width 10 height 6
click at [1480, 18] on div "Mark Complete" at bounding box center [1505, 18] width 59 height 25
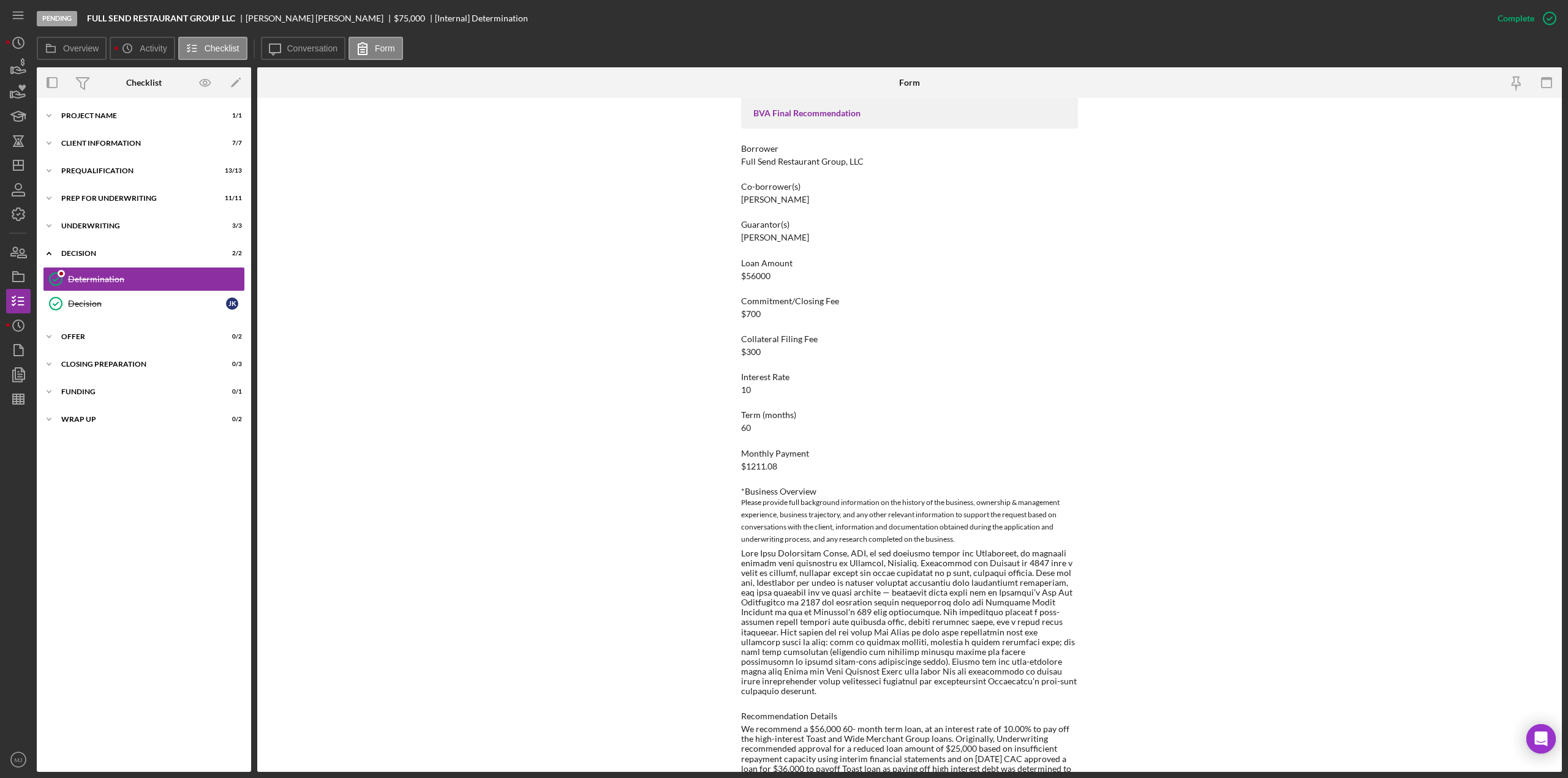
scroll to position [123, 0]
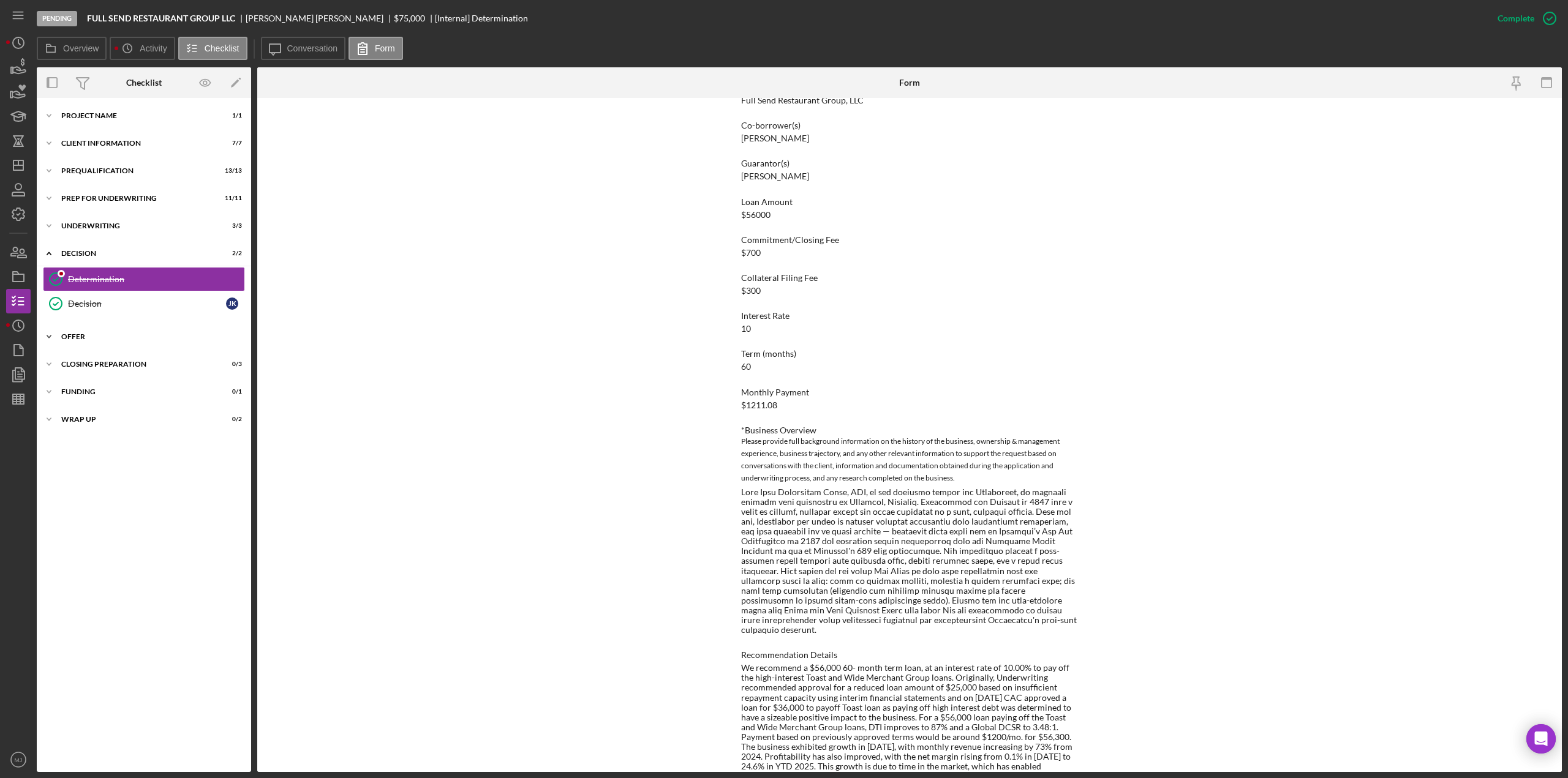
click at [68, 334] on div "Offer" at bounding box center [148, 337] width 174 height 7
click at [69, 335] on div "Offer" at bounding box center [148, 337] width 174 height 7
click at [108, 213] on div "Icon/Expander Project Name 1 / 1 Icon/Expander Client Information 7 / 7 Icon/Ex…" at bounding box center [144, 435] width 214 height 662
click at [105, 227] on div "Underwriting" at bounding box center [148, 226] width 174 height 7
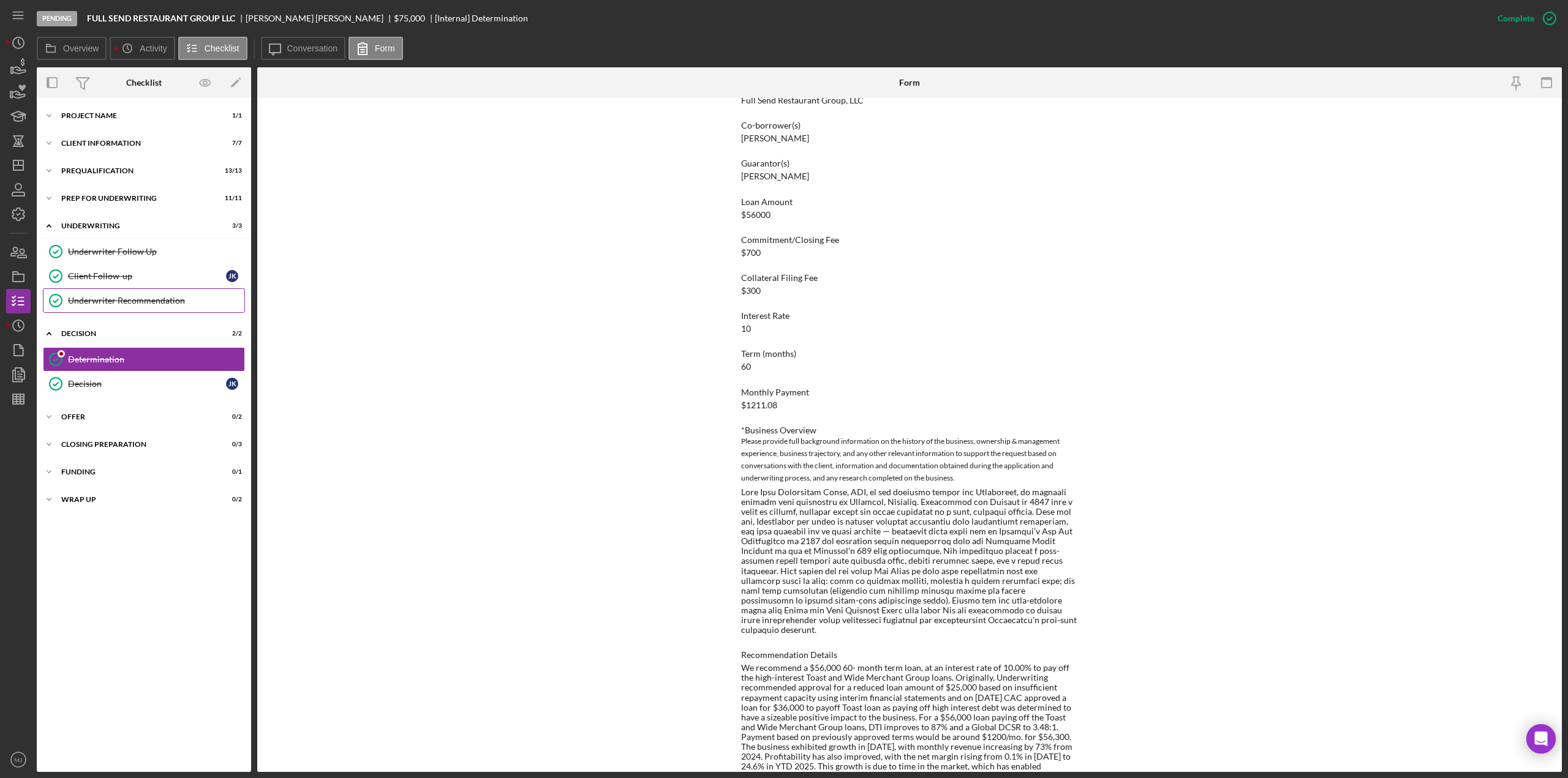
click at [121, 297] on div "Underwriter Recommendation" at bounding box center [156, 301] width 176 height 10
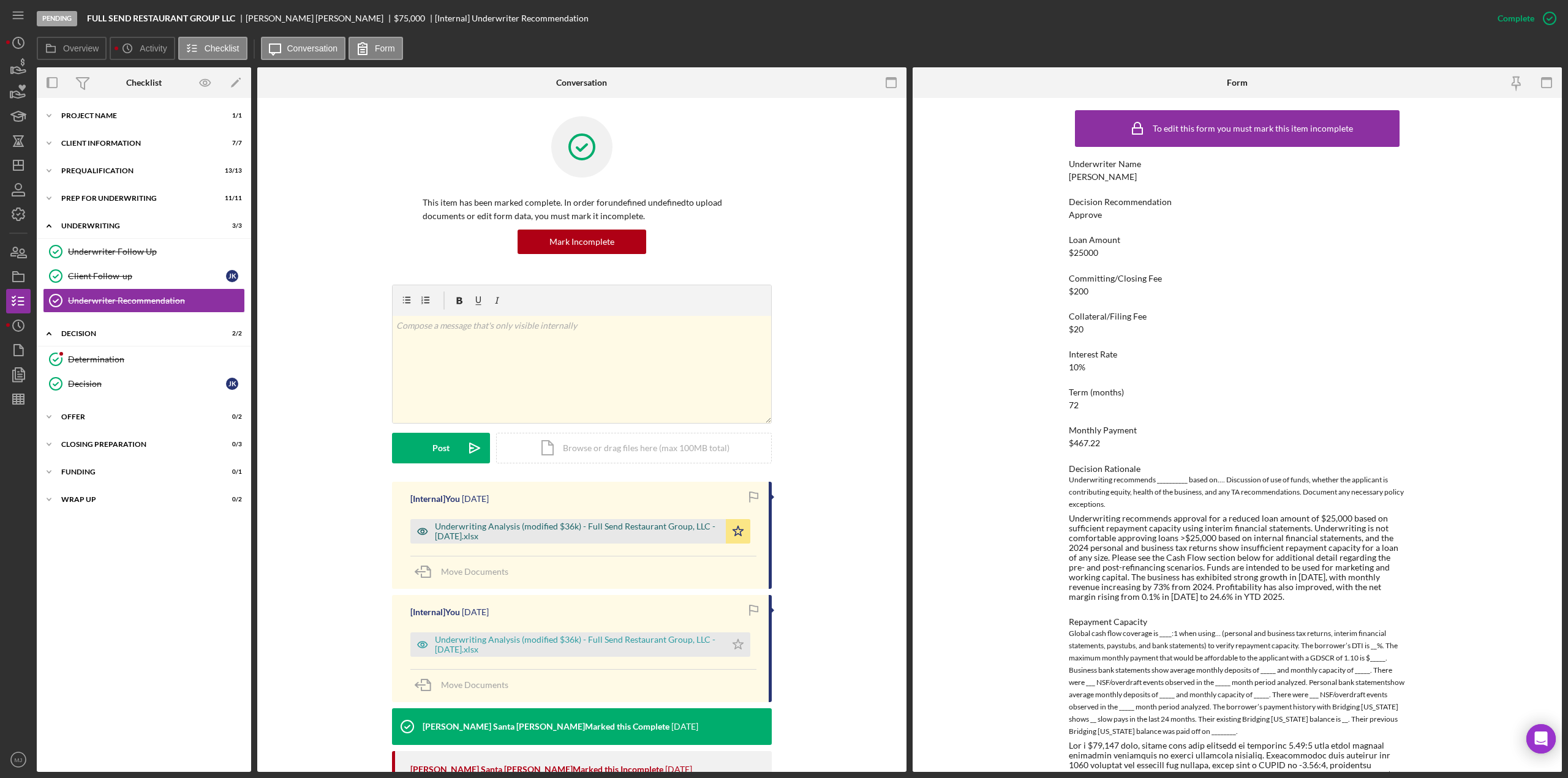
drag, startPoint x: 580, startPoint y: 530, endPoint x: 561, endPoint y: 532, distance: 19.1
click at [561, 532] on div "Underwriting Analysis (modified $36k) - Full Send Restaurant Group, LLC - [DATE…" at bounding box center [578, 532] width 285 height 20
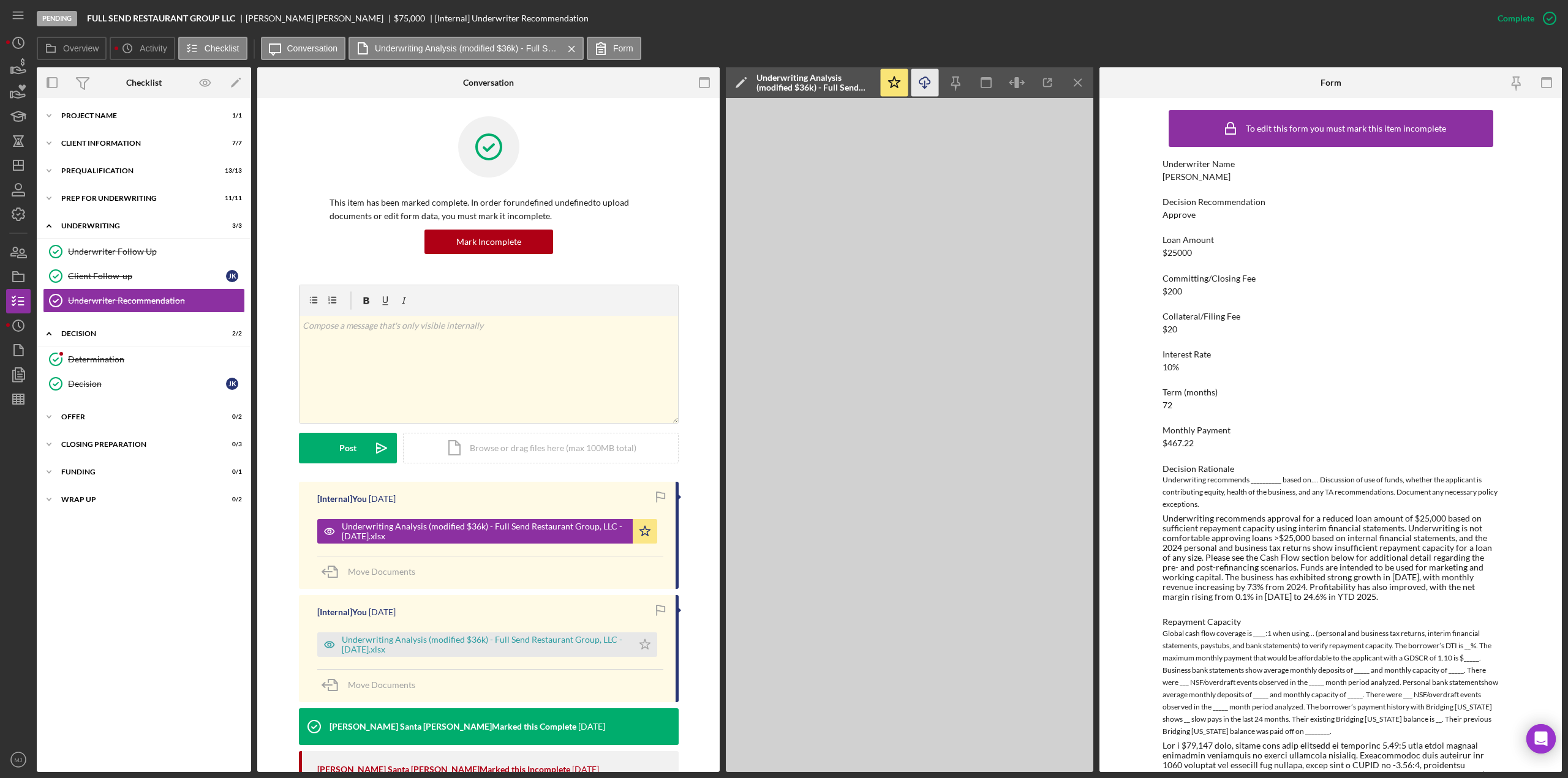
click at [926, 86] on icon "Icon/Download" at bounding box center [925, 83] width 28 height 28
click at [11, 401] on icon "button" at bounding box center [18, 399] width 31 height 31
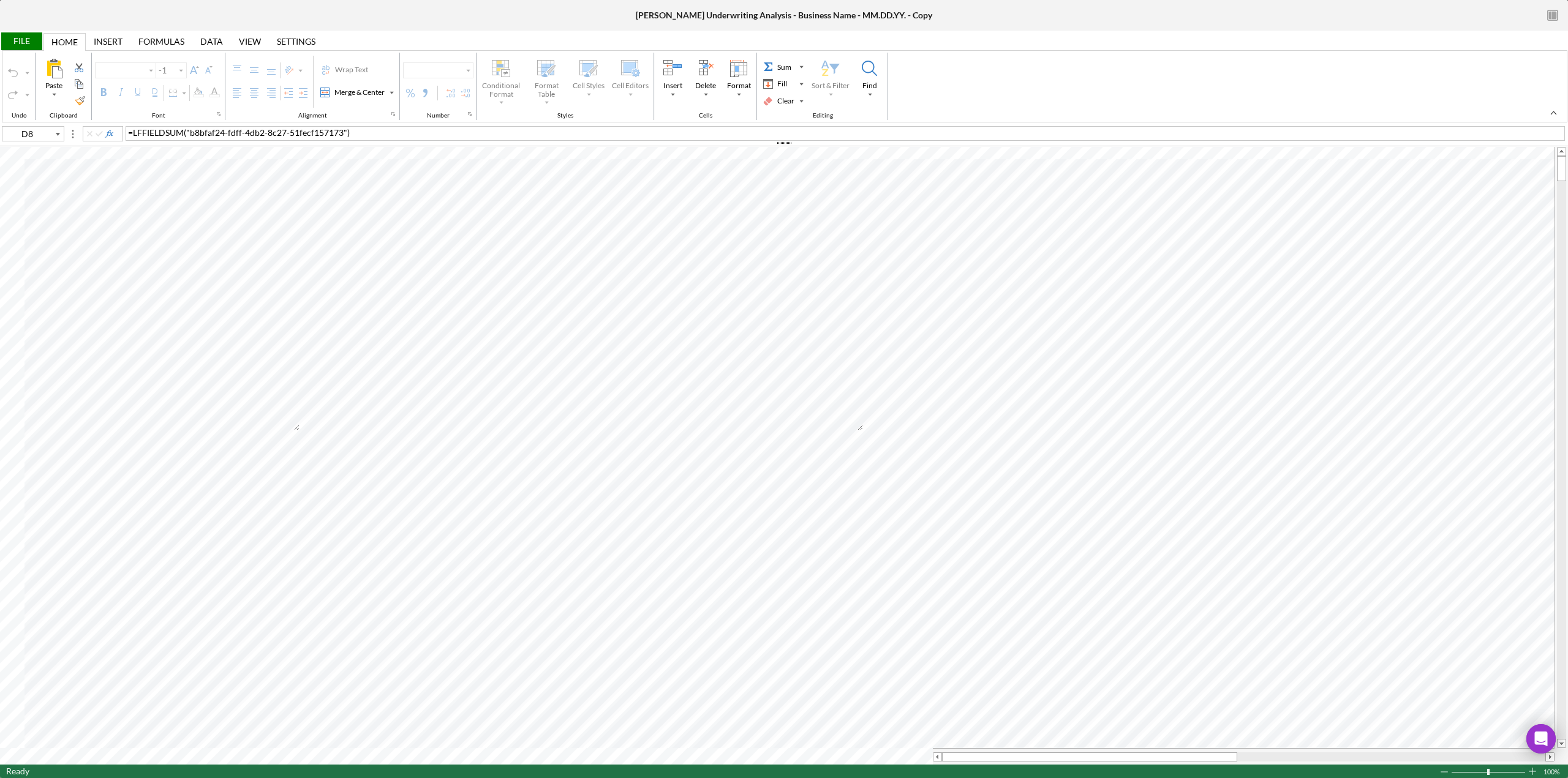
type input "Helvetica Neue"
type input "11"
click at [1558, 10] on icon "button" at bounding box center [1553, 15] width 28 height 28
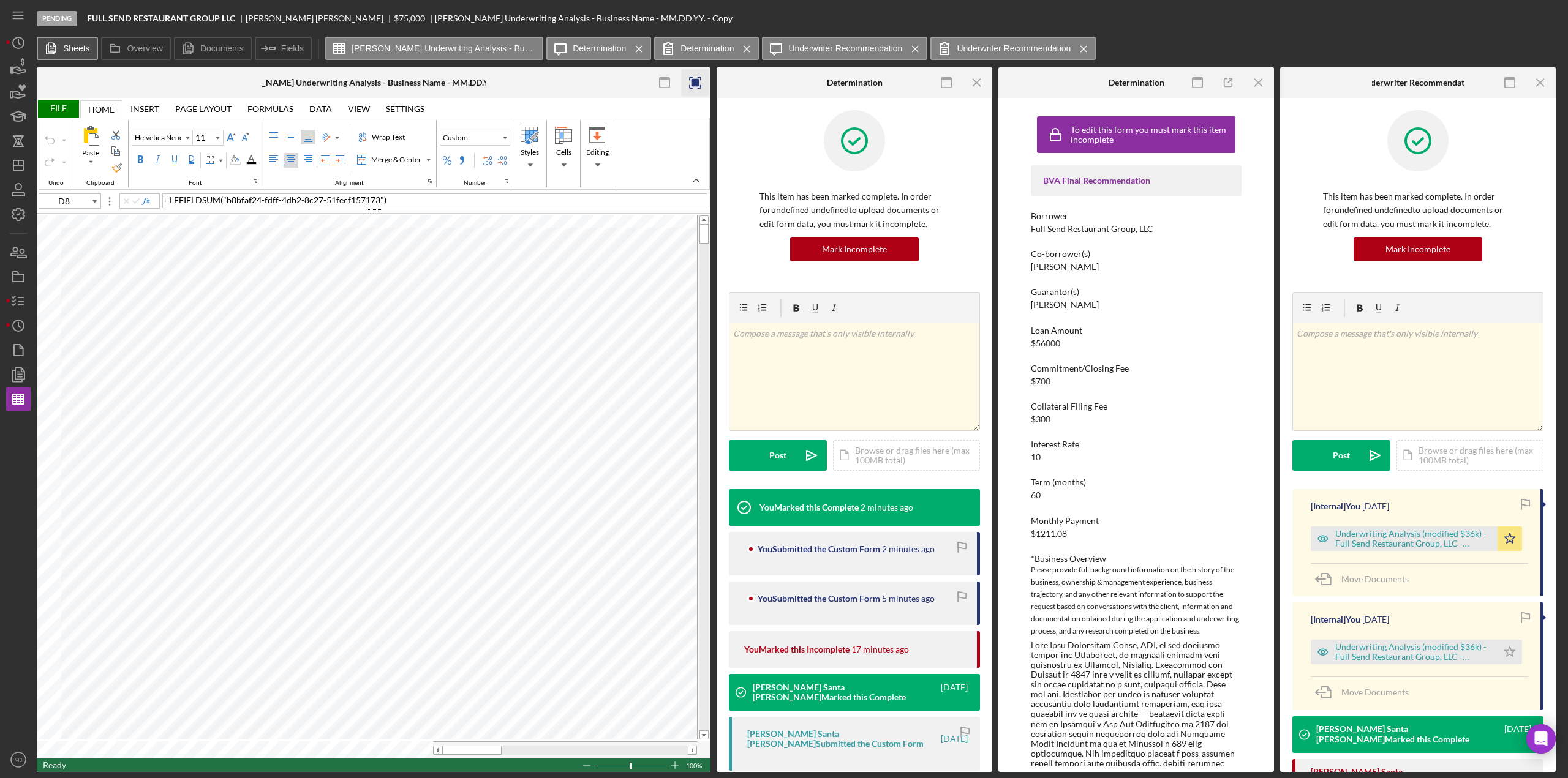
click at [67, 49] on label "Sheets" at bounding box center [76, 49] width 27 height 10
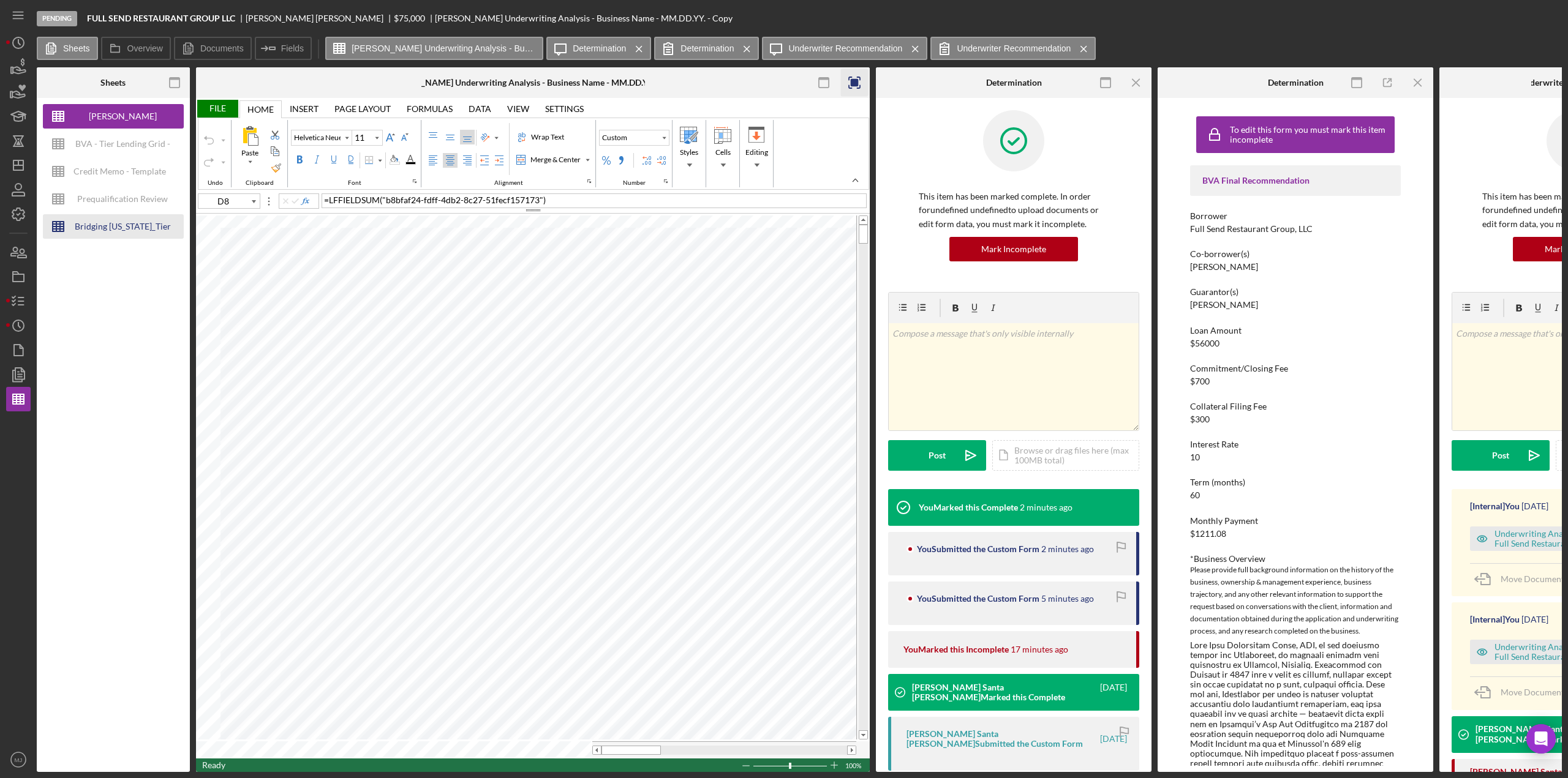
click at [107, 227] on div "Bridging [US_STATE]_Tier Lending Grid V 6.30 COPY" at bounding box center [122, 227] width 98 height 25
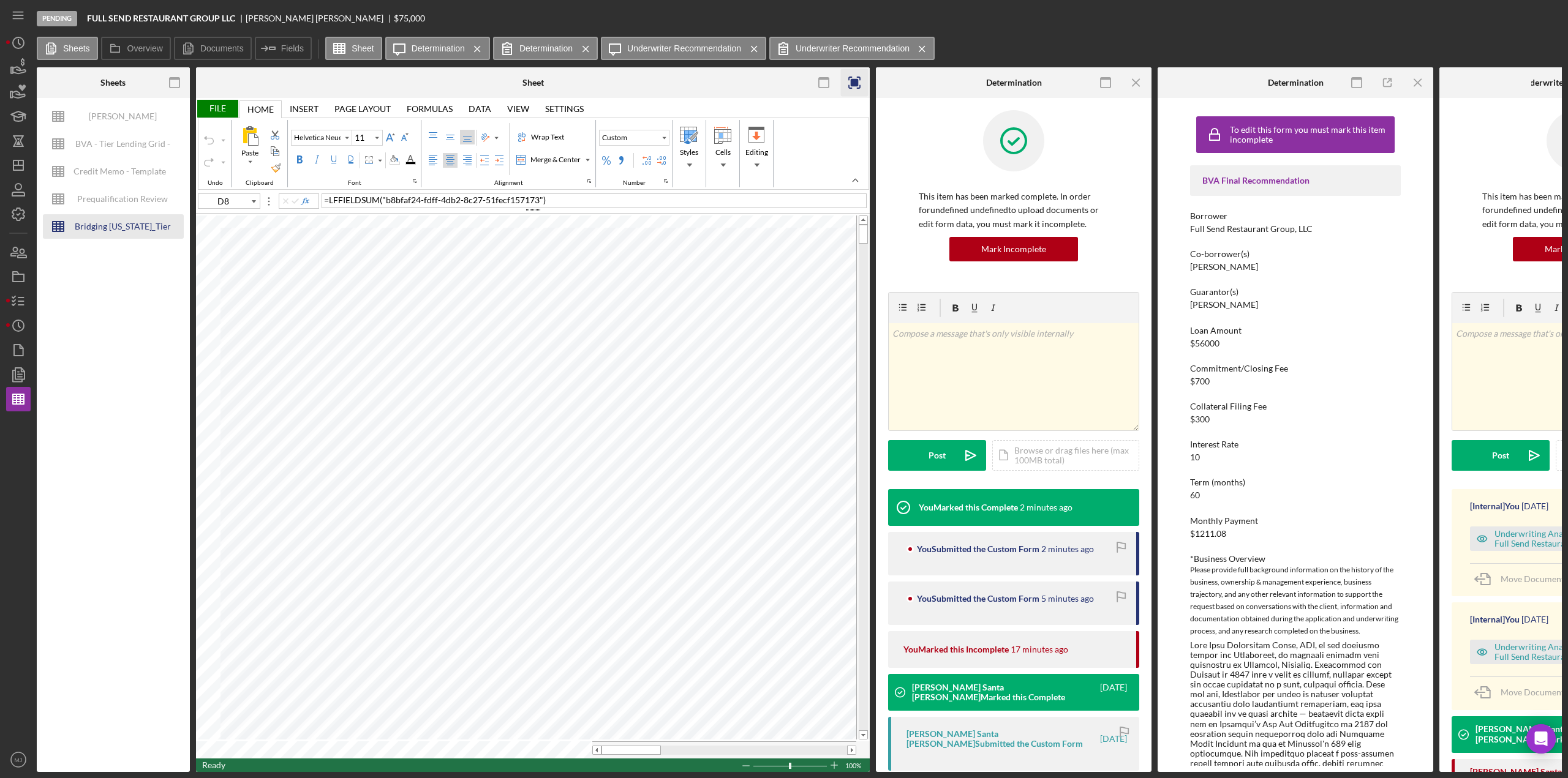
type input "Arial"
type input "10"
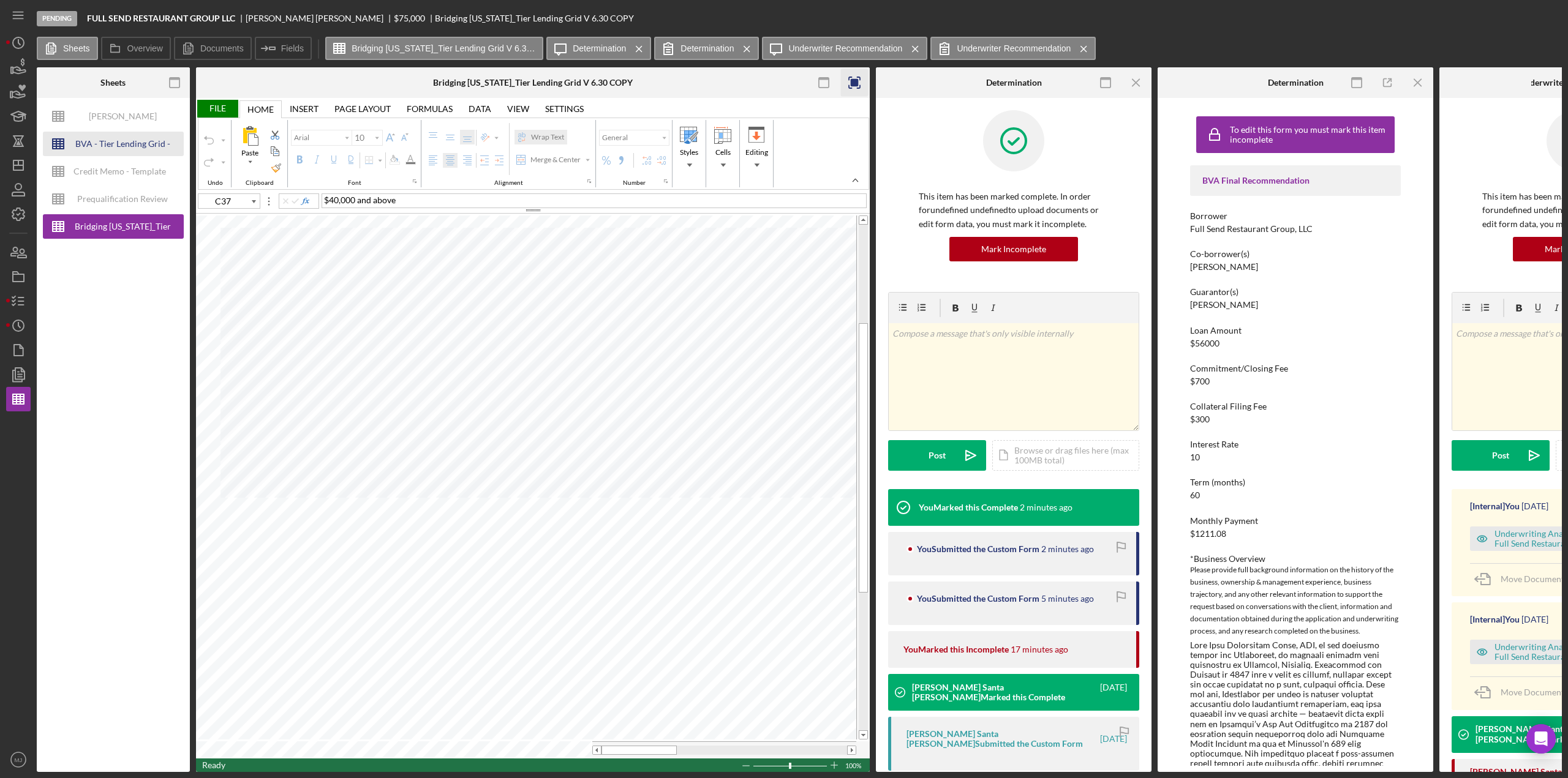
click at [136, 147] on div "BVA - Tier Lending Grid - [DATE]" at bounding box center [122, 144] width 98 height 25
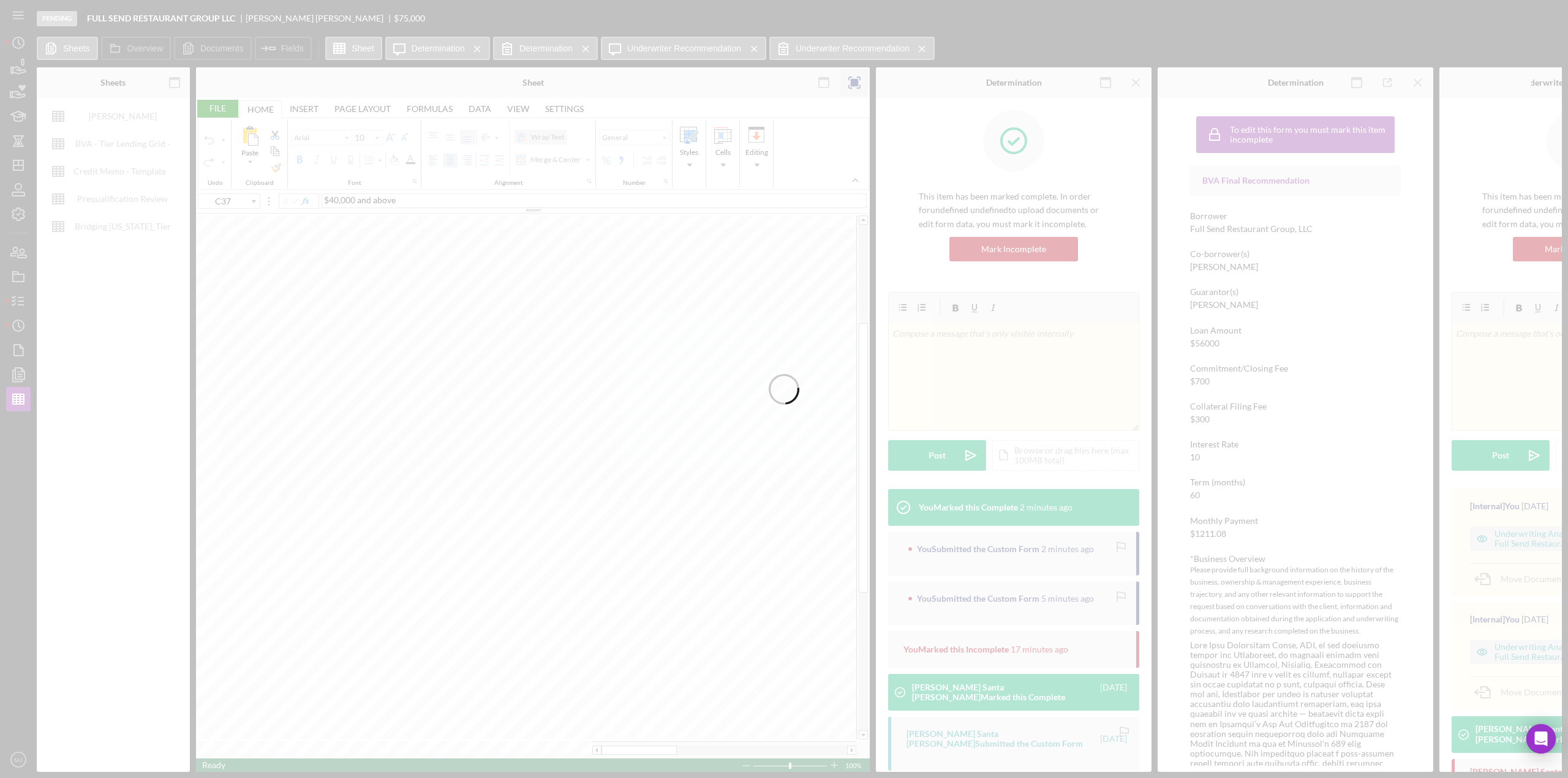
type input "C27"
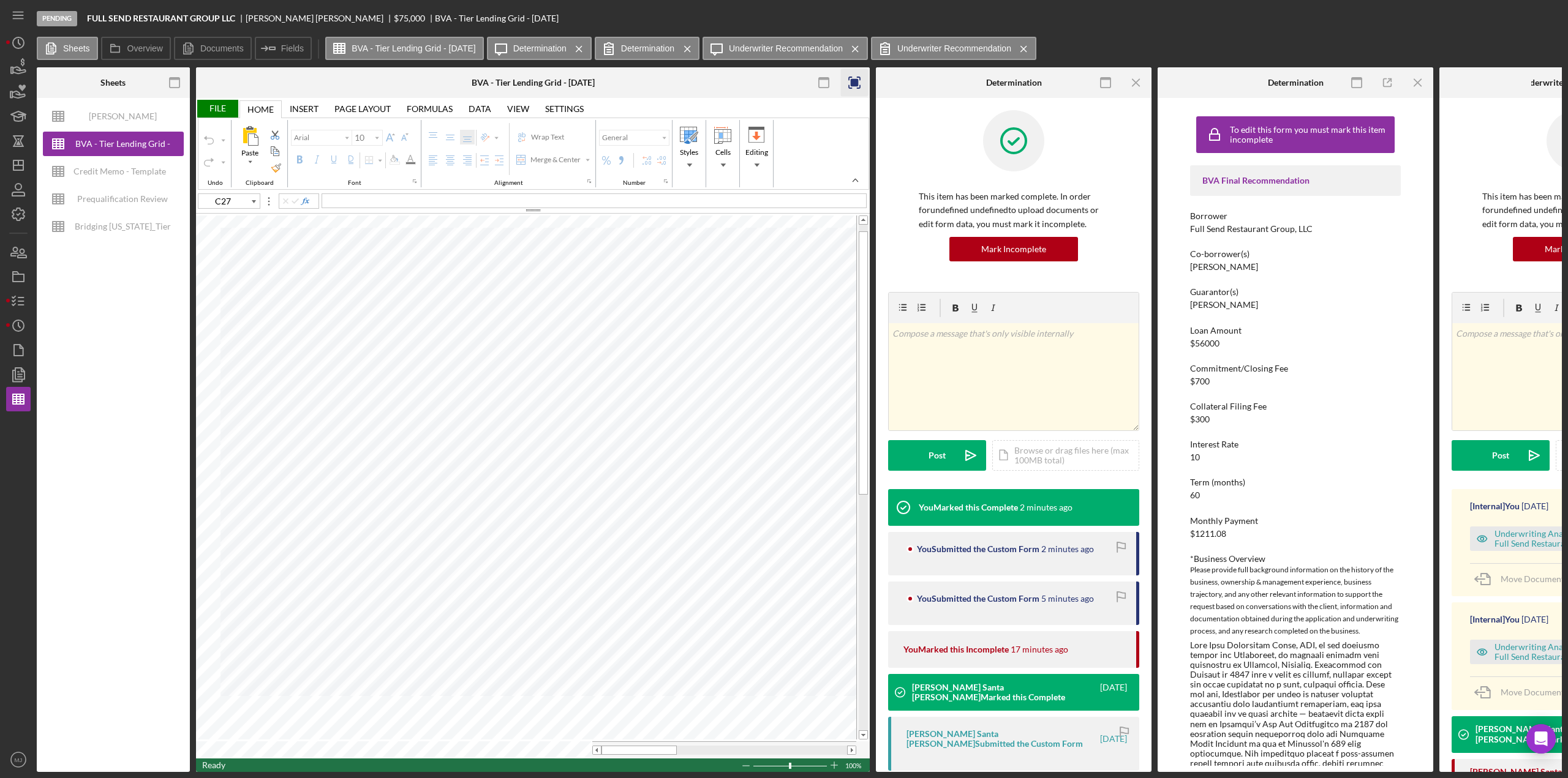
type input "11"
type input "C4"
click at [614, 261] on input "image" at bounding box center [616, 264] width 10 height 10
type input "10"
type input "C37"
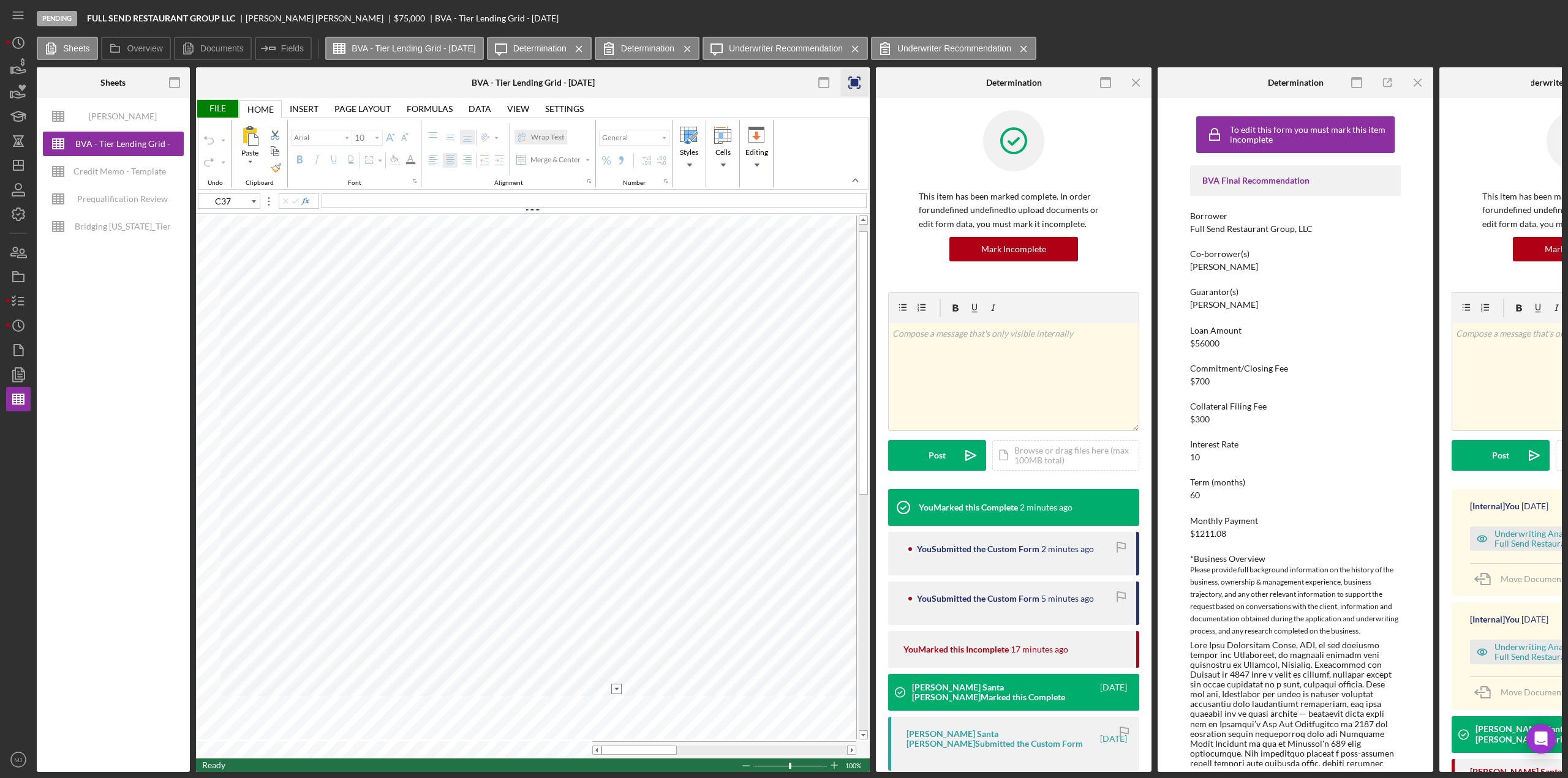
click at [619, 687] on input "image" at bounding box center [616, 689] width 10 height 10
click at [486, 701] on option "$40,000 and above" at bounding box center [524, 700] width 174 height 10
click at [23, 298] on line "button" at bounding box center [21, 298] width 6 height 0
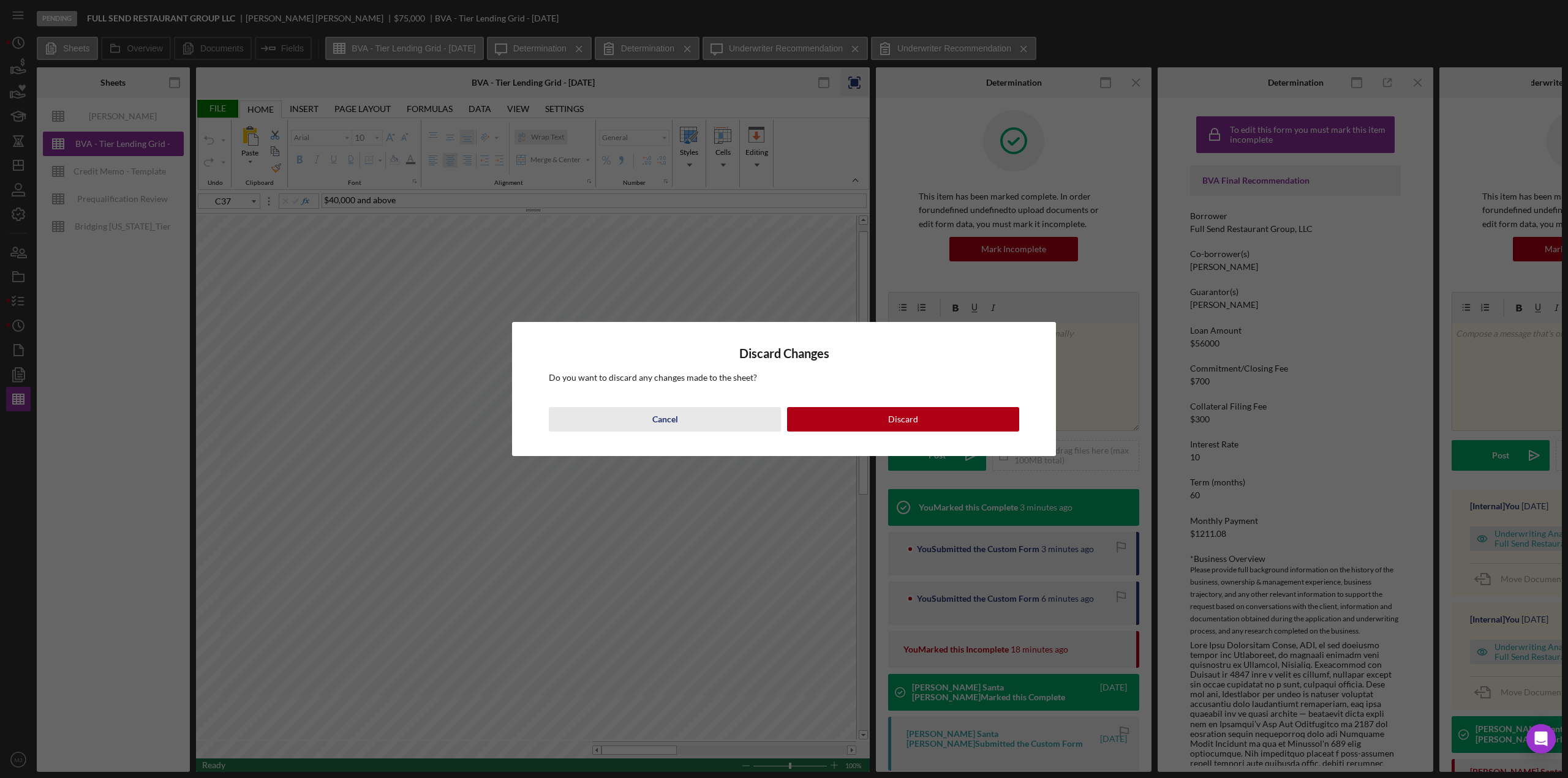
click at [682, 425] on button "Cancel" at bounding box center [665, 419] width 232 height 25
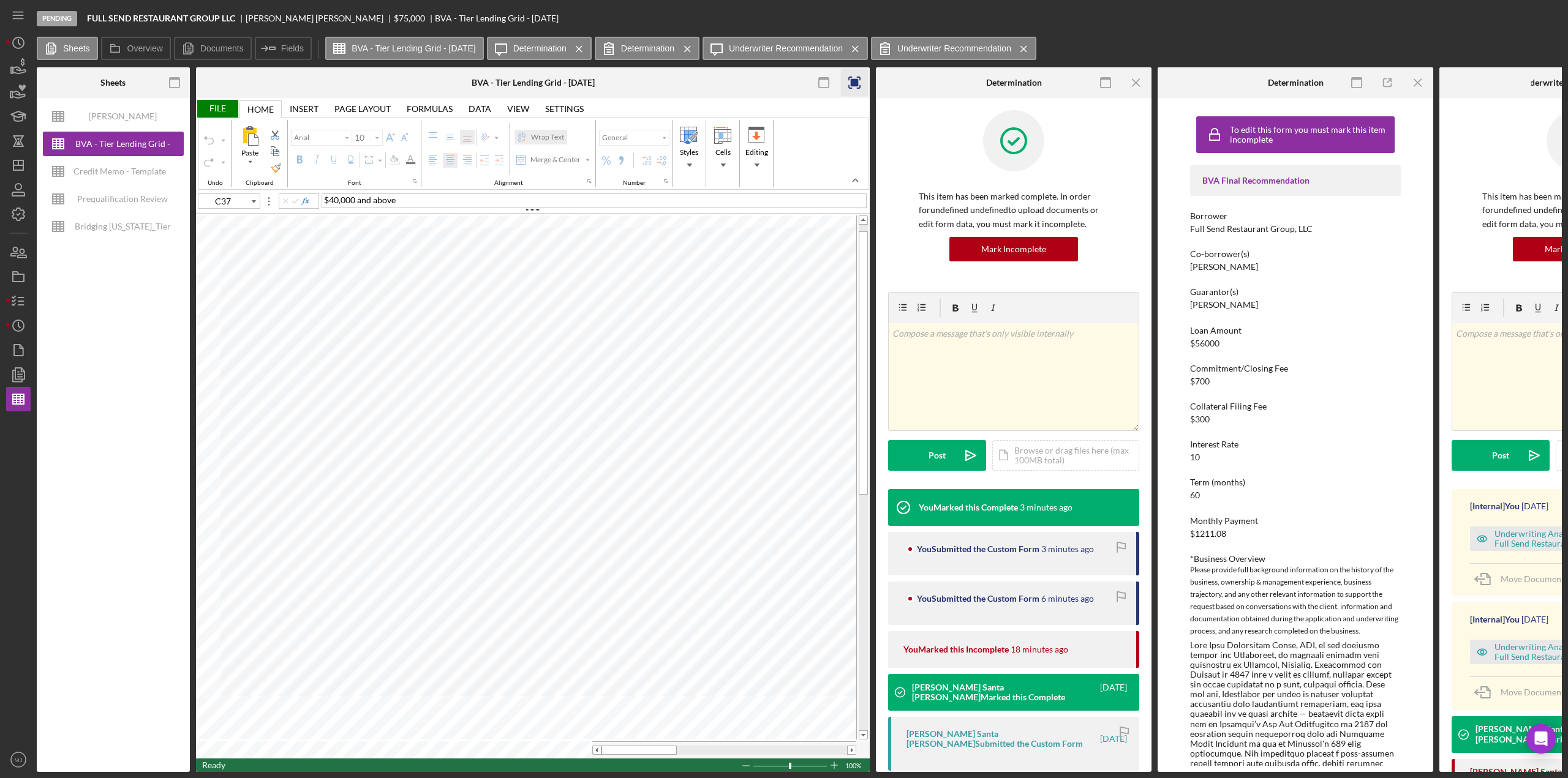
click at [226, 112] on div "File" at bounding box center [217, 108] width 43 height 18
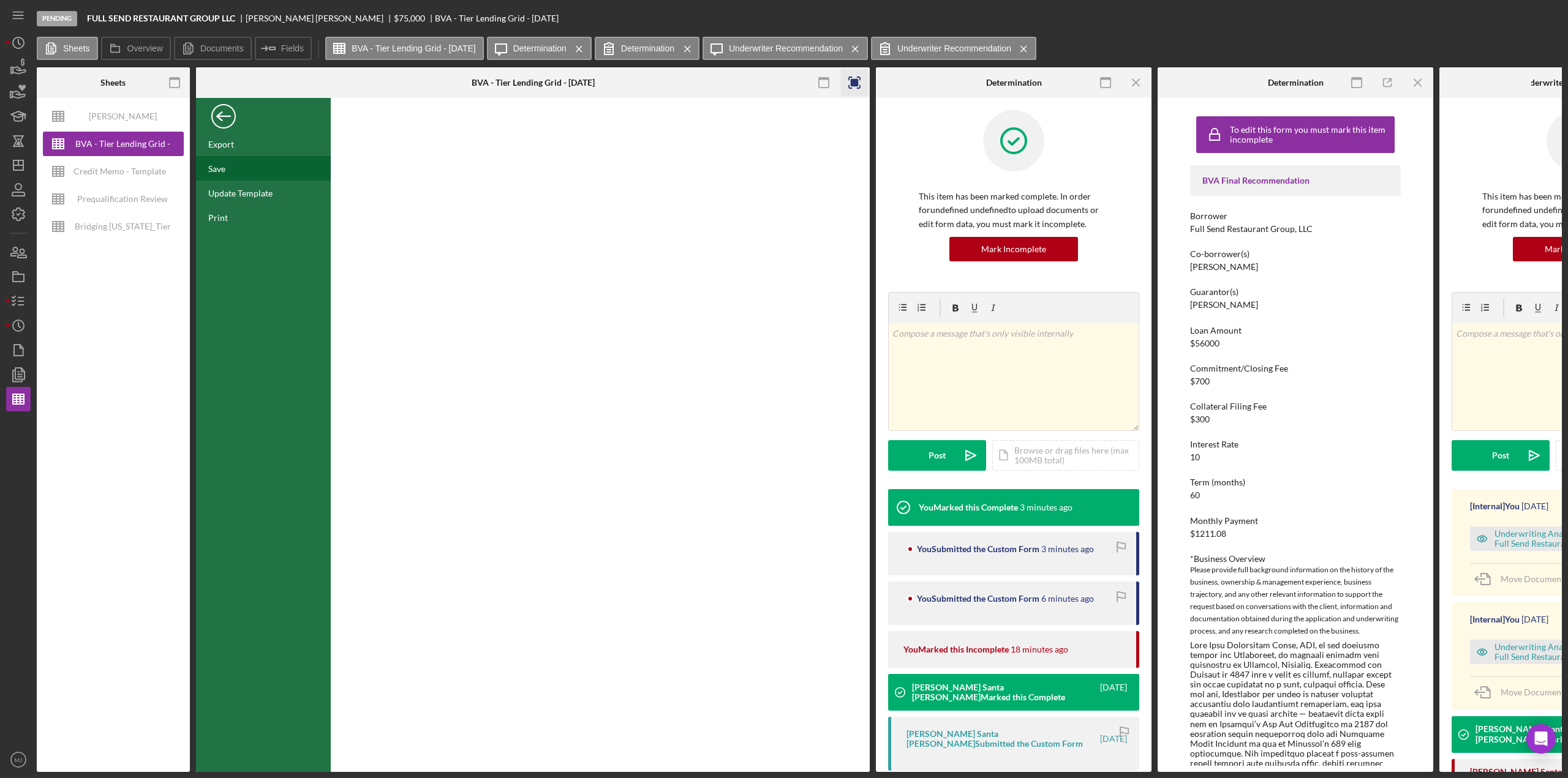
click at [214, 172] on div "Save" at bounding box center [217, 168] width 17 height 10
click at [221, 113] on div "Back" at bounding box center [224, 113] width 25 height 25
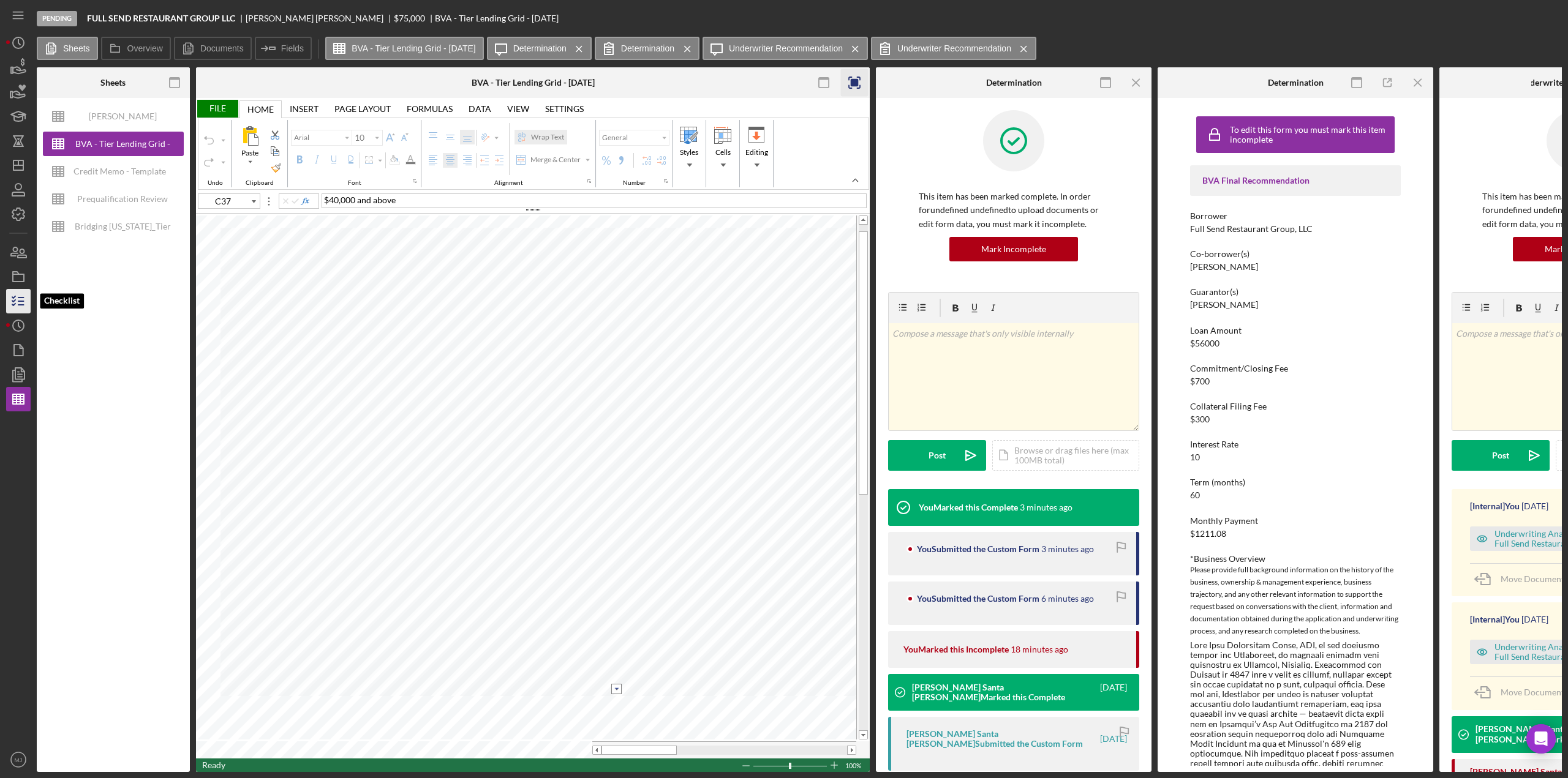
click at [20, 298] on line "button" at bounding box center [21, 298] width 6 height 0
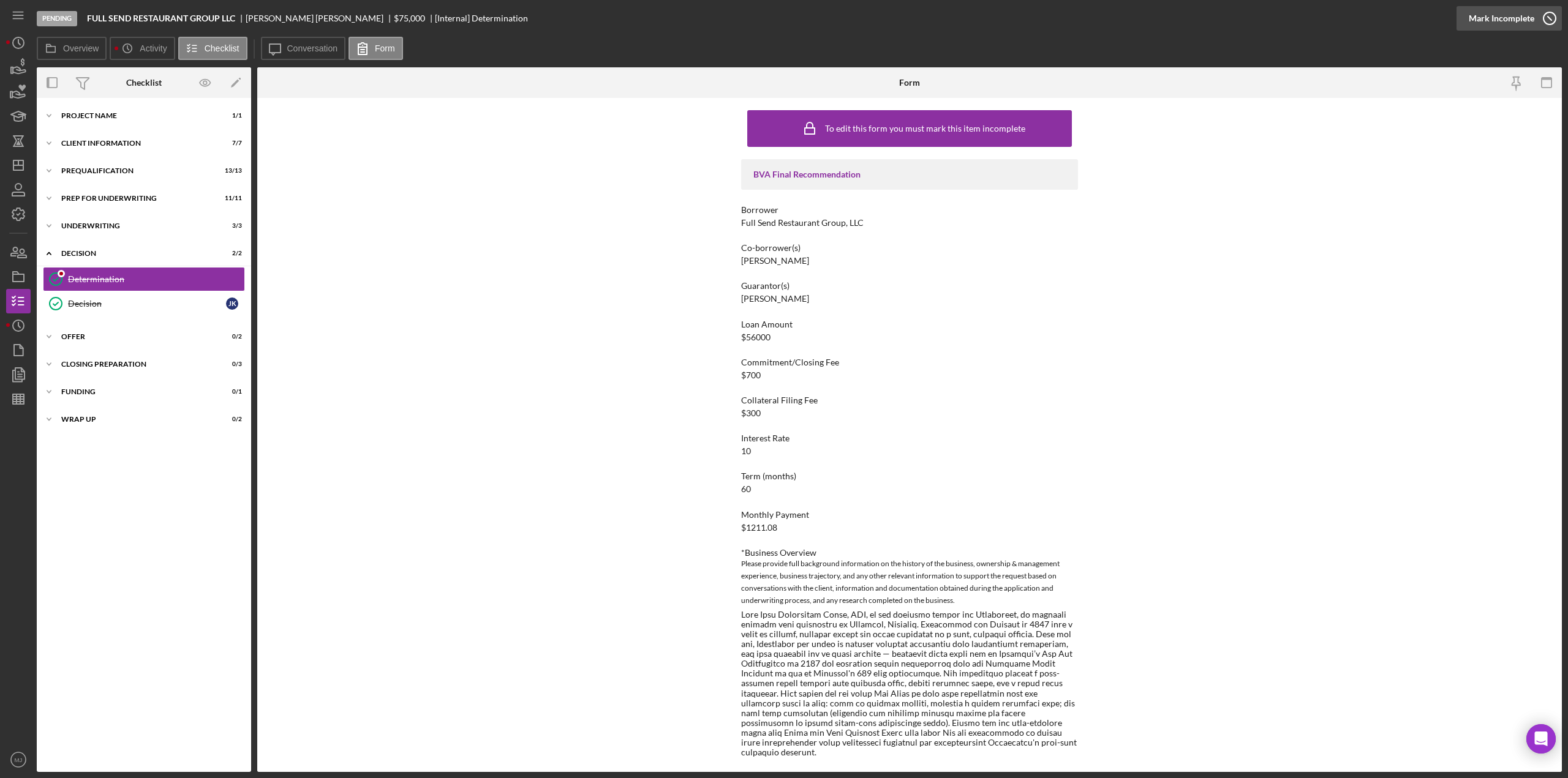
click at [1525, 22] on div "Mark Incomplete" at bounding box center [1501, 18] width 65 height 25
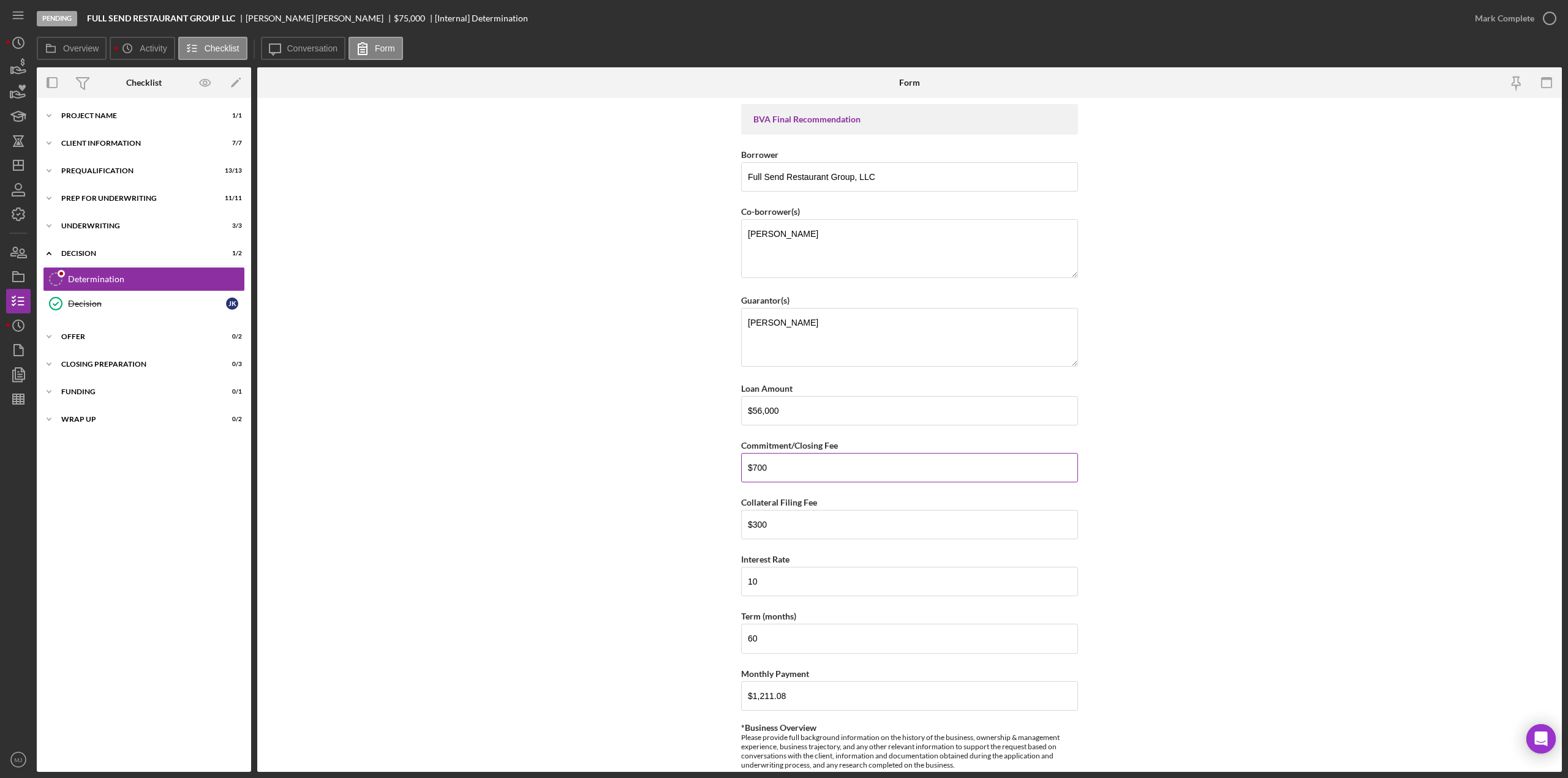
click at [794, 464] on input "$700" at bounding box center [910, 468] width 337 height 30
type input "$7"
type input "$500"
click at [790, 518] on input "$300" at bounding box center [910, 525] width 337 height 30
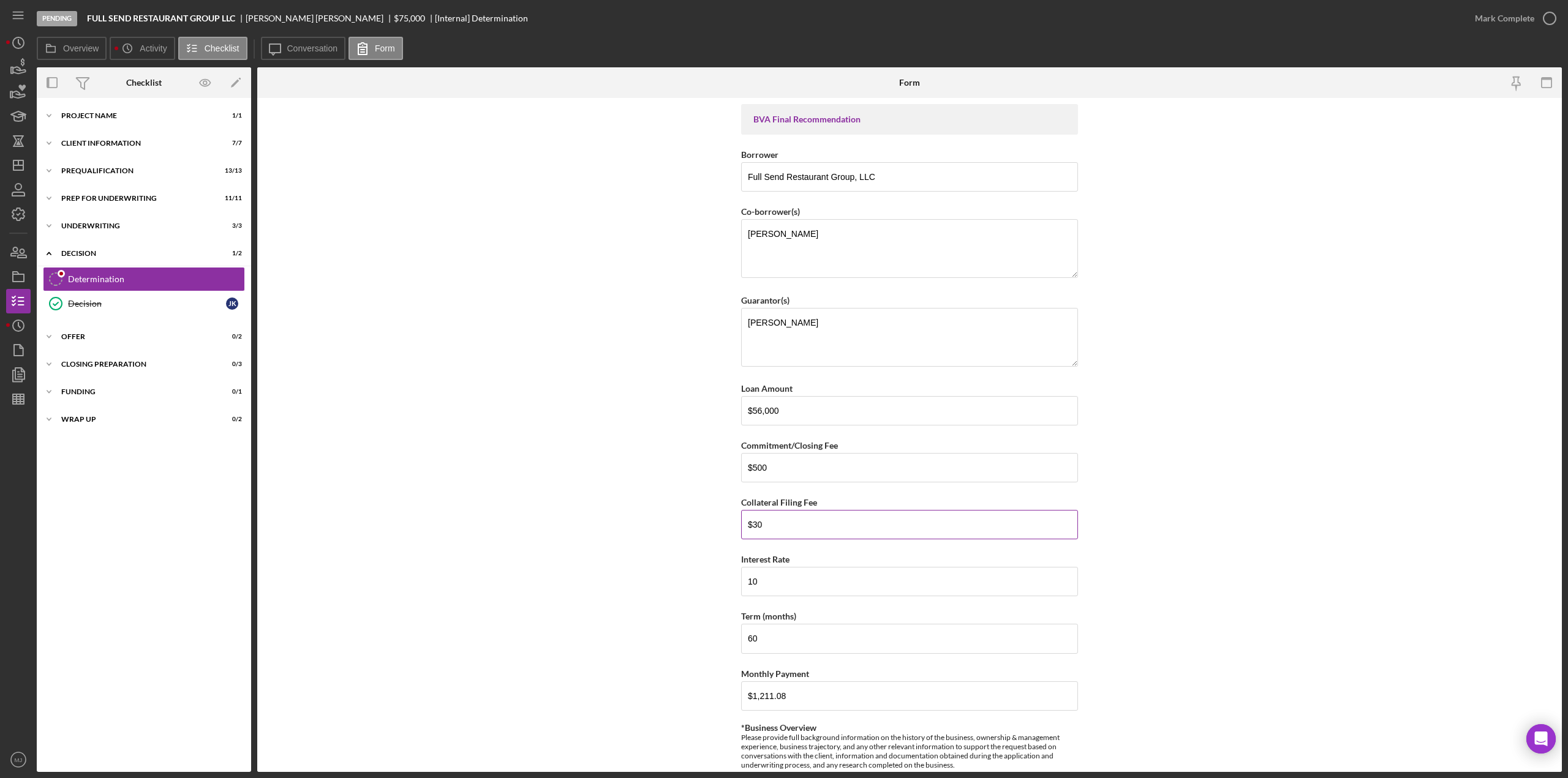
type input "$3"
type input "$20"
click at [793, 461] on input "$500" at bounding box center [910, 468] width 337 height 30
click at [854, 456] on input "$500" at bounding box center [910, 468] width 337 height 30
click at [843, 453] on input "$500" at bounding box center [910, 468] width 337 height 30
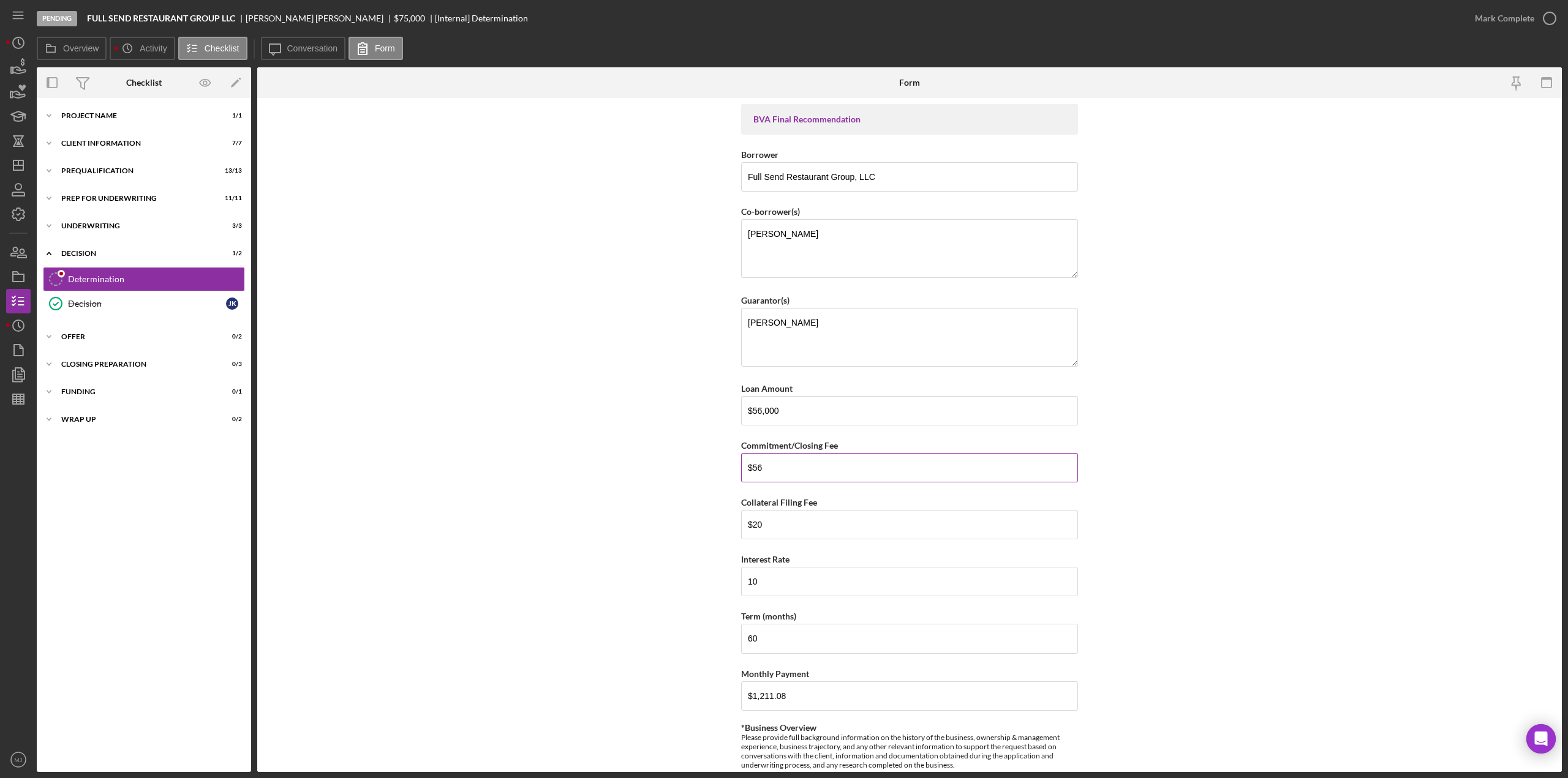
type input "$5"
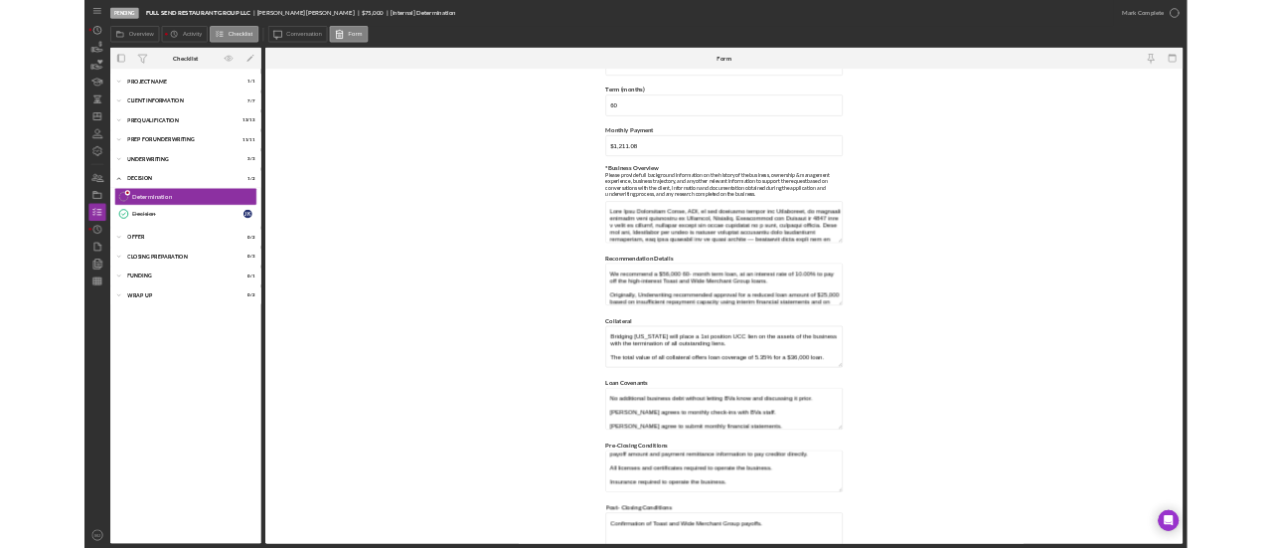
scroll to position [1024, 0]
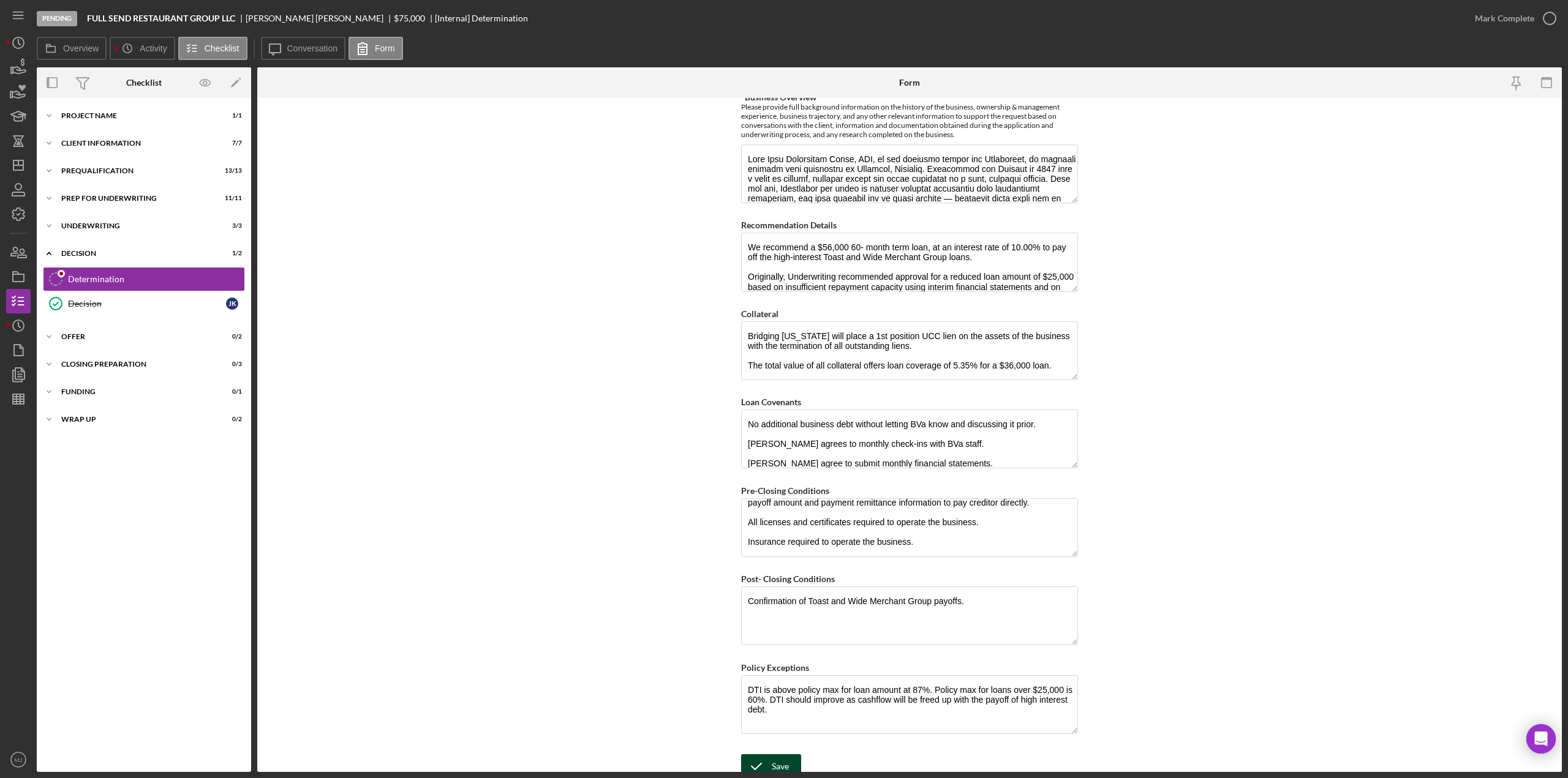
type input "$760"
click at [788, 760] on button "Save" at bounding box center [771, 766] width 60 height 25
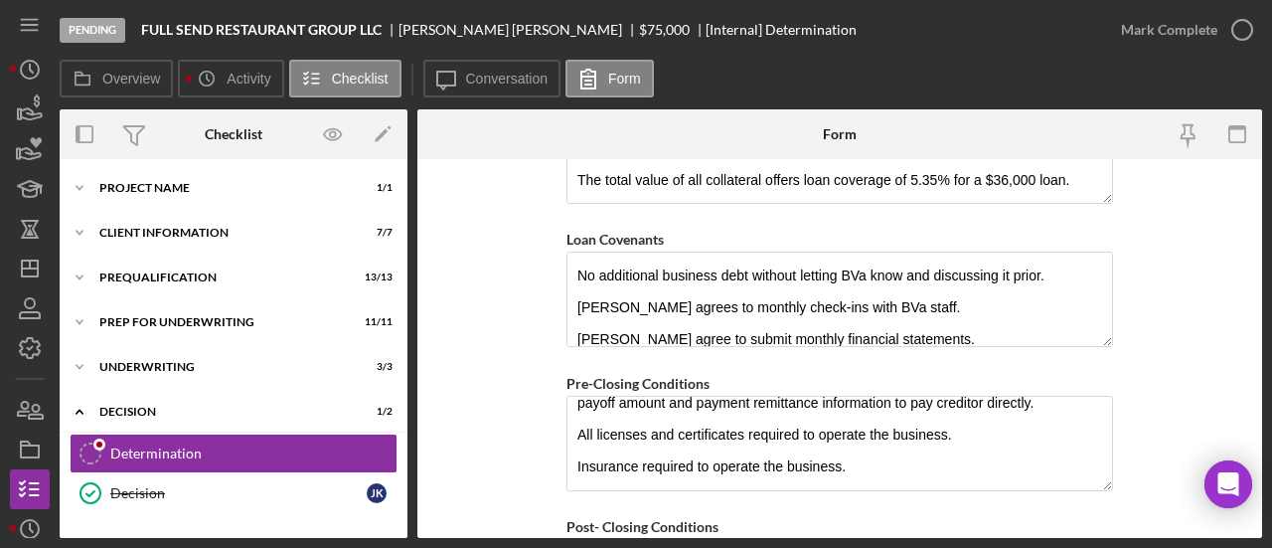
scroll to position [1739, 0]
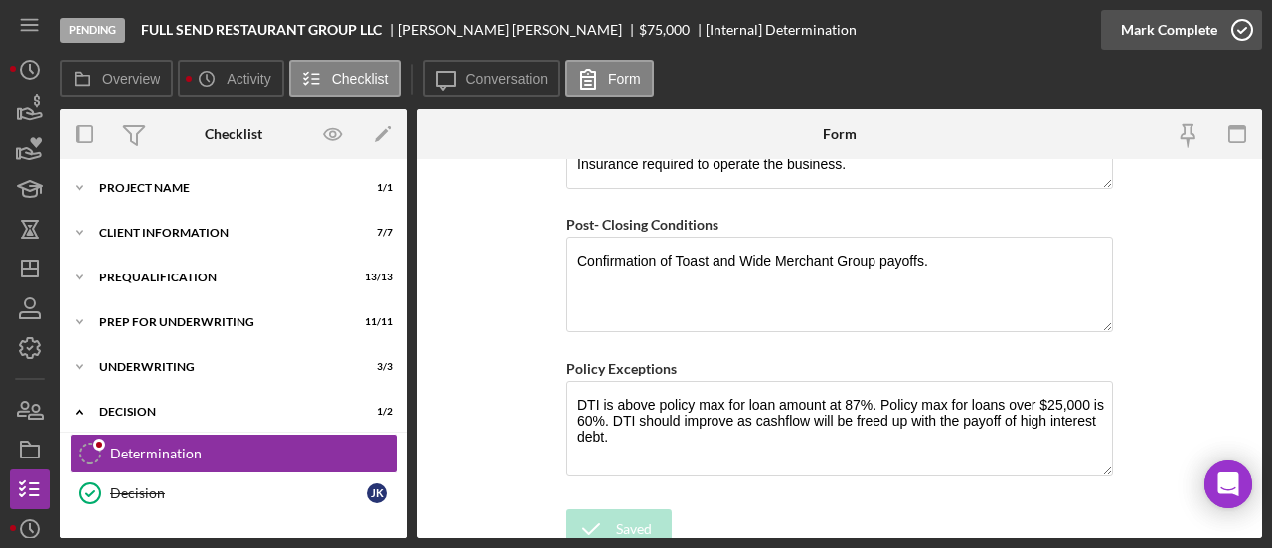
drag, startPoint x: 1215, startPoint y: 19, endPoint x: 1180, endPoint y: 37, distance: 39.1
click at [1213, 19] on div "Mark Complete" at bounding box center [1169, 30] width 96 height 40
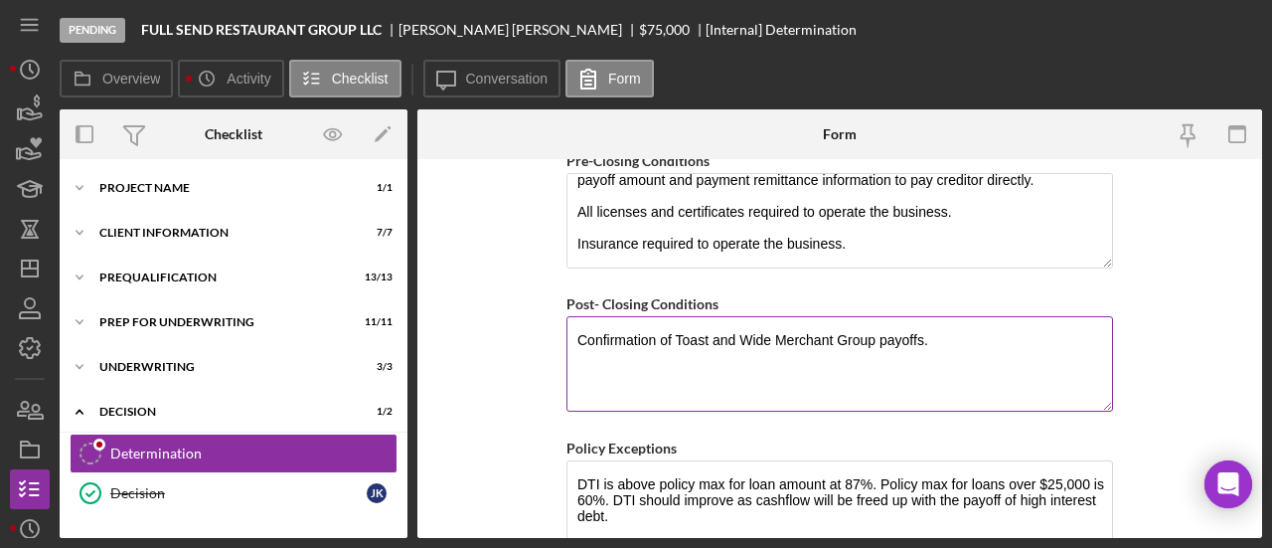
scroll to position [1819, 0]
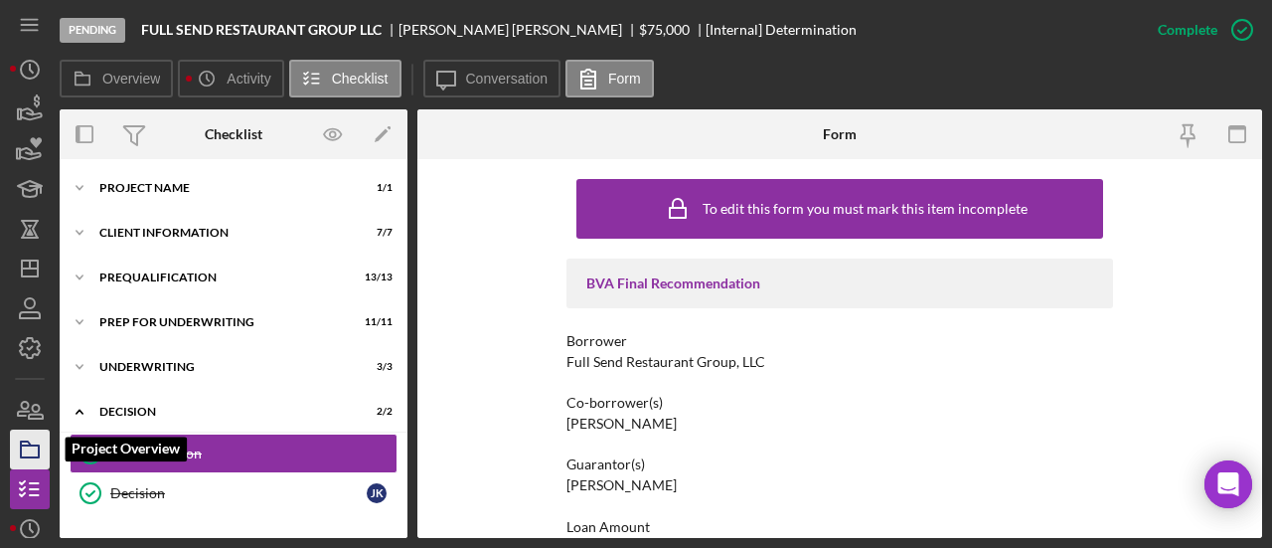
click at [28, 440] on icon "button" at bounding box center [30, 449] width 50 height 50
